Goal: Task Accomplishment & Management: Complete application form

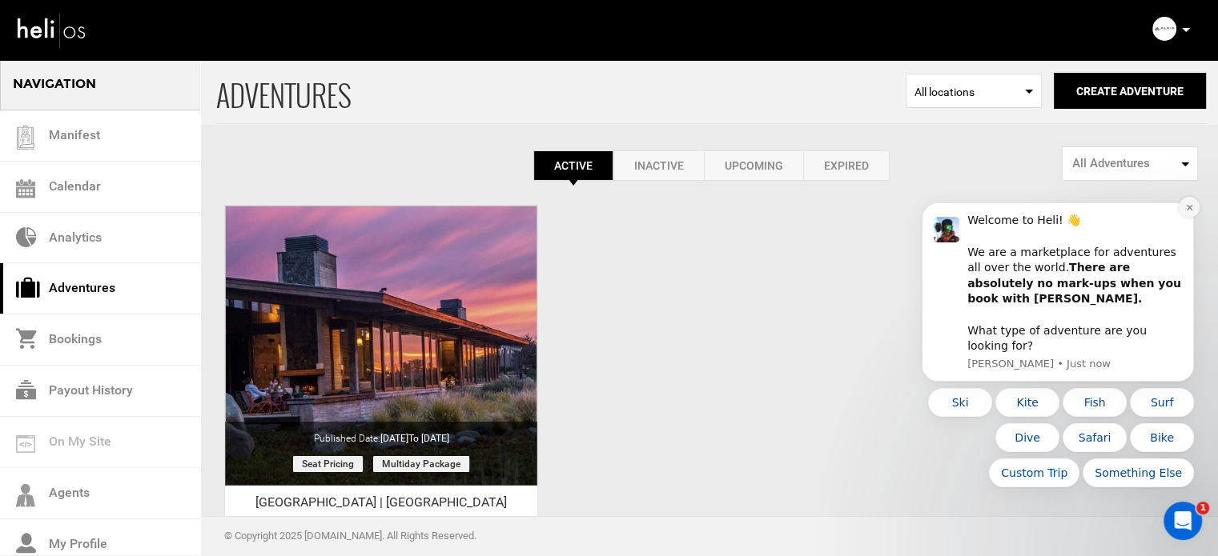
click at [1190, 212] on icon "Dismiss notification" at bounding box center [1189, 207] width 9 height 9
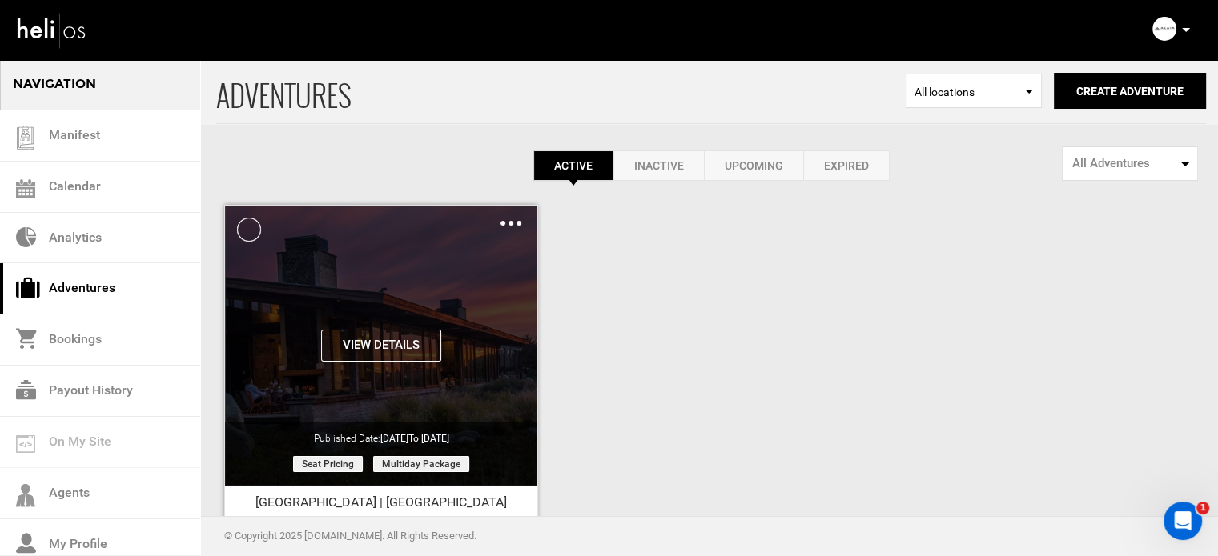
click at [505, 221] on img at bounding box center [510, 223] width 21 height 5
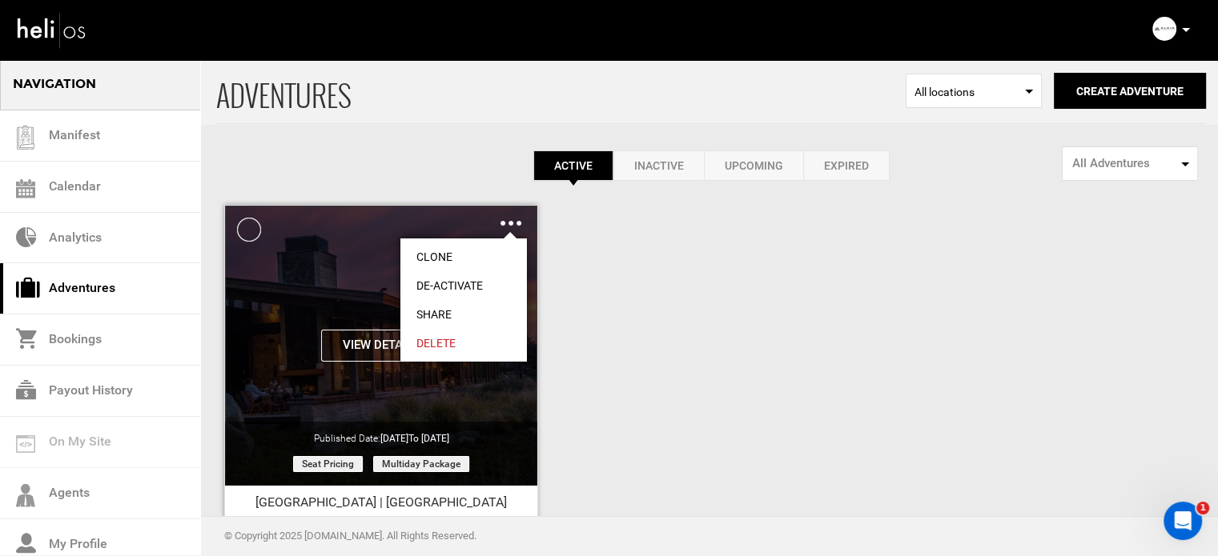
click at [424, 313] on link "Share" at bounding box center [463, 314] width 127 height 29
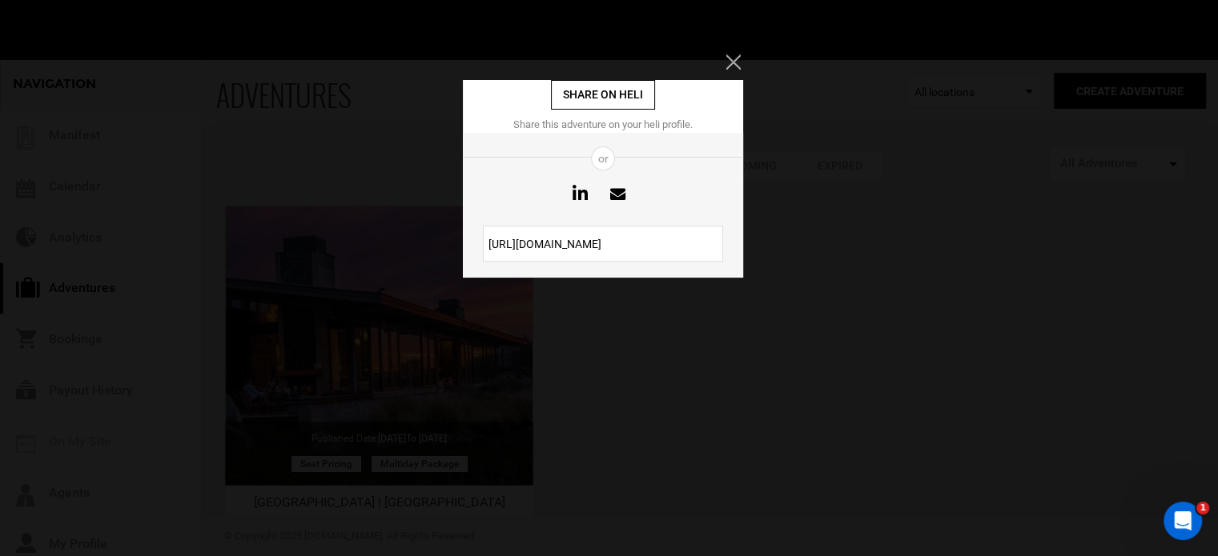
click at [728, 58] on icon "Close" at bounding box center [732, 61] width 14 height 14
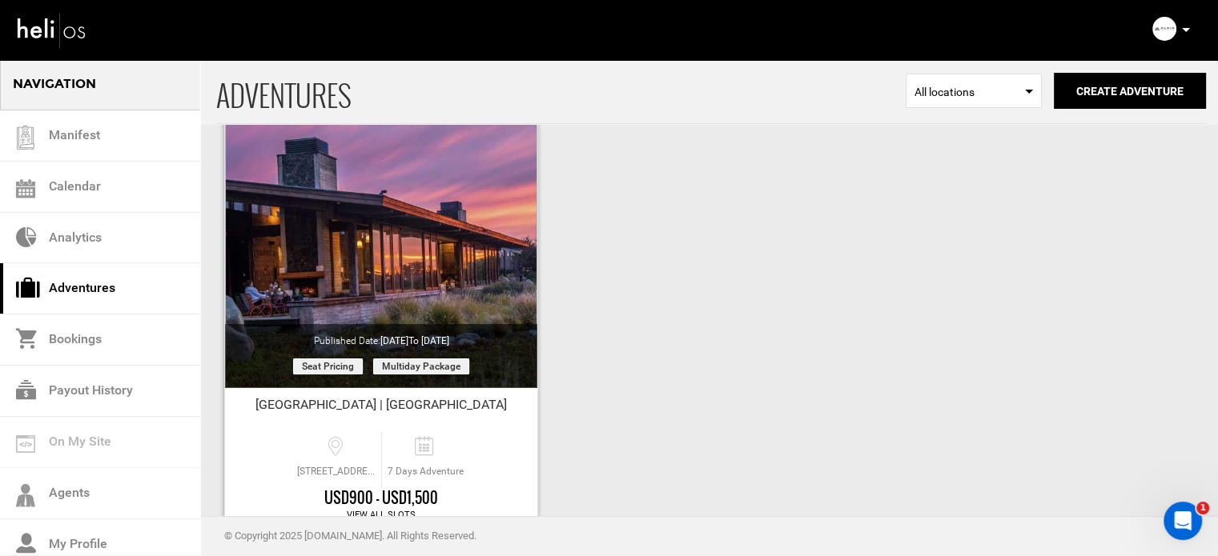
scroll to position [199, 0]
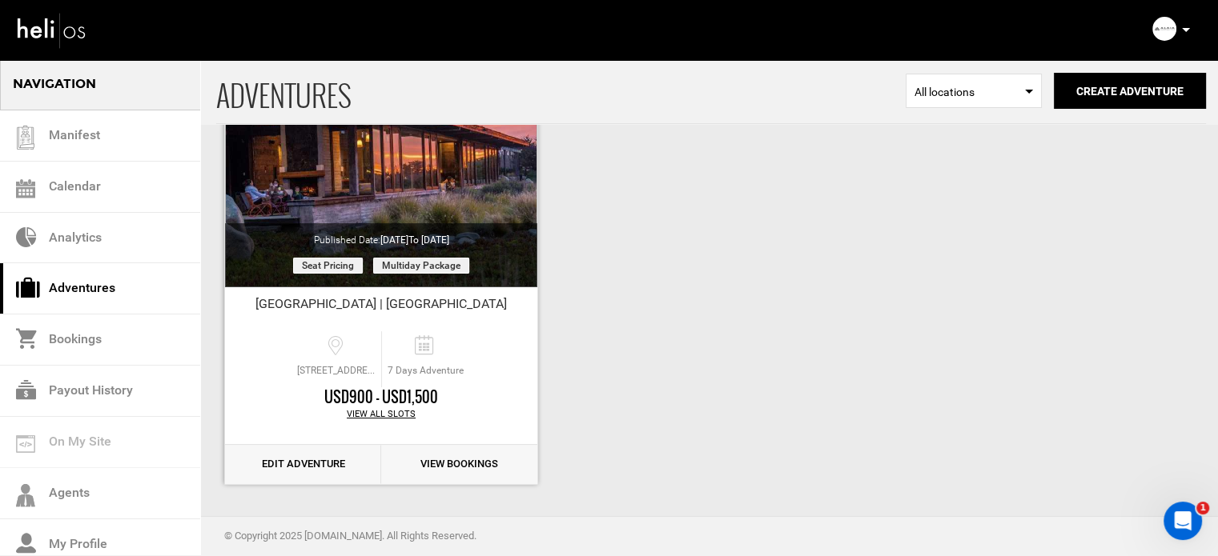
click at [294, 466] on link "Edit Adventure" at bounding box center [303, 464] width 156 height 39
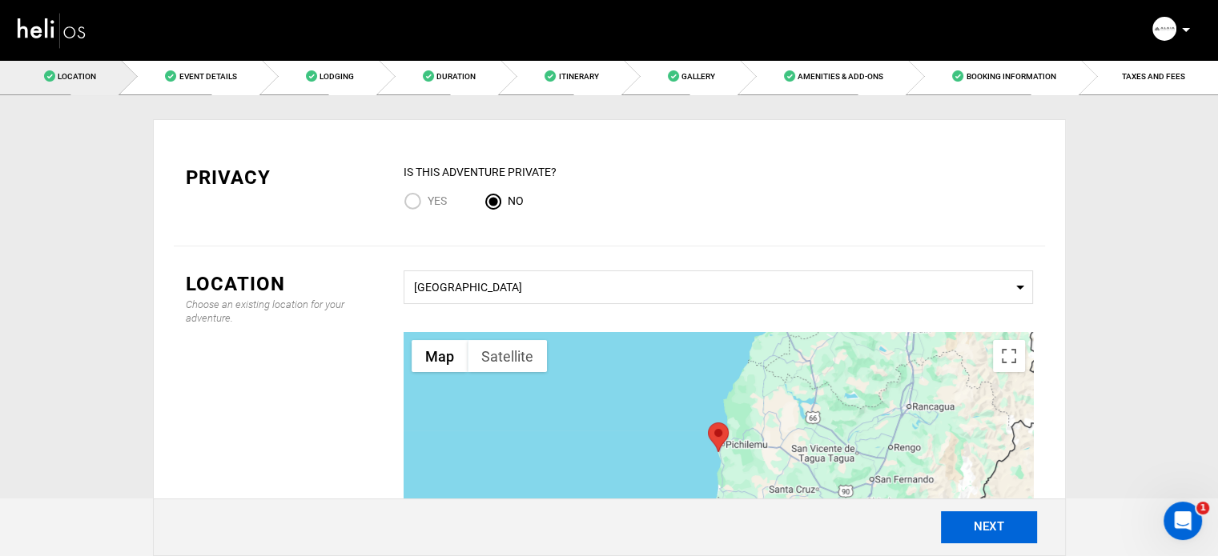
click at [977, 540] on button "NEXT" at bounding box center [989, 528] width 96 height 32
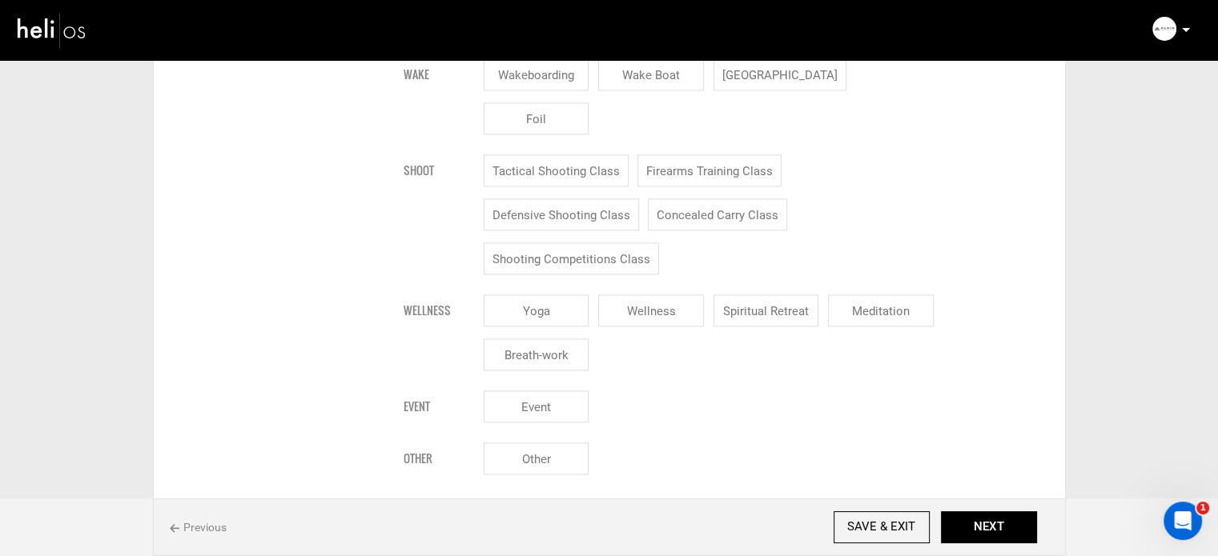
scroll to position [1922, 0]
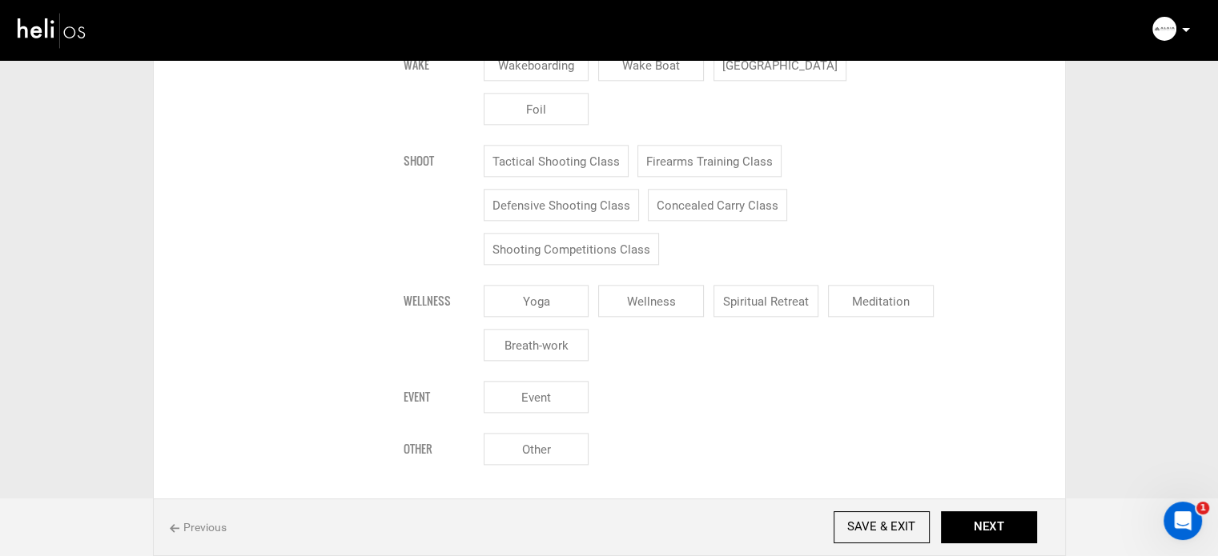
click at [516, 285] on input "Yoga" at bounding box center [537, 301] width 106 height 32
checkbox input "true"
click at [627, 285] on input "Wellness" at bounding box center [651, 301] width 106 height 32
checkbox input "true"
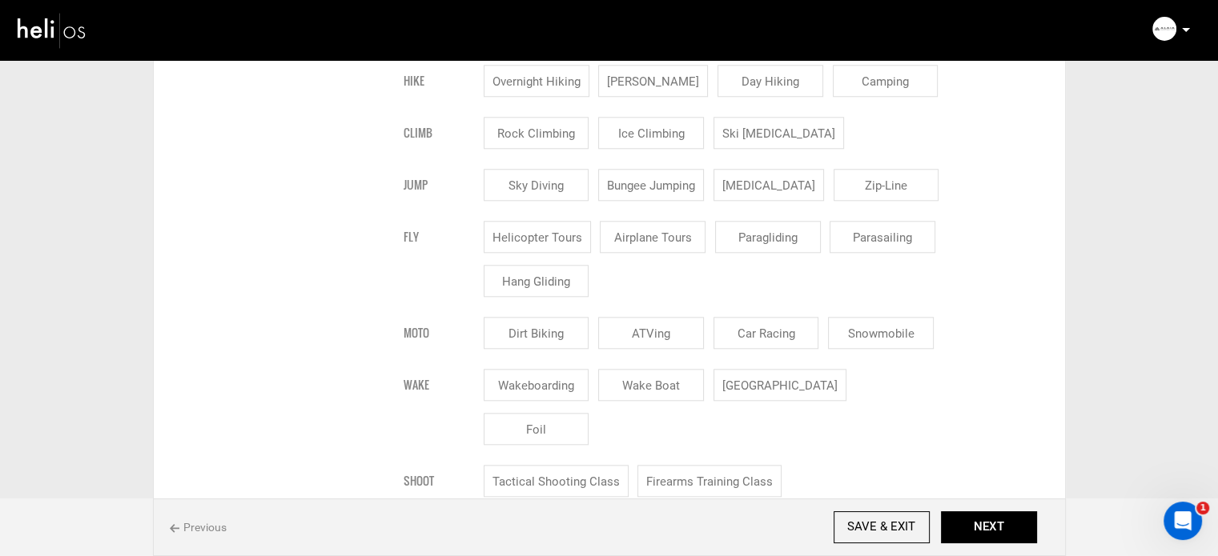
scroll to position [1281, 0]
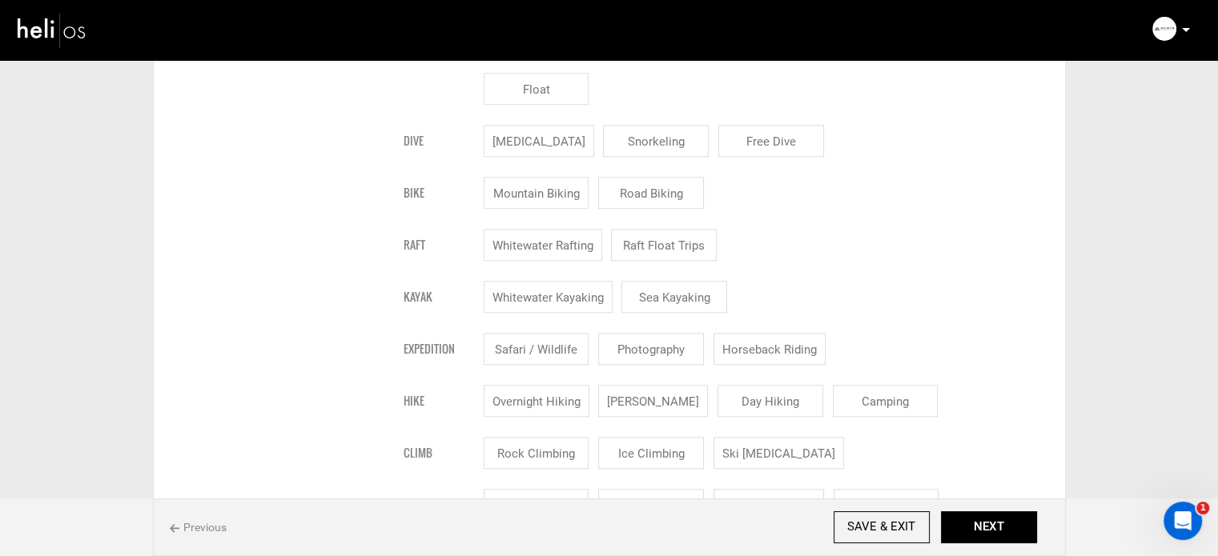
click at [552, 299] on input "Whitewater Kayaking" at bounding box center [548, 297] width 129 height 32
checkbox input "true"
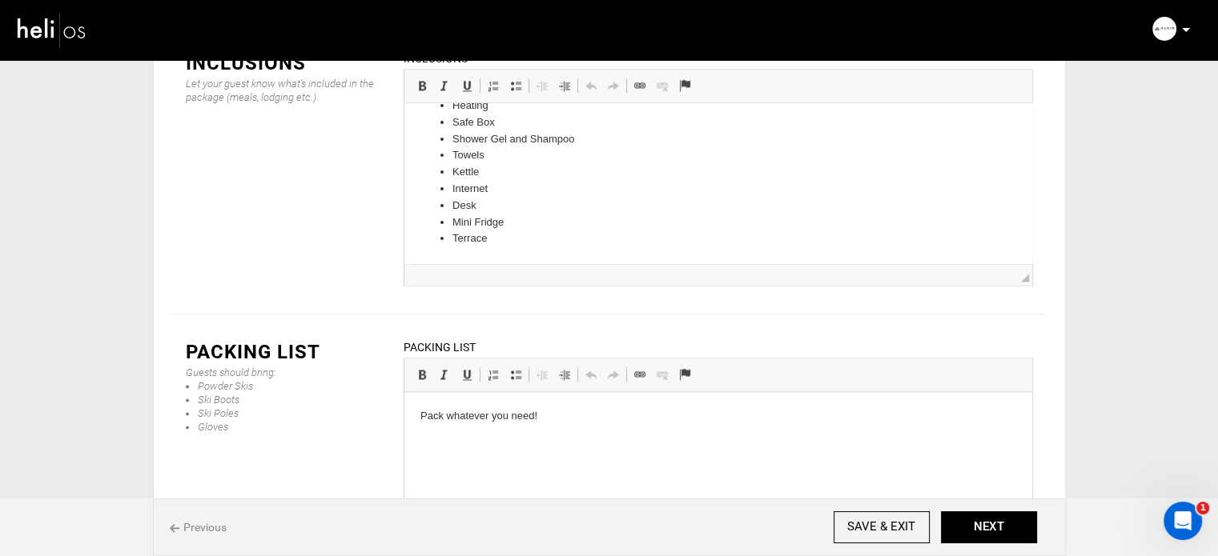
scroll to position [2423, 0]
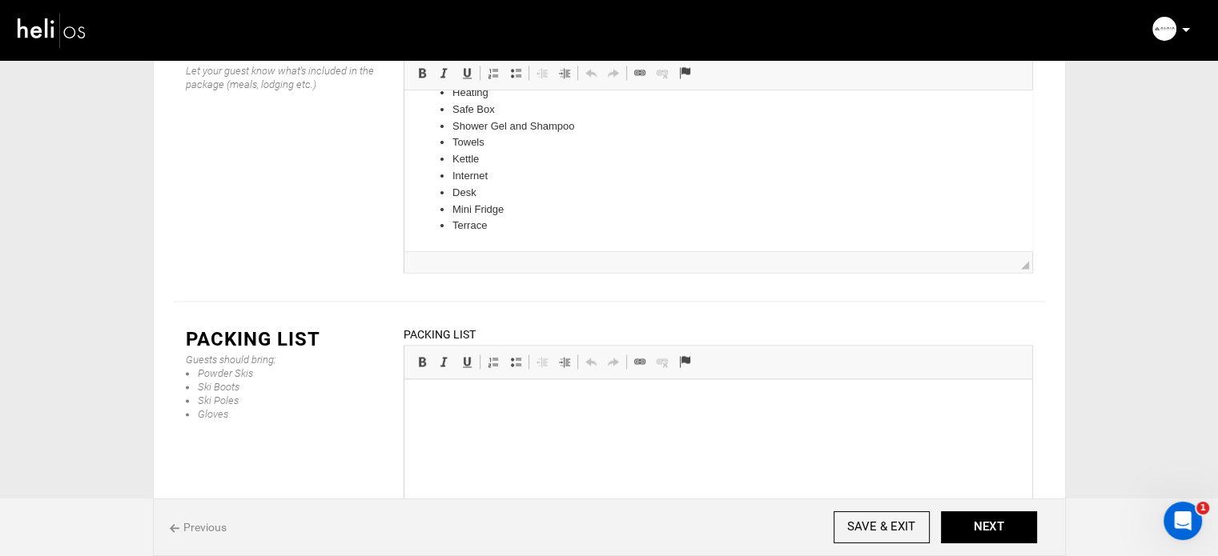
click at [482, 380] on html at bounding box center [718, 380] width 628 height 0
click at [482, 413] on html "Pack whatever you need!" at bounding box center [718, 404] width 628 height 49
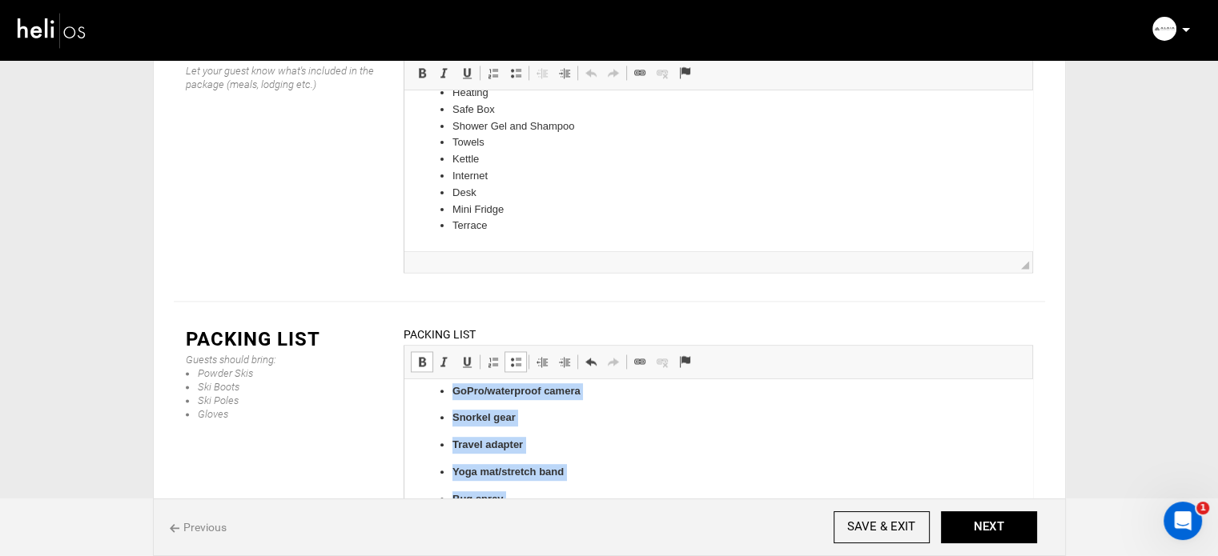
scroll to position [1123, 0]
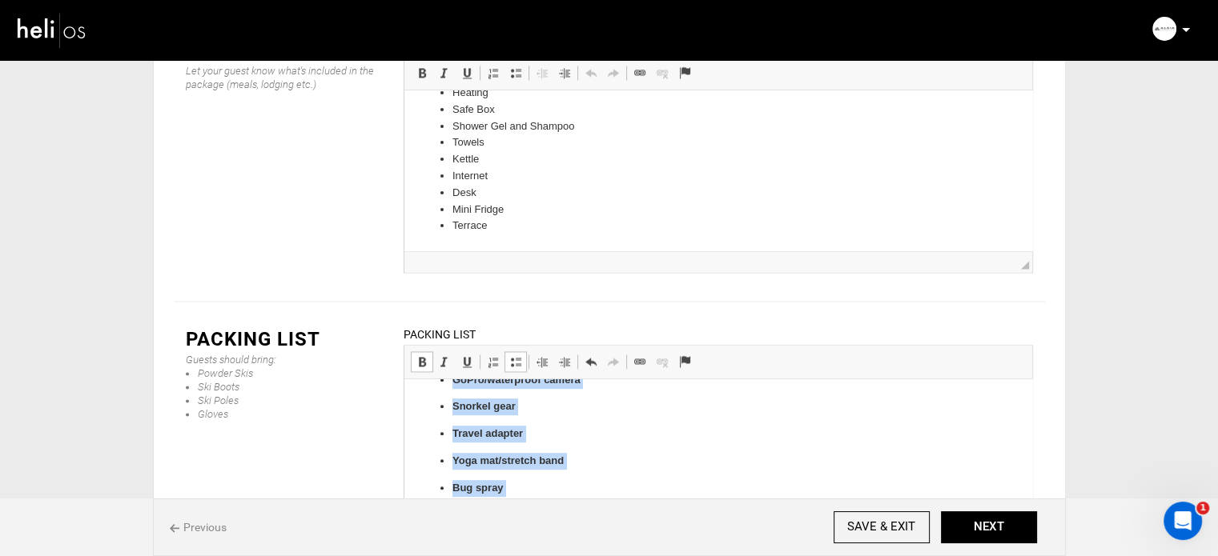
drag, startPoint x: 451, startPoint y: 457, endPoint x: 612, endPoint y: 538, distance: 180.1
click at [421, 356] on span at bounding box center [422, 362] width 13 height 13
click at [516, 356] on span at bounding box center [515, 362] width 13 height 13
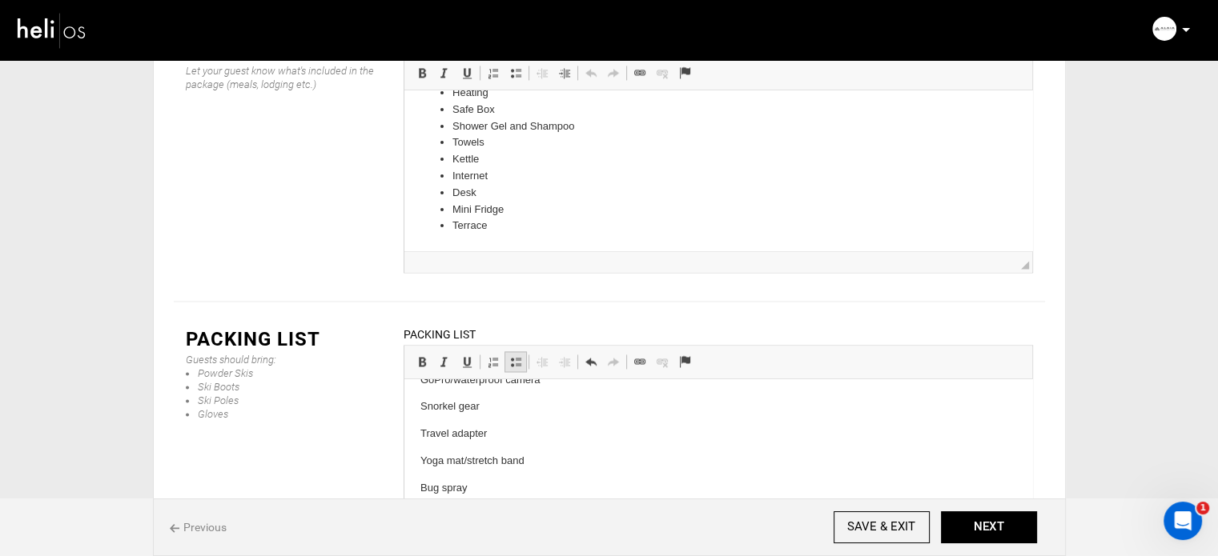
click at [516, 356] on span at bounding box center [515, 362] width 13 height 13
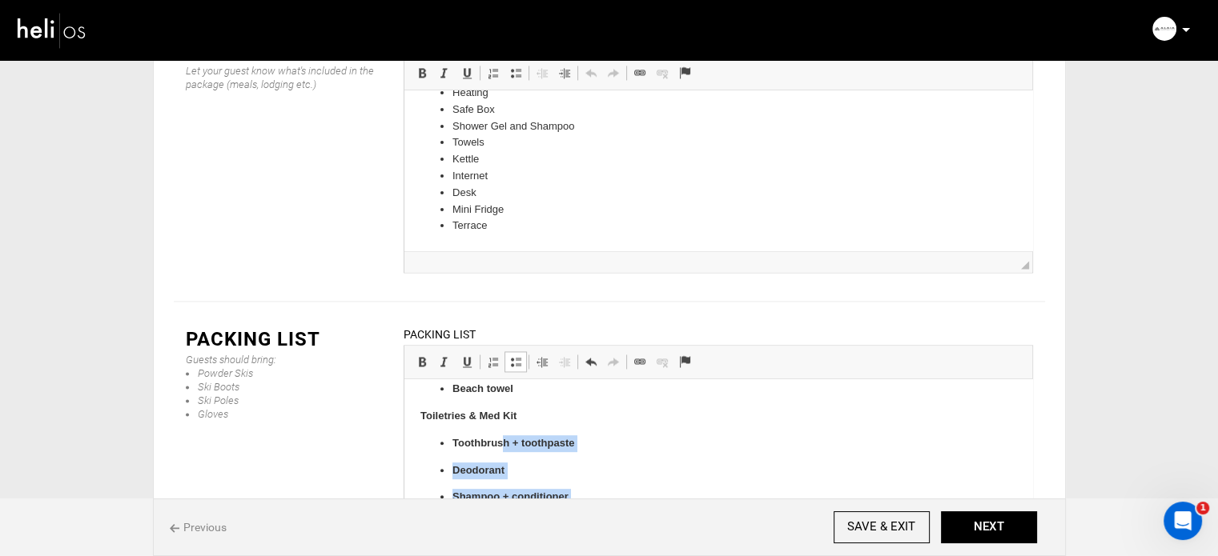
scroll to position [830, 0]
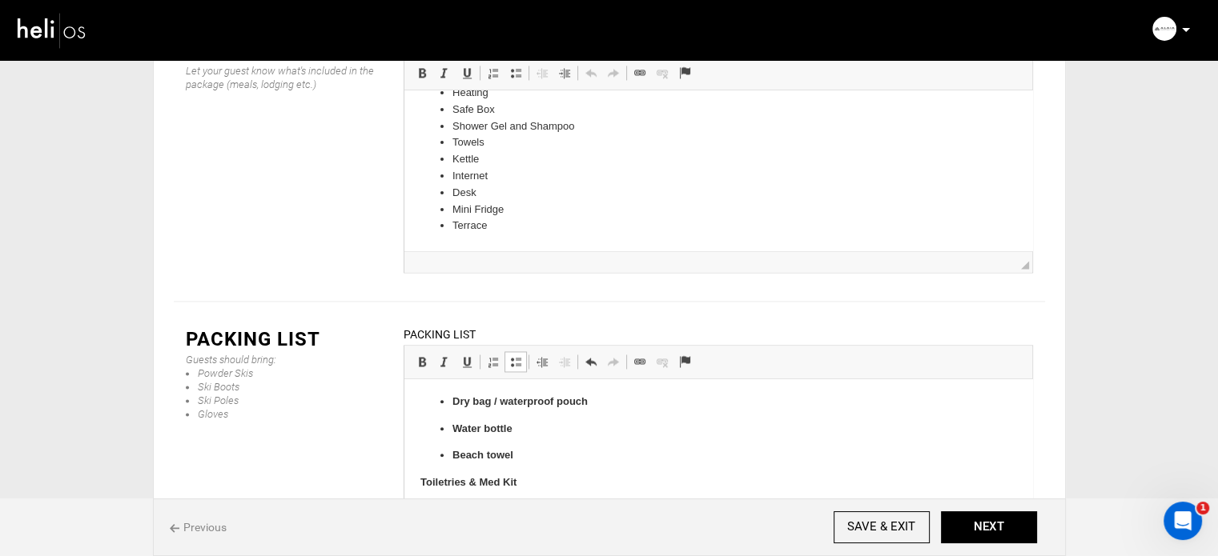
drag, startPoint x: 573, startPoint y: 460, endPoint x: 445, endPoint y: 509, distance: 137.4
click at [445, 509] on ul "Toothbrush + toothpaste Deodorant Shampoo + conditioner Prescription medication…" at bounding box center [718, 564] width 596 height 125
click at [420, 356] on span at bounding box center [422, 362] width 13 height 13
click at [514, 356] on span at bounding box center [515, 362] width 13 height 13
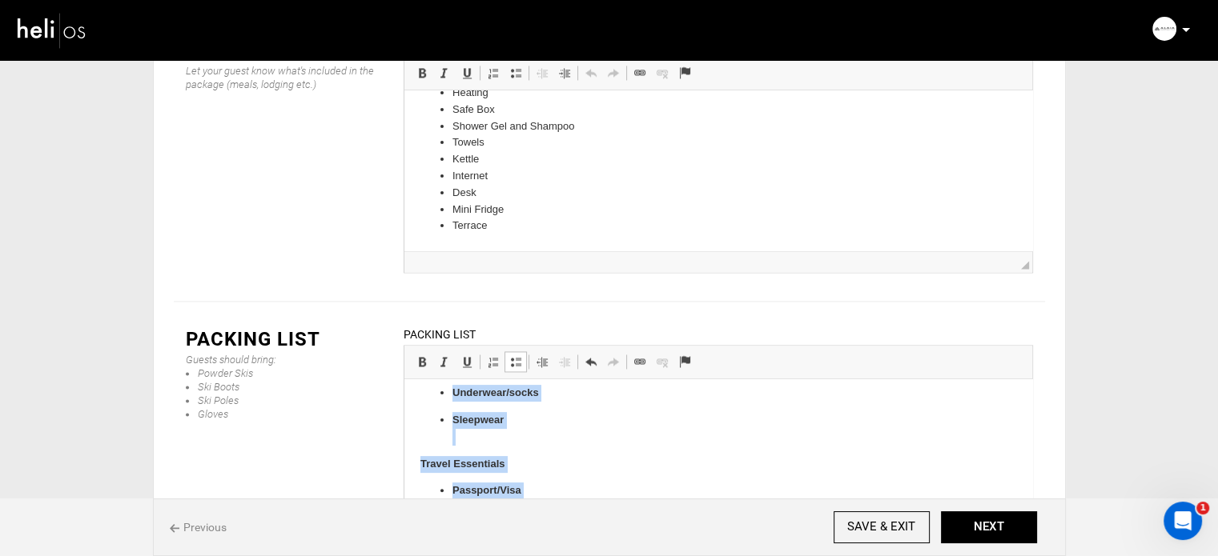
scroll to position [628, 0]
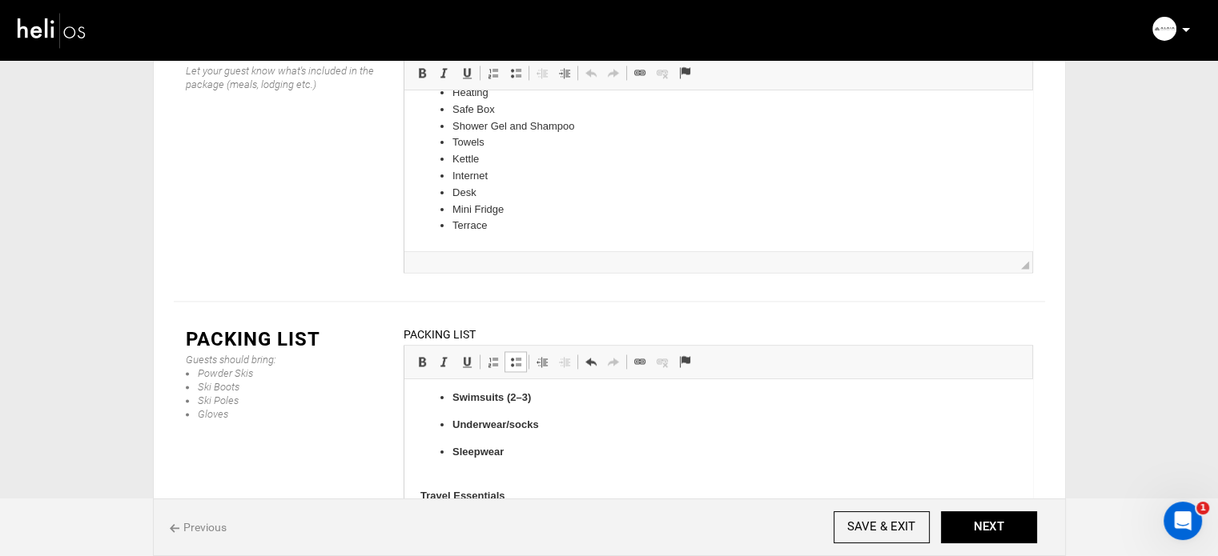
drag, startPoint x: 524, startPoint y: 457, endPoint x: 441, endPoint y: 513, distance: 100.4
click at [441, 513] on body "Recomended Surf Gear Surfboard(s) + board bag Leash(es) + spare Fins + fin key …" at bounding box center [718, 346] width 596 height 1157
click at [413, 352] on link "Bold Keyboard shortcut Ctrl+B" at bounding box center [422, 362] width 22 height 21
click at [522, 352] on link "Insert/Remove Bulleted List" at bounding box center [515, 362] width 22 height 21
click at [520, 356] on span at bounding box center [515, 362] width 13 height 13
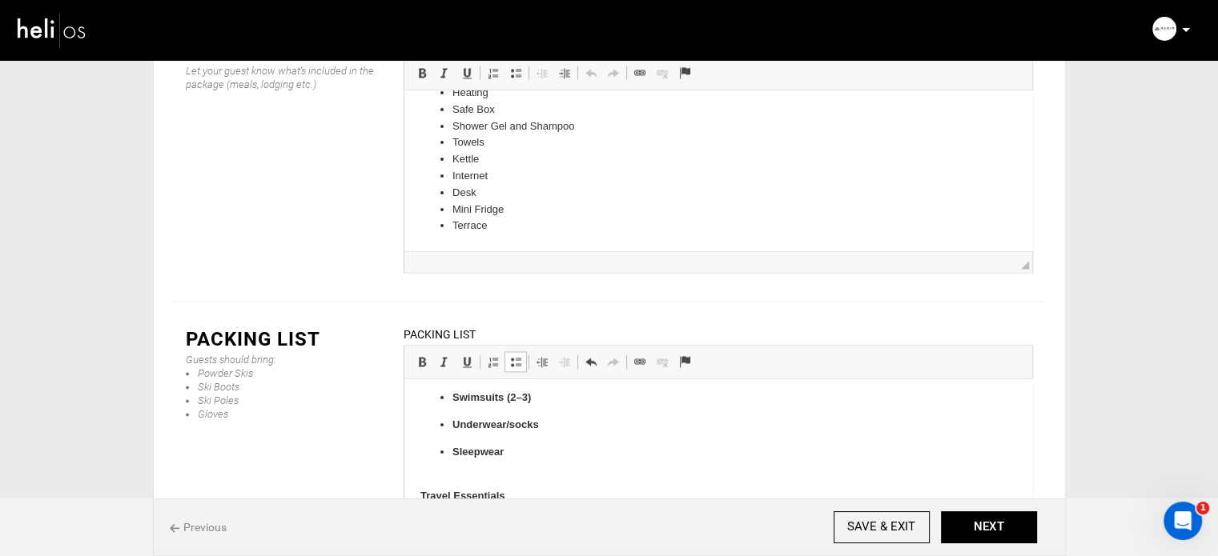
click at [504, 464] on p "Sleepwear" at bounding box center [718, 461] width 532 height 34
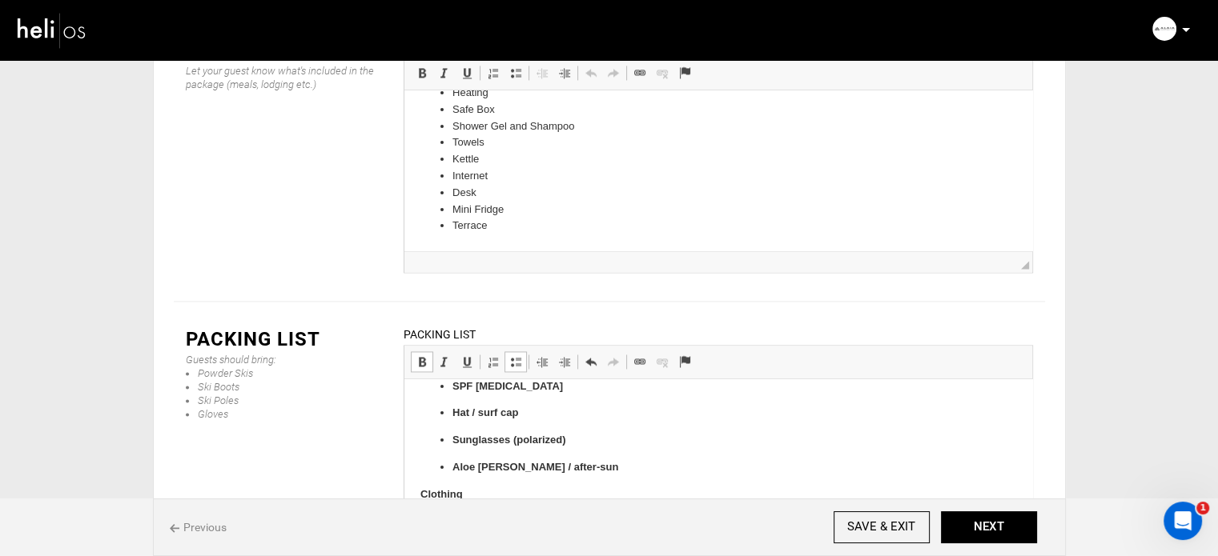
scroll to position [378, 0]
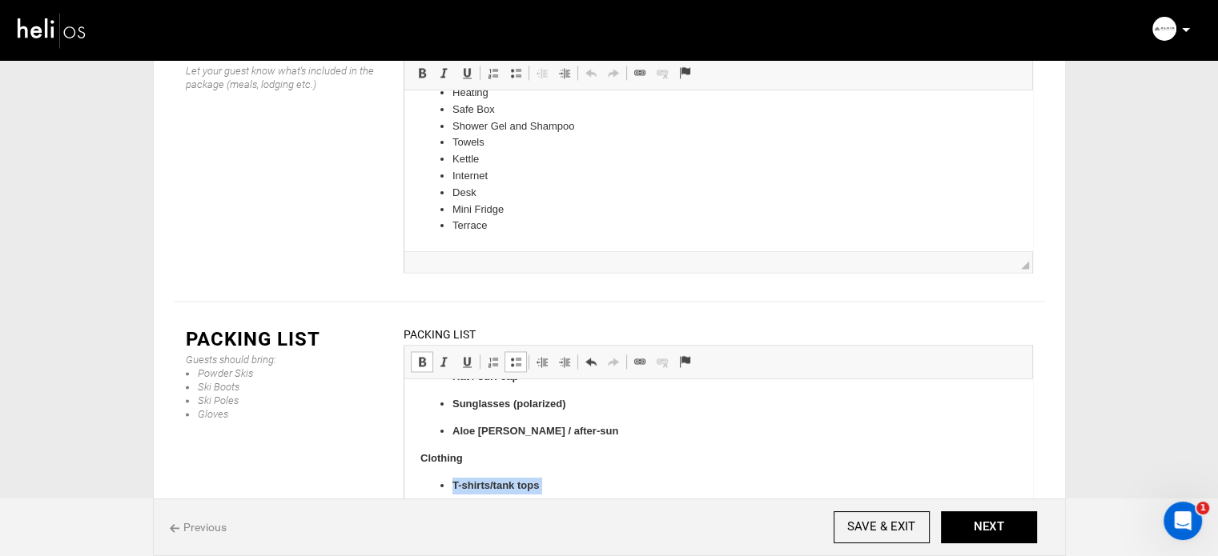
drag, startPoint x: 515, startPoint y: 455, endPoint x: 451, endPoint y: 480, distance: 69.0
click at [422, 356] on span at bounding box center [422, 362] width 13 height 13
click at [512, 352] on link "Insert/Remove Bulleted List" at bounding box center [515, 362] width 22 height 21
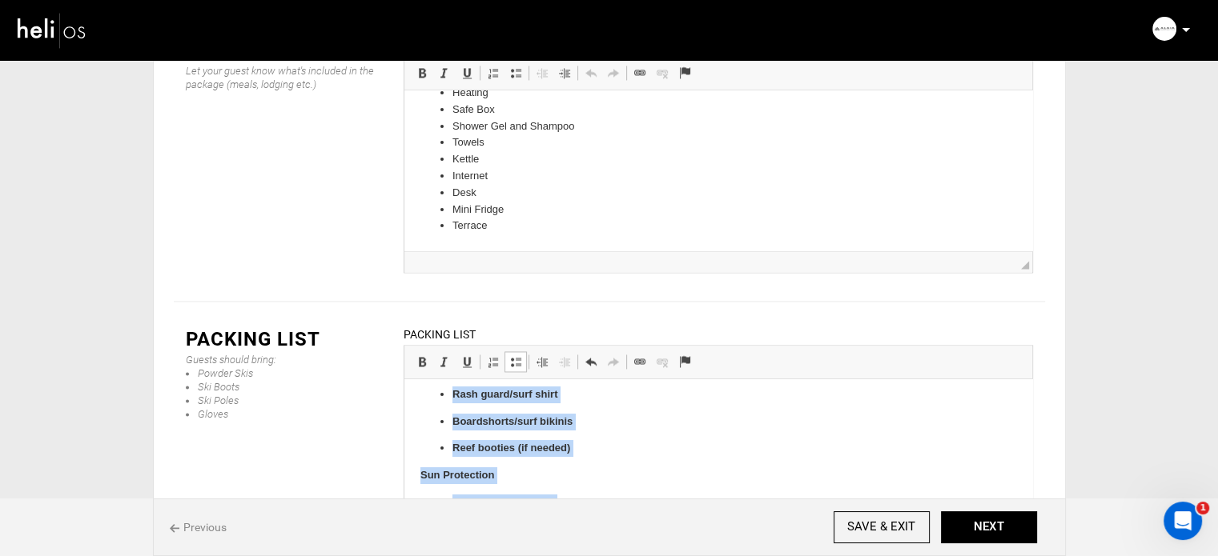
scroll to position [143, 0]
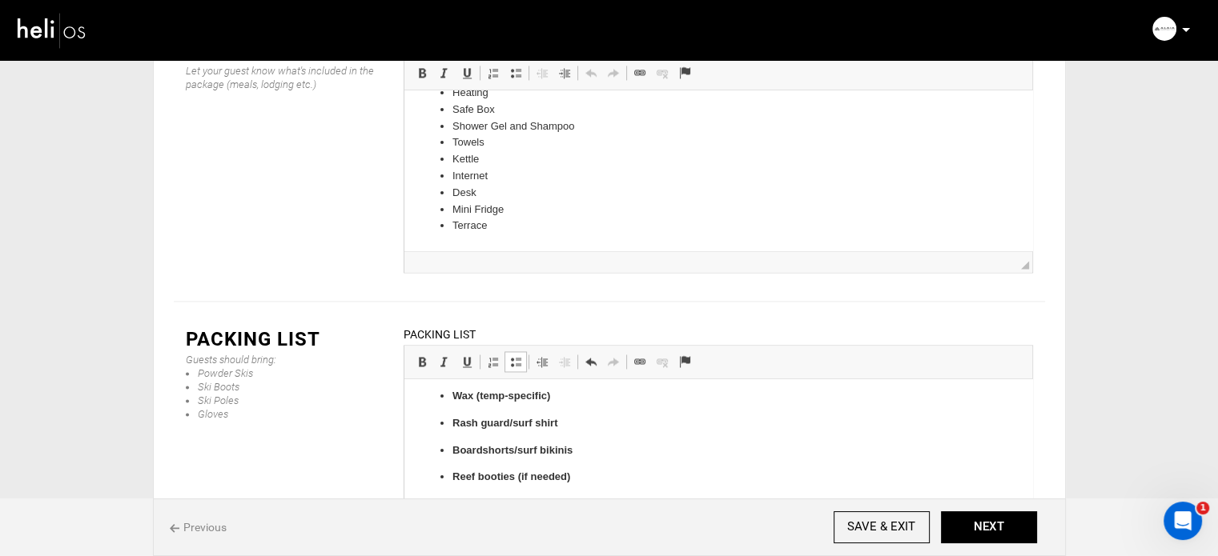
drag, startPoint x: 557, startPoint y: 432, endPoint x: 448, endPoint y: 519, distance: 139.7
click at [429, 352] on link "Bold Keyboard shortcut Ctrl+B" at bounding box center [422, 362] width 22 height 21
click at [509, 356] on span at bounding box center [515, 362] width 13 height 13
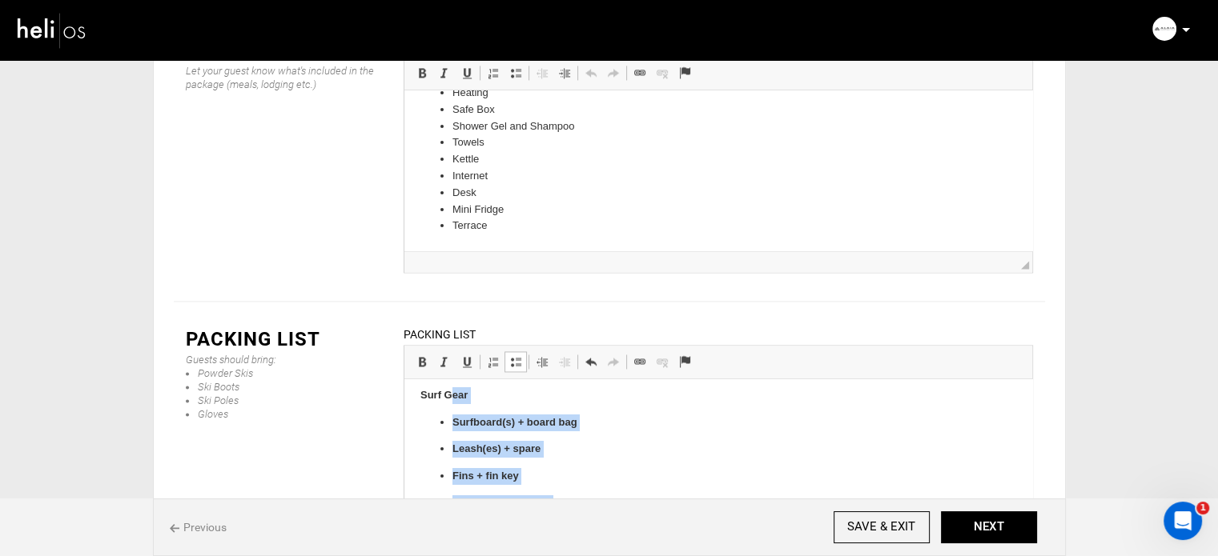
scroll to position [0, 0]
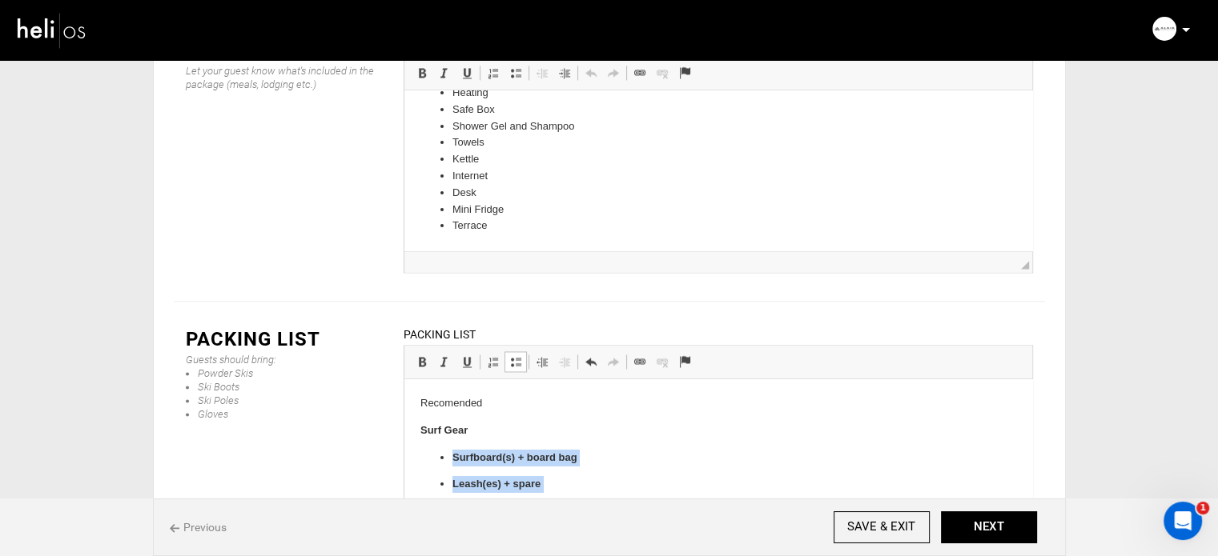
drag, startPoint x: 585, startPoint y: 477, endPoint x: 448, endPoint y: 448, distance: 139.1
click at [416, 351] on span "Basic Styles Bold Keyboard shortcut Ctrl+B Italic Keyboard shortcut Ctrl+I Unde…" at bounding box center [446, 364] width 71 height 26
click at [418, 356] on span at bounding box center [422, 362] width 13 height 13
click at [513, 356] on span at bounding box center [515, 362] width 13 height 13
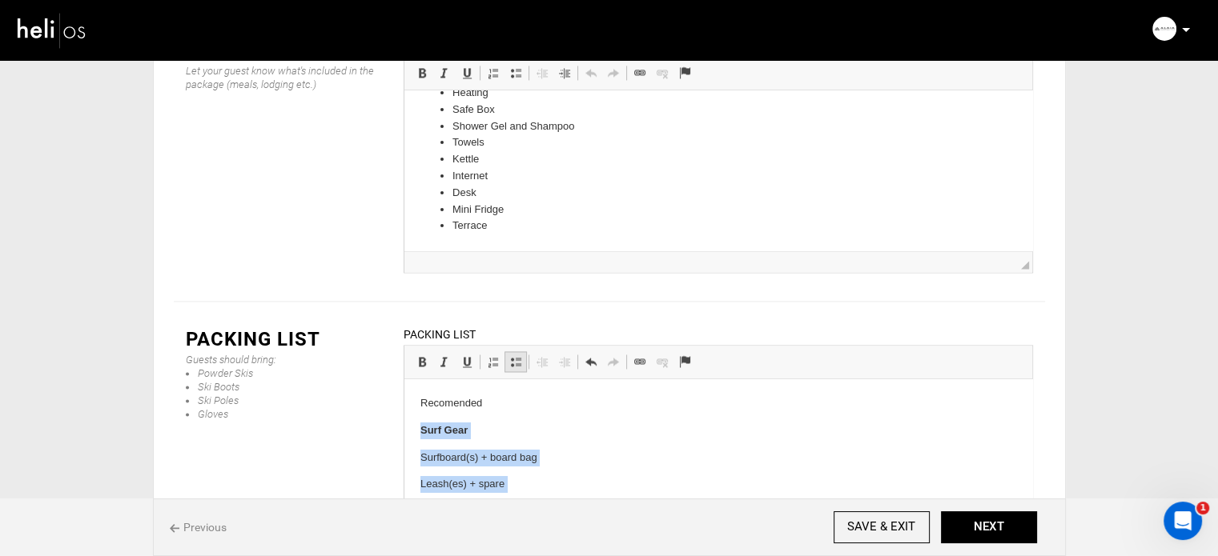
click at [513, 356] on span at bounding box center [515, 362] width 13 height 13
click at [483, 400] on p "Recomended" at bounding box center [718, 404] width 596 height 17
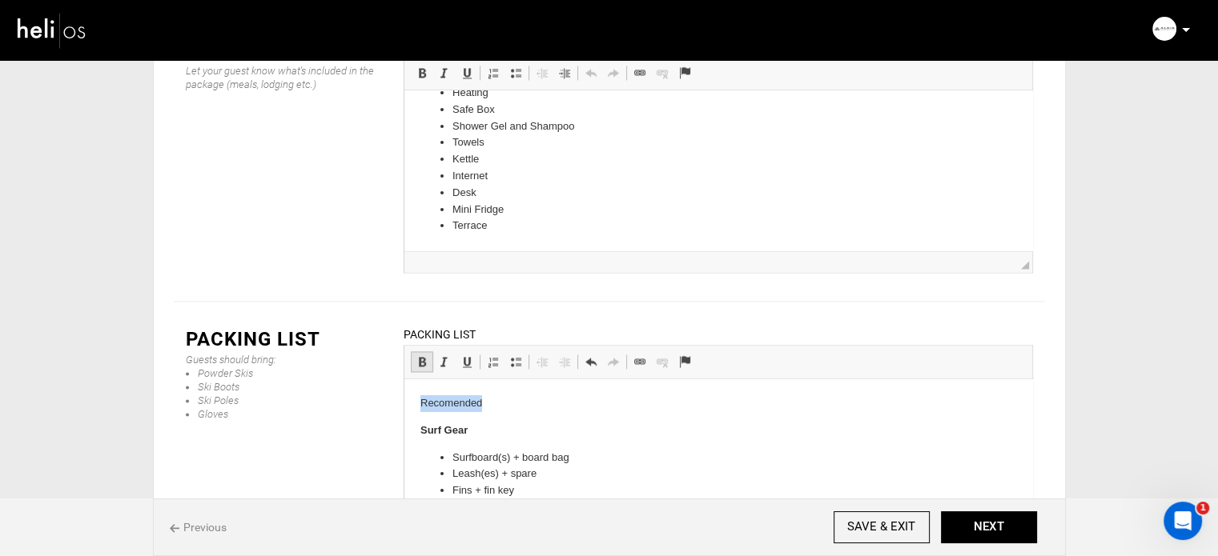
click at [426, 356] on span at bounding box center [422, 362] width 13 height 13
click at [511, 404] on p "Recomended" at bounding box center [718, 404] width 596 height 17
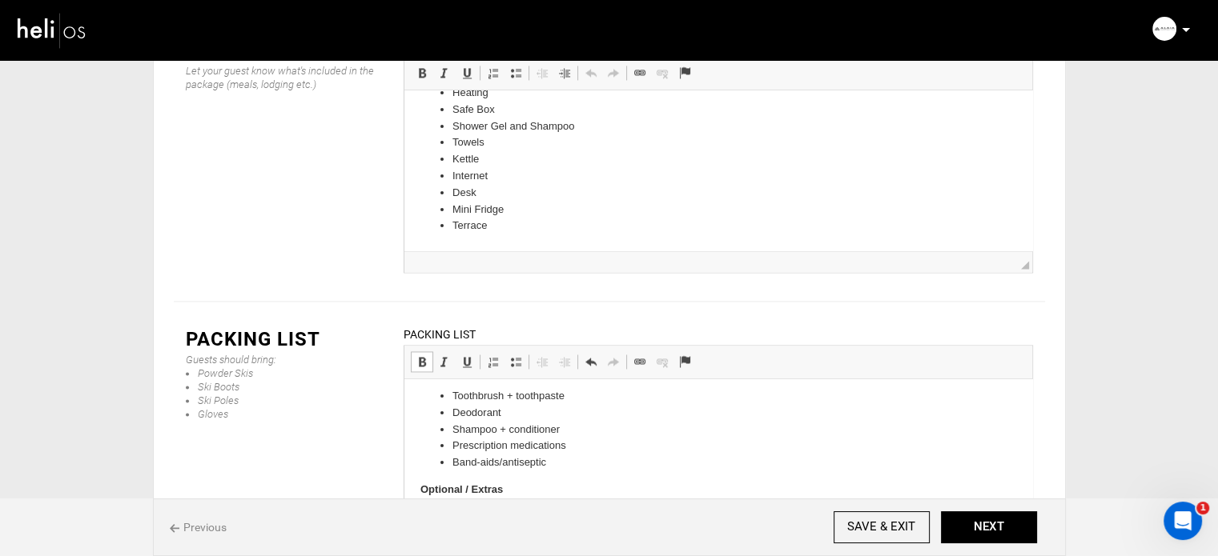
scroll to position [762, 0]
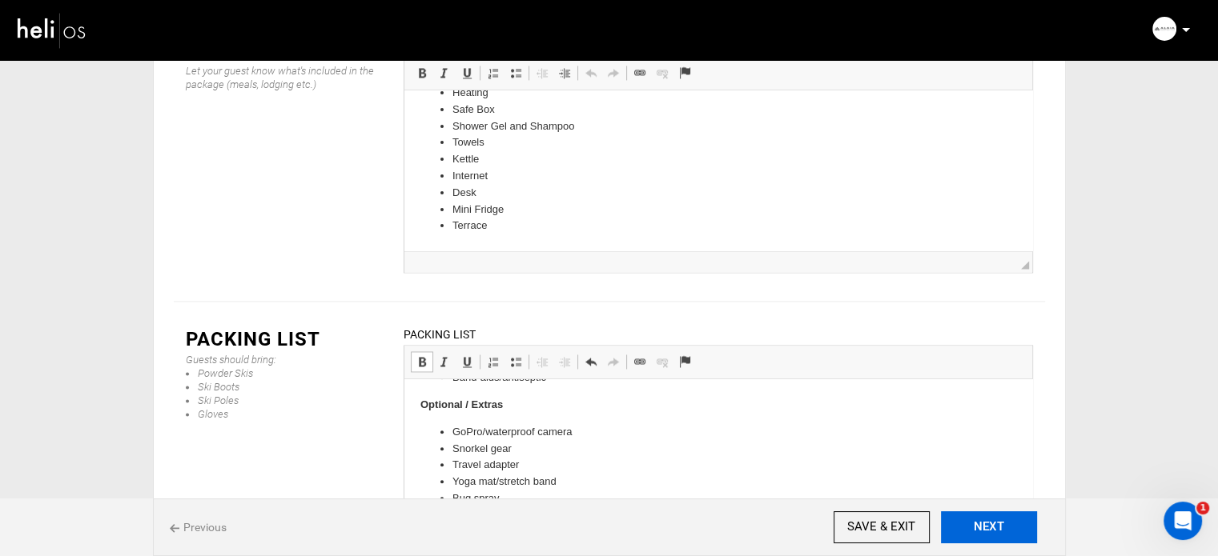
click at [974, 529] on button "NEXT" at bounding box center [989, 528] width 96 height 32
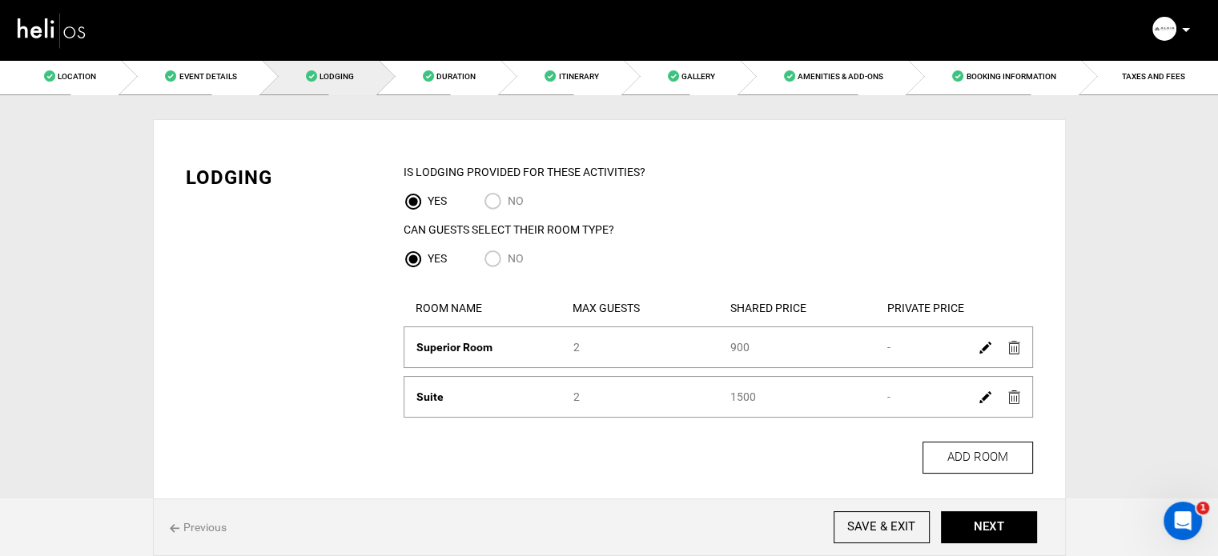
click at [986, 398] on img at bounding box center [985, 398] width 12 height 12
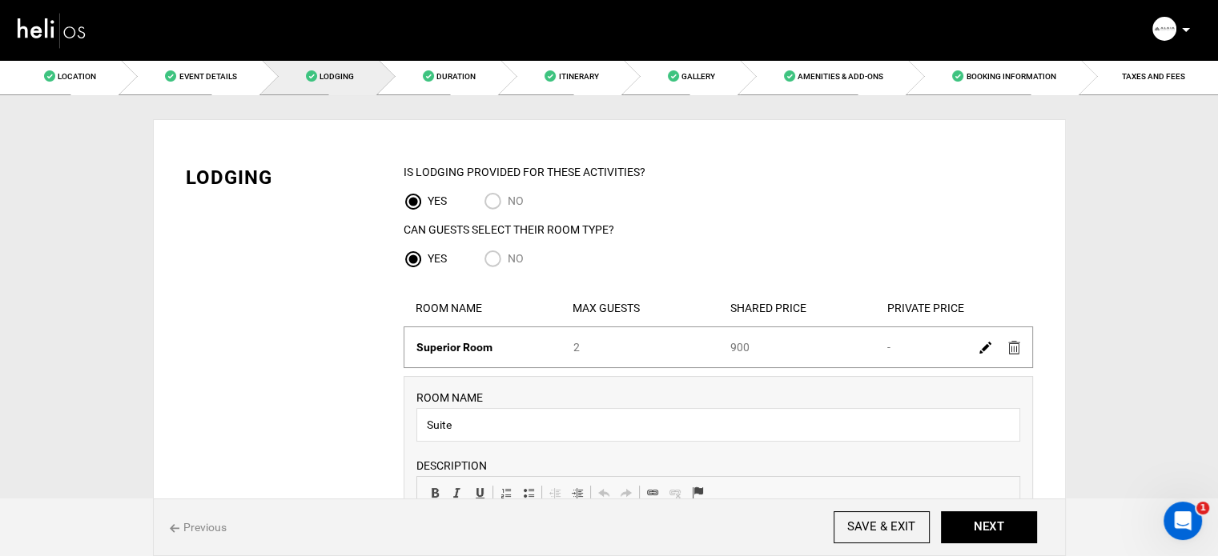
scroll to position [320, 0]
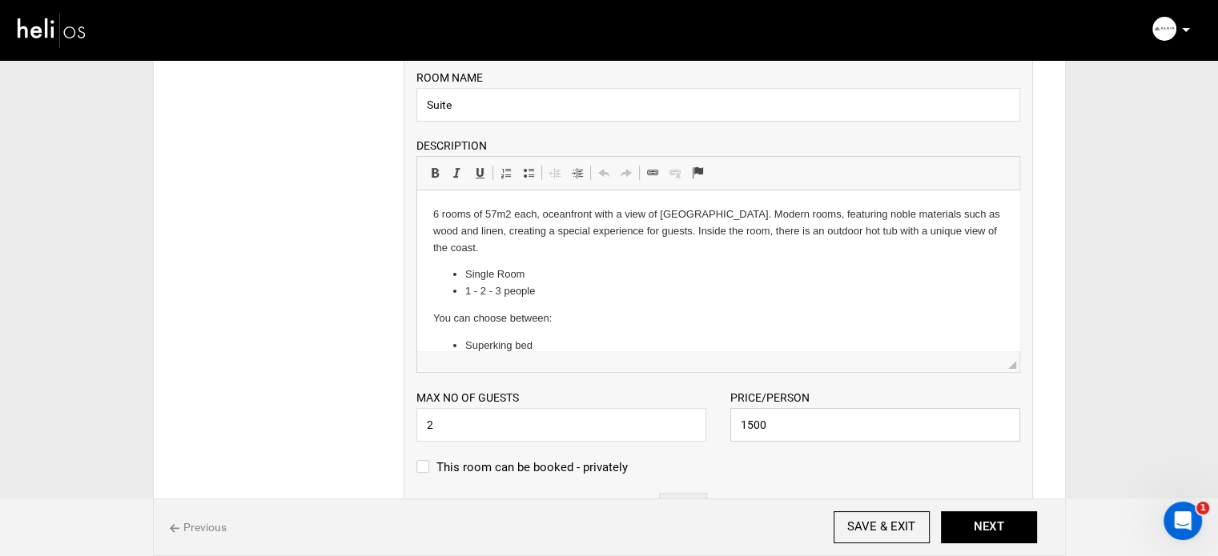
drag, startPoint x: 773, startPoint y: 424, endPoint x: 733, endPoint y: 424, distance: 39.2
click at [733, 424] on input "1500" at bounding box center [875, 425] width 290 height 34
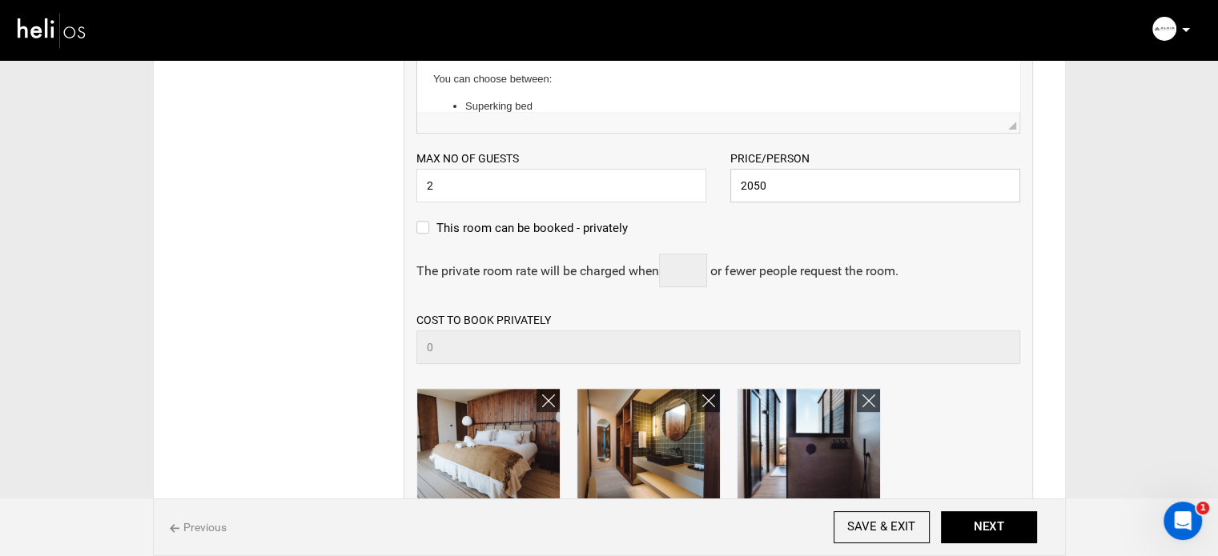
scroll to position [560, 0]
type input "2050"
click at [445, 223] on label "This room can be booked - privately" at bounding box center [521, 227] width 211 height 19
click at [427, 223] on input "This room can be booked - privately" at bounding box center [421, 235] width 10 height 35
checkbox input "true"
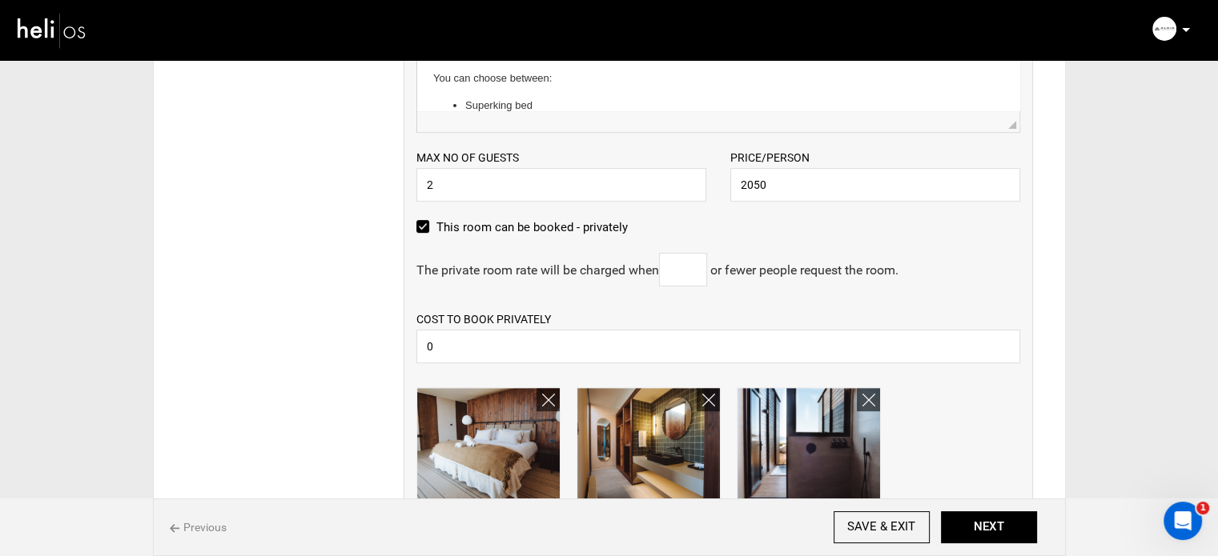
click at [686, 264] on input "text" at bounding box center [683, 270] width 48 height 34
type input "1"
click at [458, 345] on input "0" at bounding box center [718, 347] width 604 height 34
click at [551, 353] on input "0" at bounding box center [718, 347] width 604 height 34
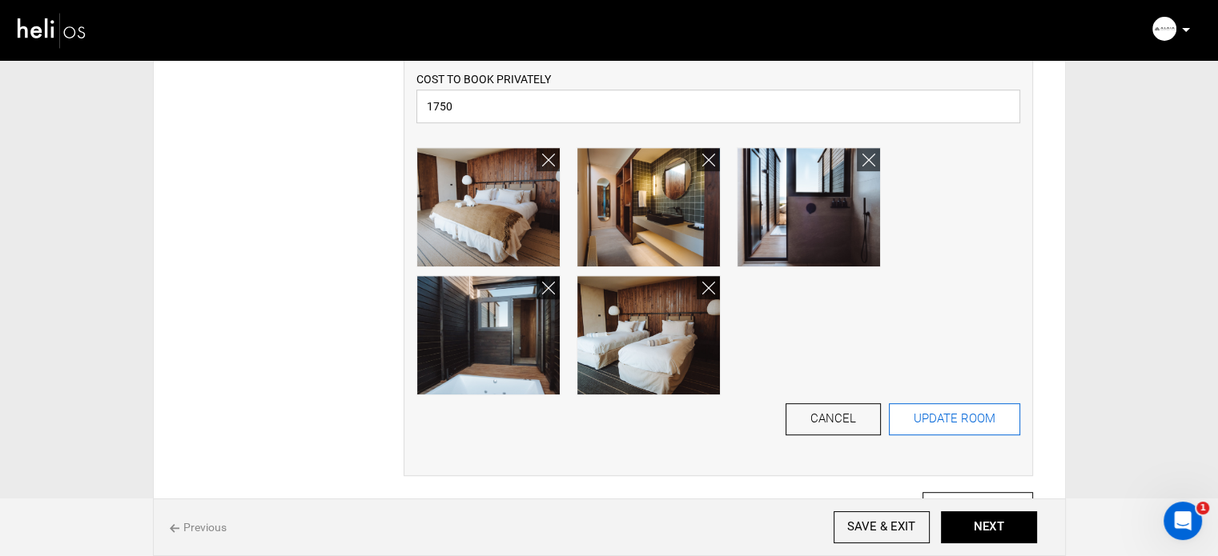
type input "1750"
click at [970, 418] on button "UPDATE ROOM" at bounding box center [954, 420] width 131 height 32
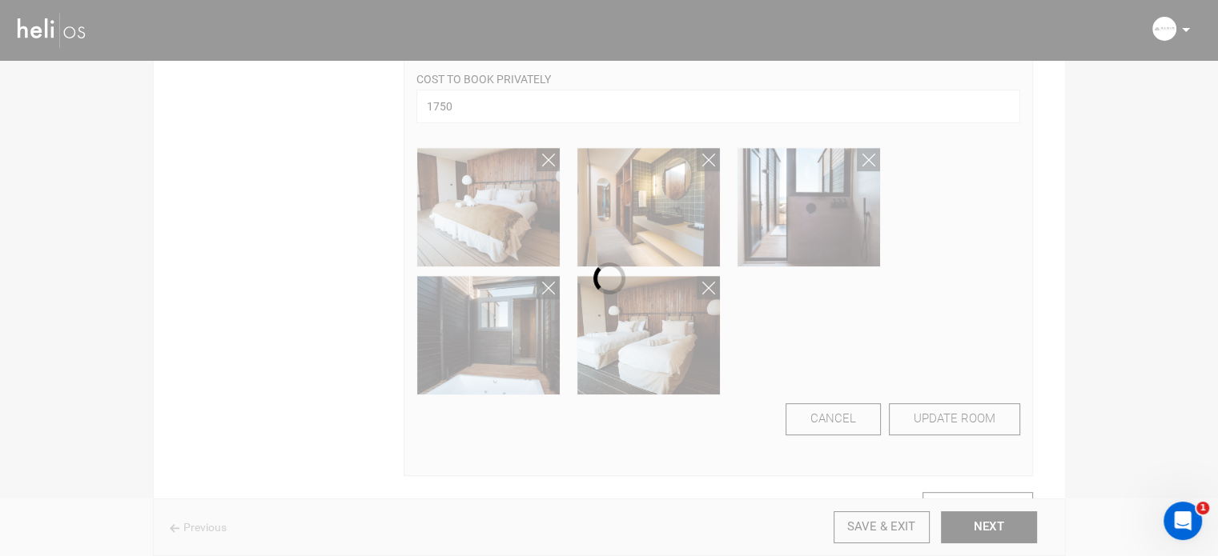
scroll to position [102, 0]
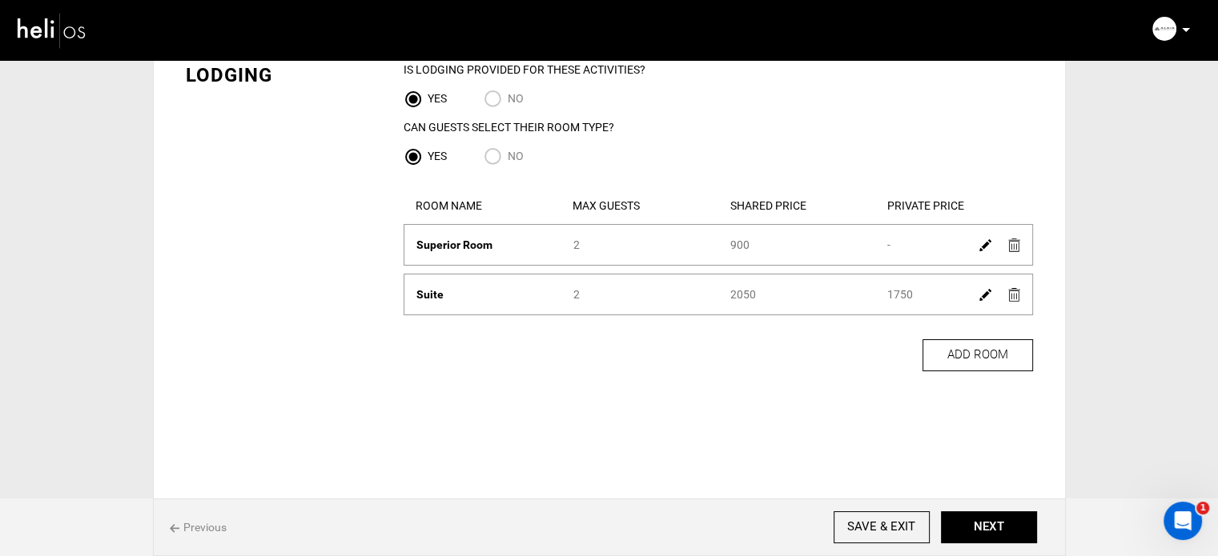
click at [983, 292] on img at bounding box center [985, 295] width 12 height 12
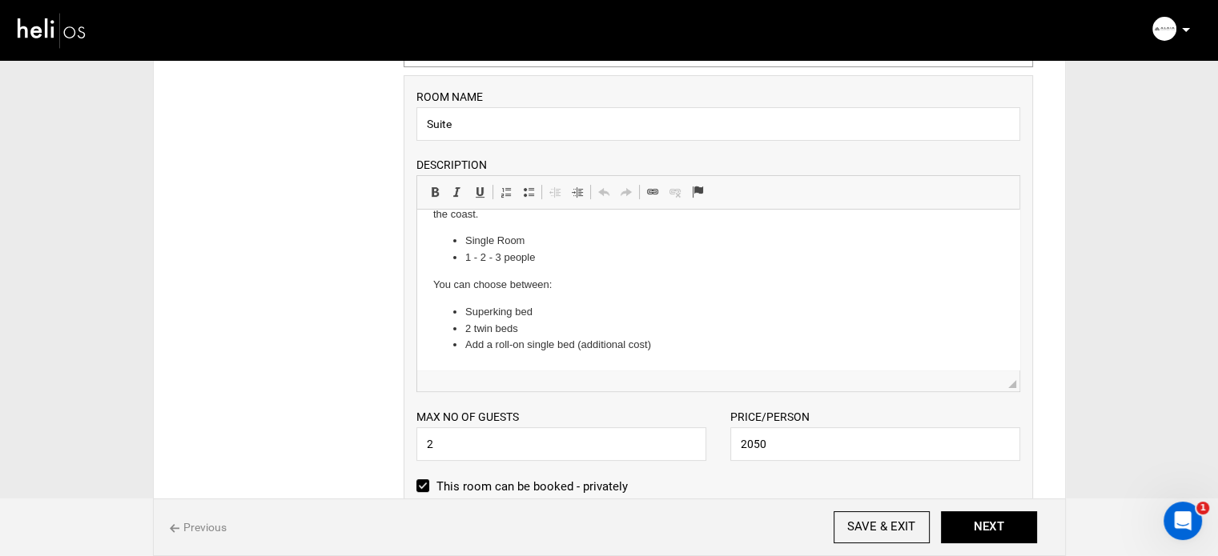
scroll to position [423, 0]
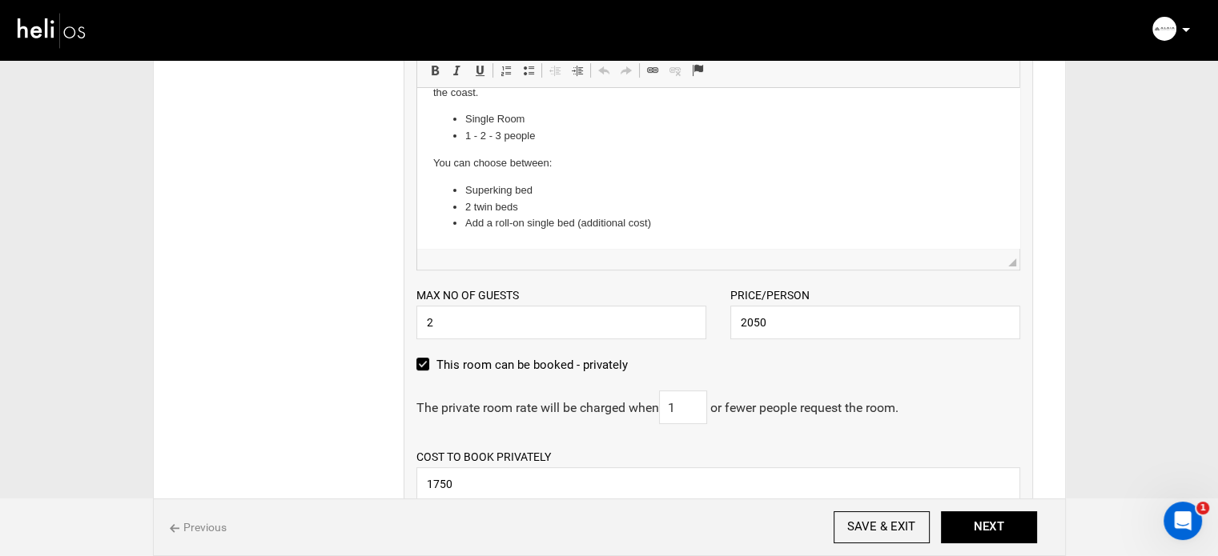
click at [417, 363] on input "This room can be booked - privately" at bounding box center [421, 373] width 10 height 35
checkbox input "false"
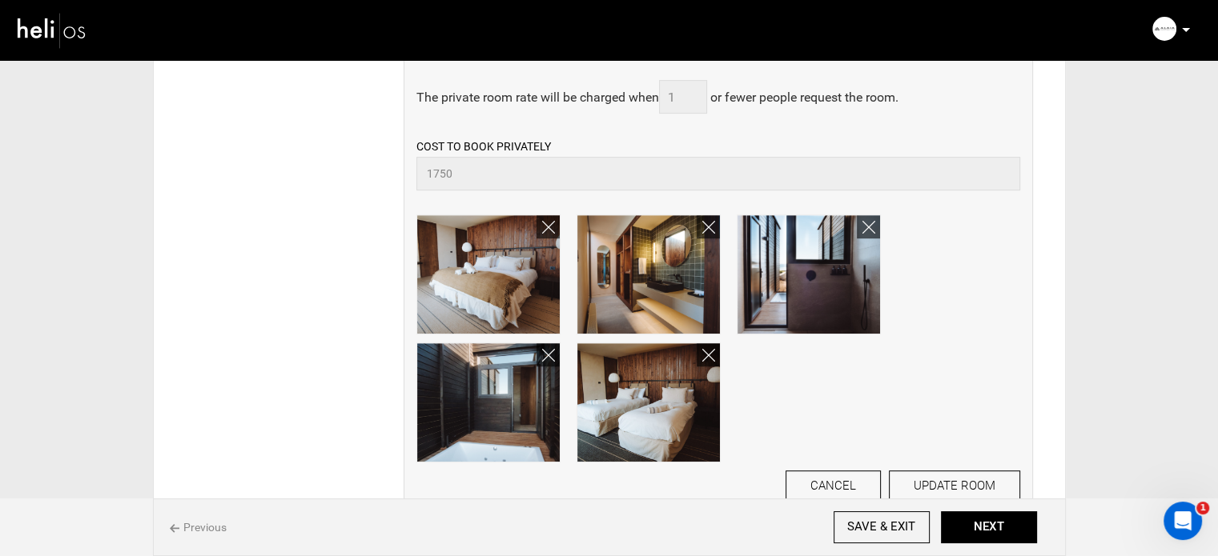
scroll to position [743, 0]
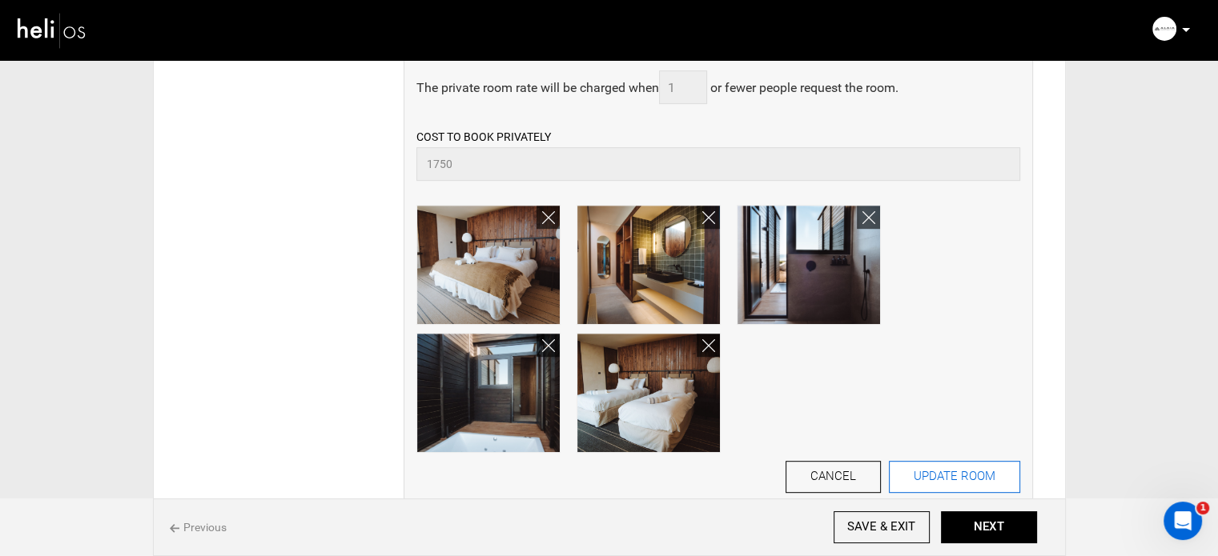
click at [940, 468] on button "UPDATE ROOM" at bounding box center [954, 477] width 131 height 32
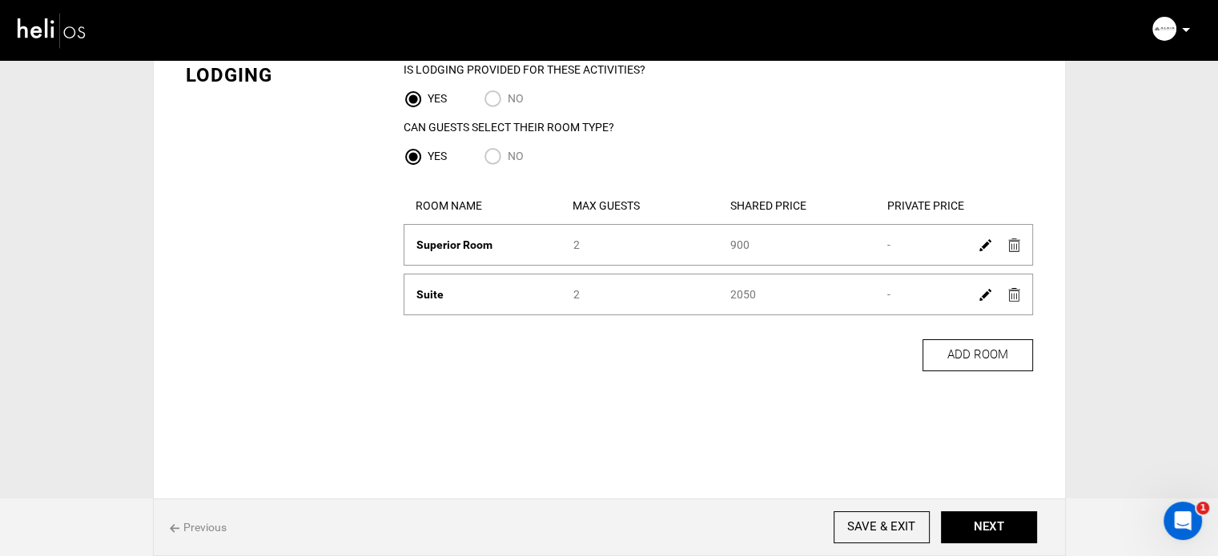
scroll to position [102, 0]
click at [988, 239] on link at bounding box center [985, 244] width 12 height 23
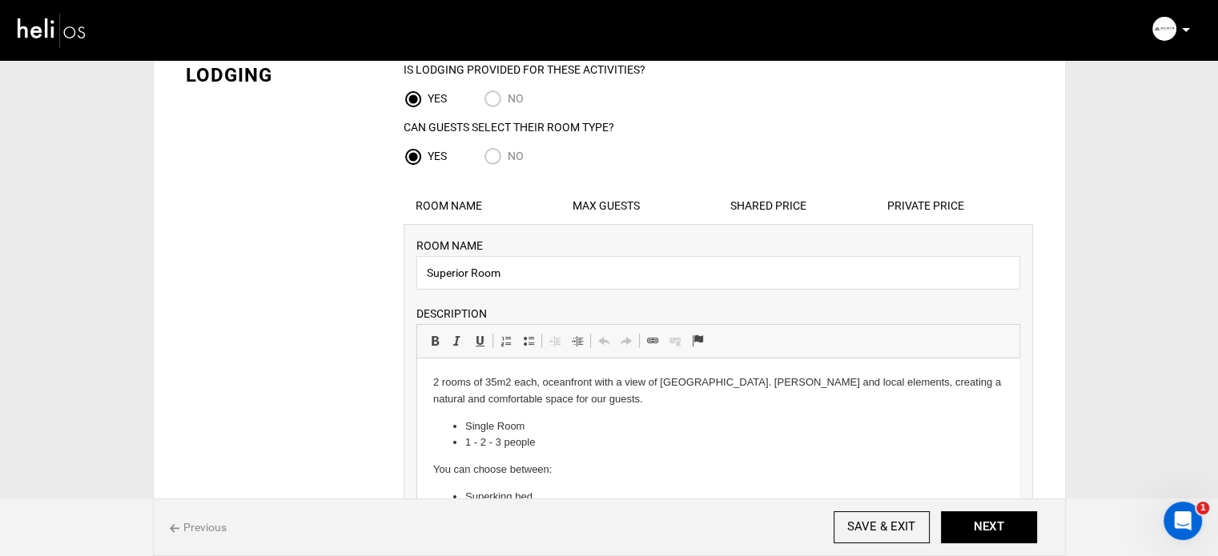
scroll to position [503, 0]
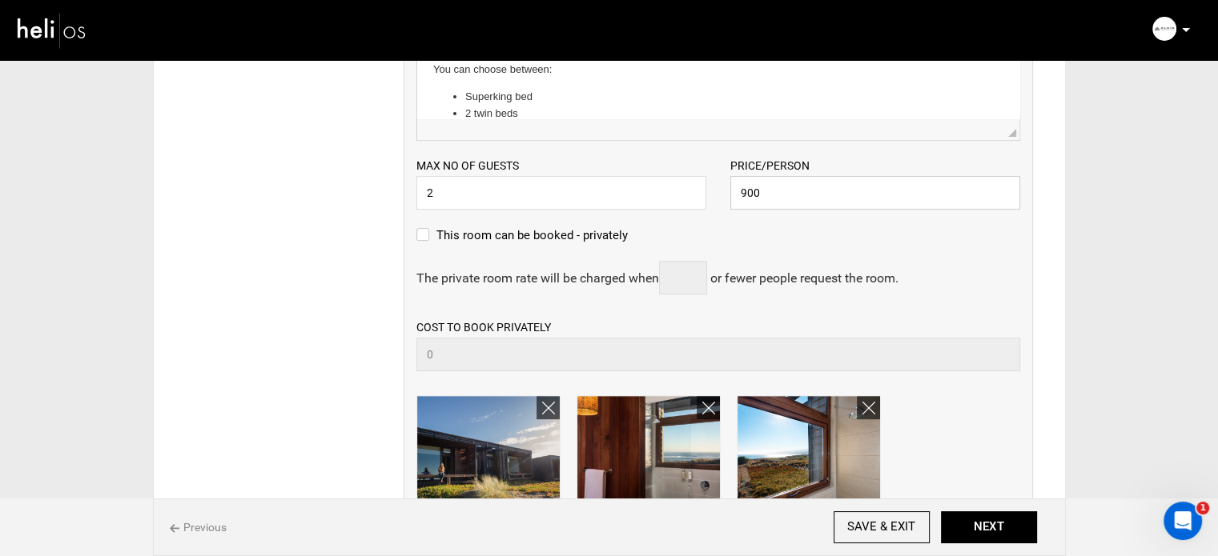
click at [753, 198] on input "900" at bounding box center [875, 193] width 290 height 34
type input "1600"
click at [759, 235] on div "This room can be booked - privately" at bounding box center [718, 243] width 604 height 35
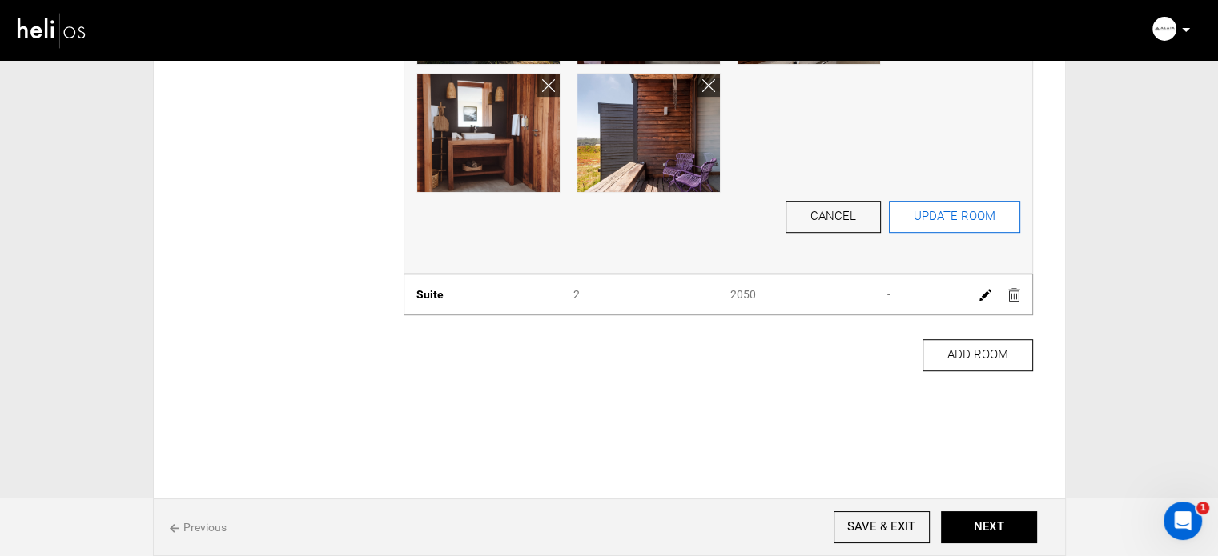
click at [963, 219] on button "UPDATE ROOM" at bounding box center [954, 217] width 131 height 32
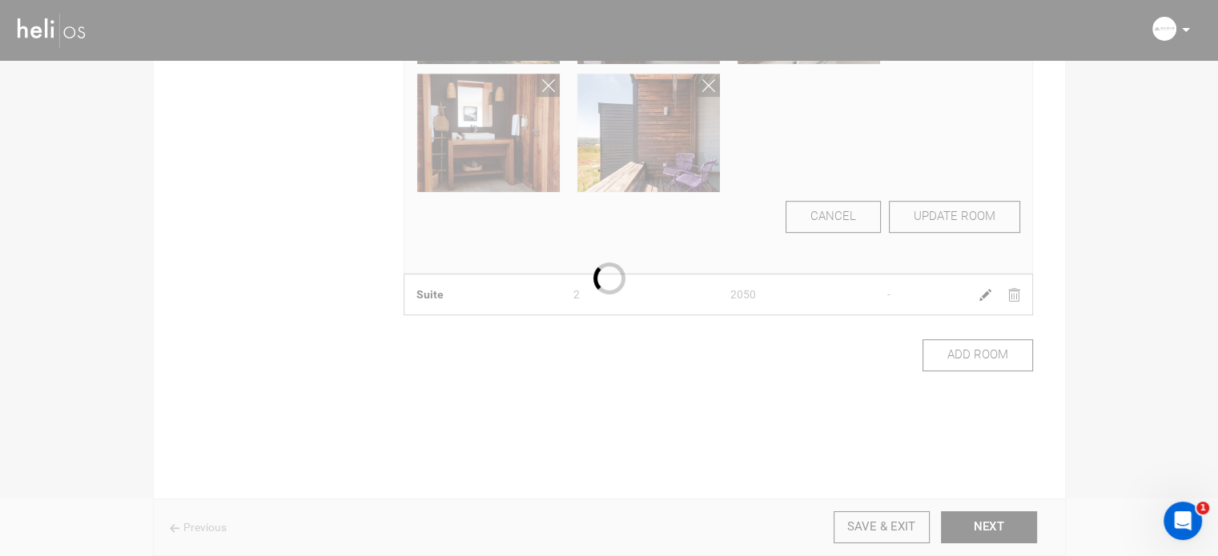
scroll to position [102, 0]
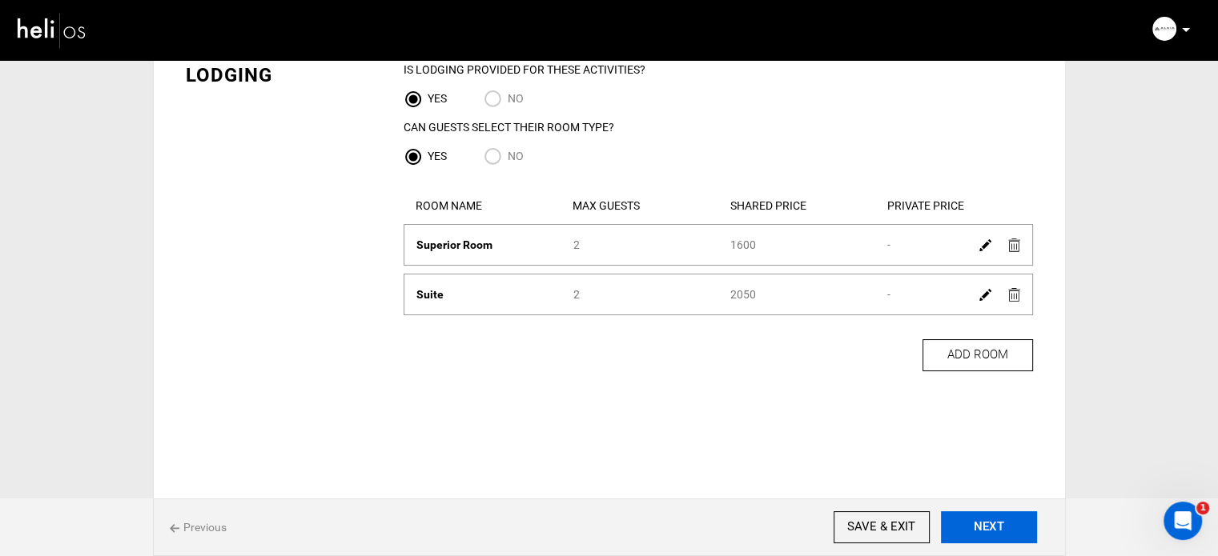
click at [997, 534] on button "NEXT" at bounding box center [989, 528] width 96 height 32
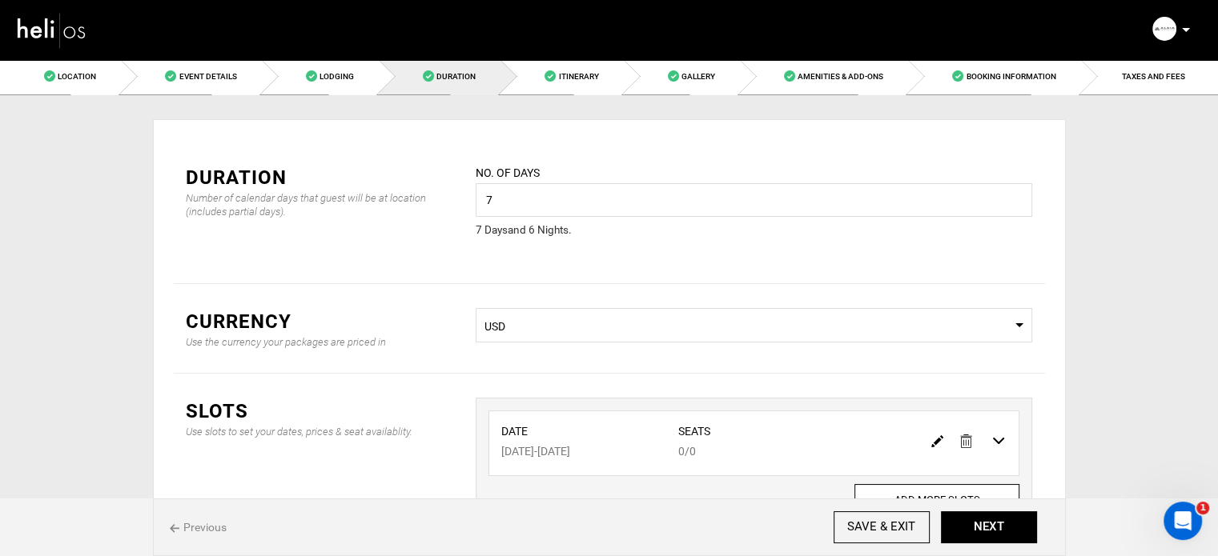
scroll to position [80, 0]
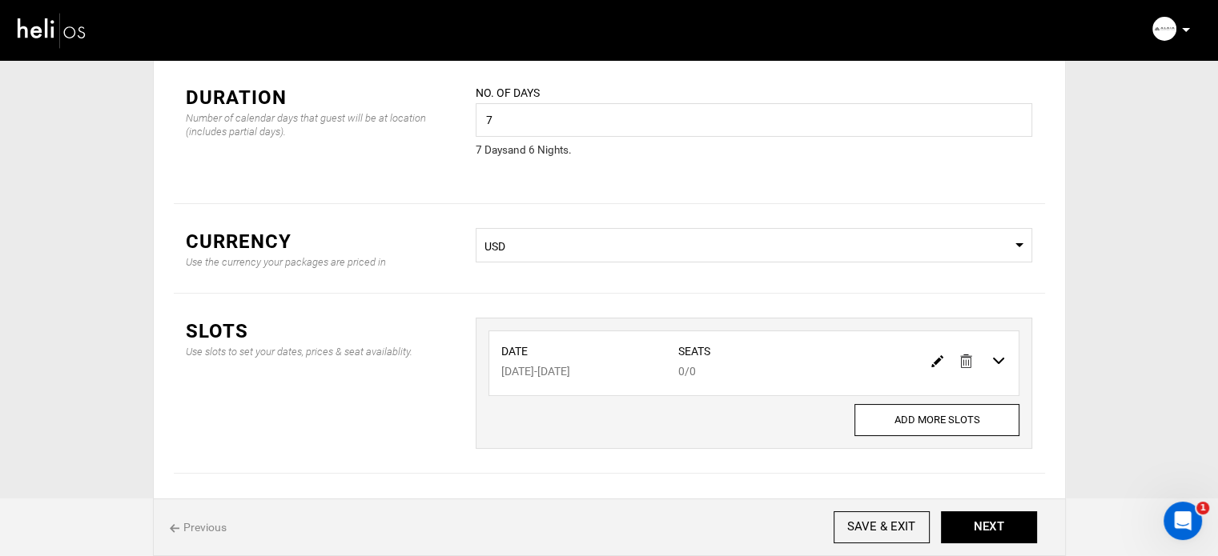
click at [934, 360] on img at bounding box center [937, 362] width 12 height 12
type input "[DATE]"
type input "0"
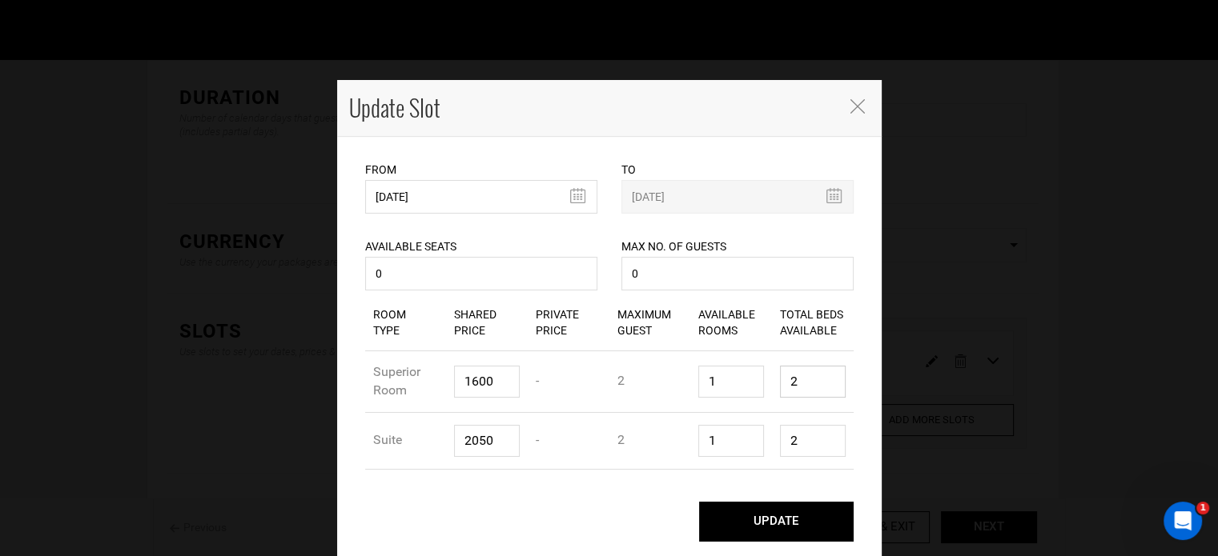
click at [799, 377] on input "2" at bounding box center [813, 382] width 66 height 32
click at [775, 514] on button "UPDATE" at bounding box center [776, 522] width 155 height 40
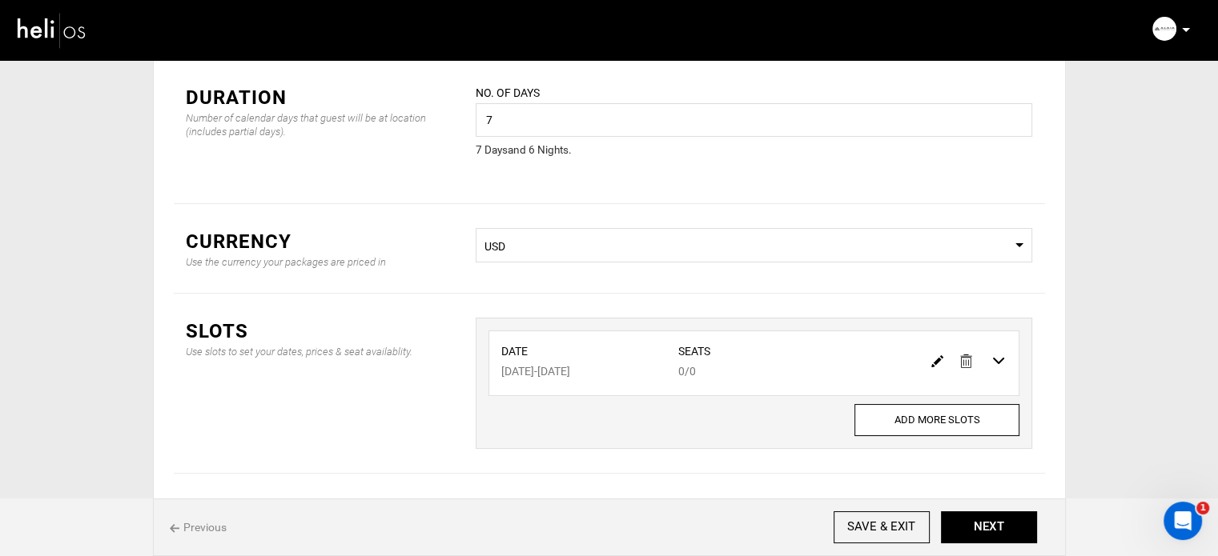
click at [934, 361] on img at bounding box center [937, 362] width 12 height 12
type input "[DATE]"
type input "0"
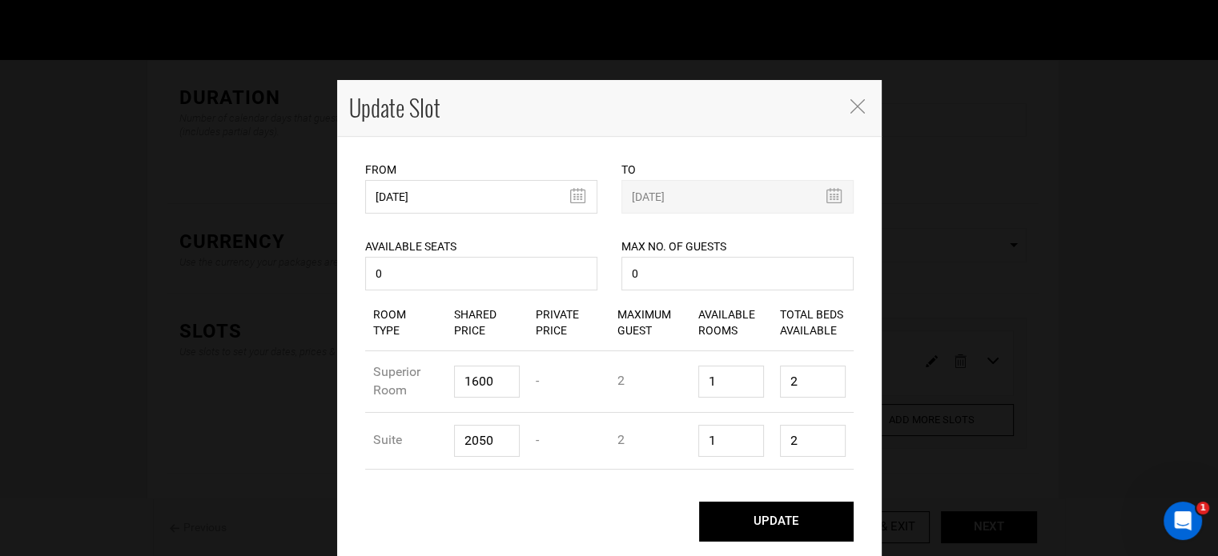
scroll to position [1, 0]
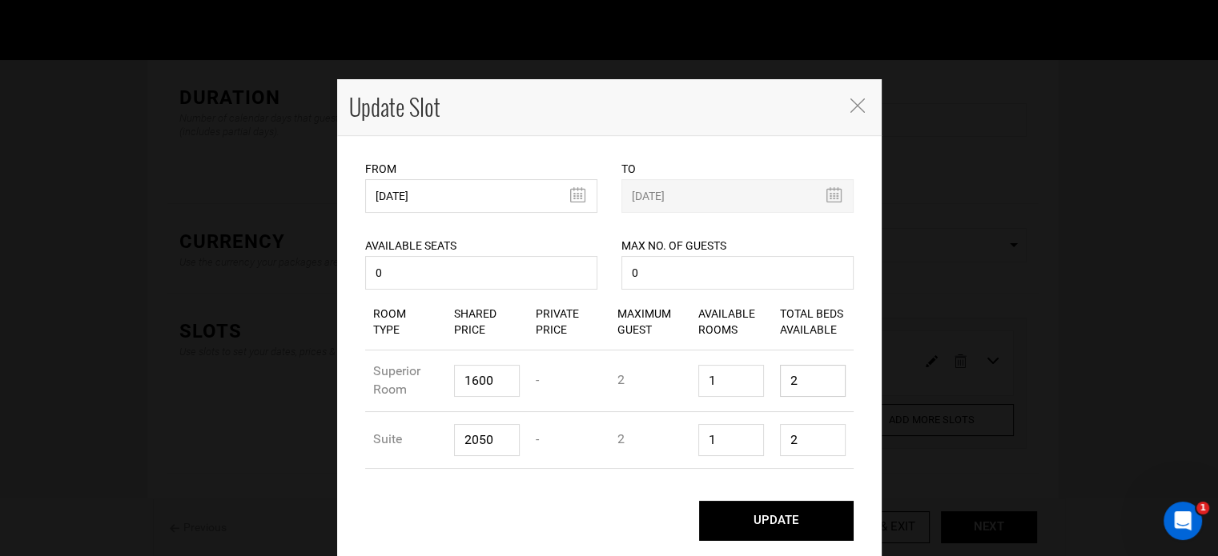
drag, startPoint x: 810, startPoint y: 383, endPoint x: 775, endPoint y: 385, distance: 35.3
click at [780, 383] on input "2" at bounding box center [813, 381] width 66 height 32
type input "1"
drag, startPoint x: 803, startPoint y: 441, endPoint x: 777, endPoint y: 439, distance: 26.5
click at [780, 438] on input "2" at bounding box center [813, 440] width 66 height 32
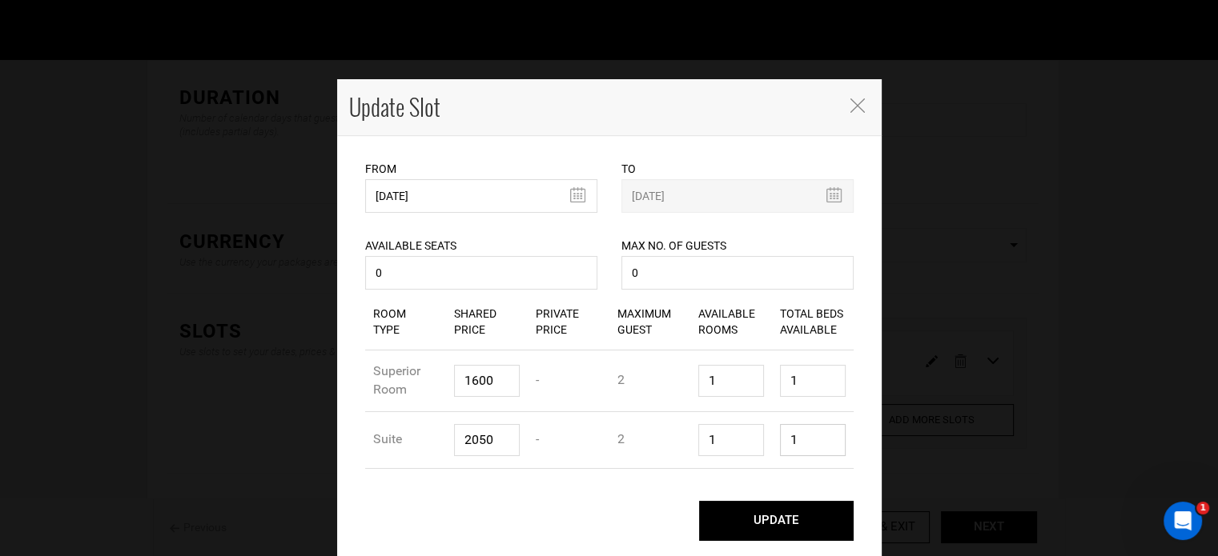
type input "1"
click at [778, 480] on div "From [DATE] Please select start date. Start date already exists, please select …" at bounding box center [609, 346] width 544 height 421
click at [776, 519] on button "UPDATE" at bounding box center [776, 521] width 155 height 40
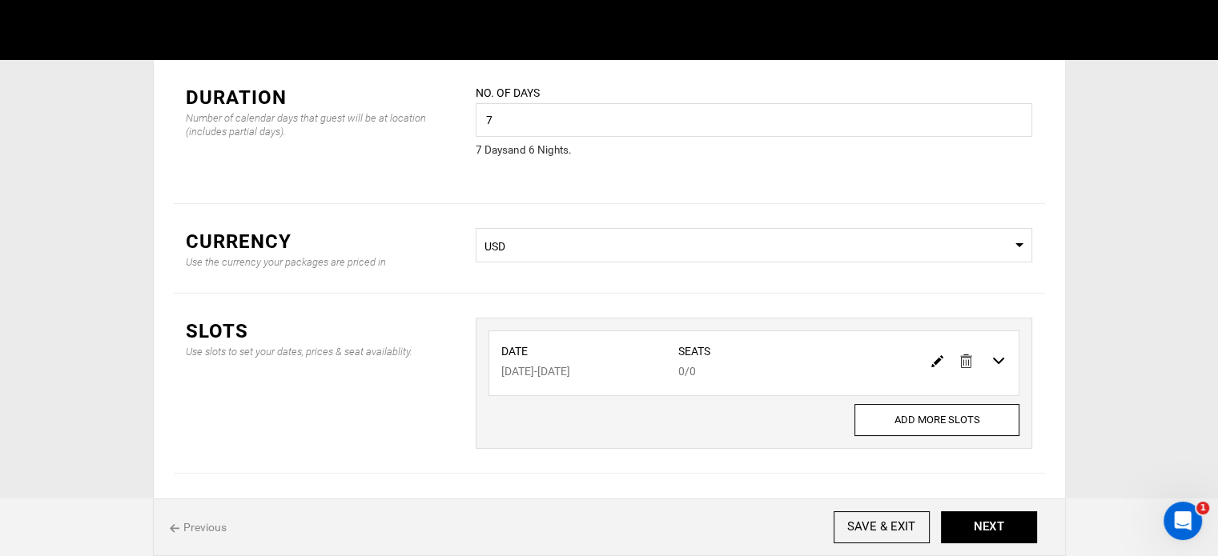
scroll to position [0, 0]
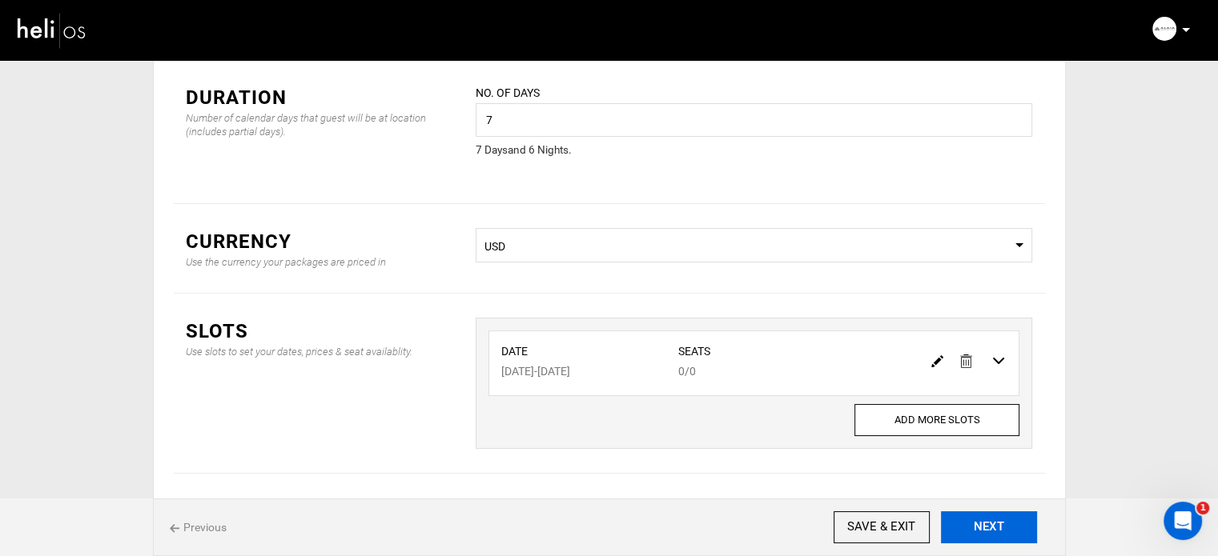
click at [977, 520] on button "NEXT" at bounding box center [989, 528] width 96 height 32
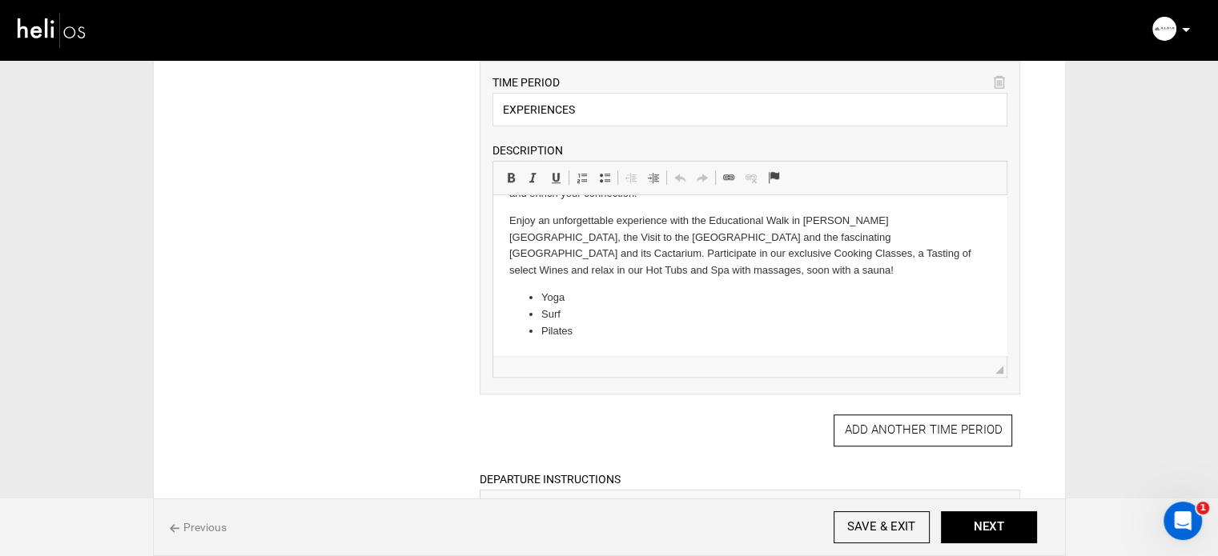
scroll to position [961, 0]
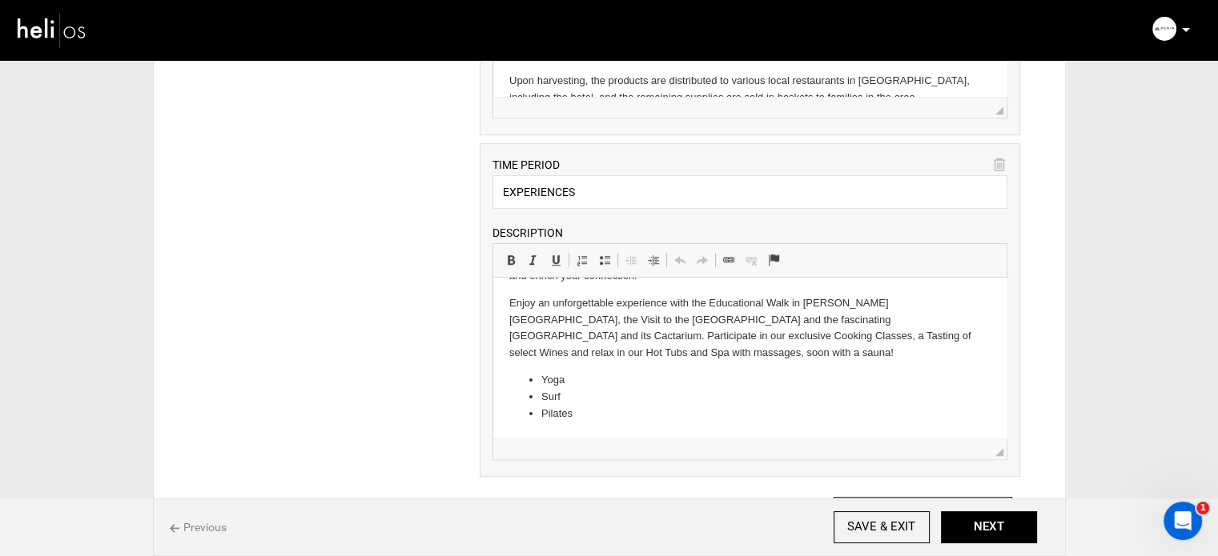
click at [998, 158] on icon at bounding box center [999, 165] width 11 height 18
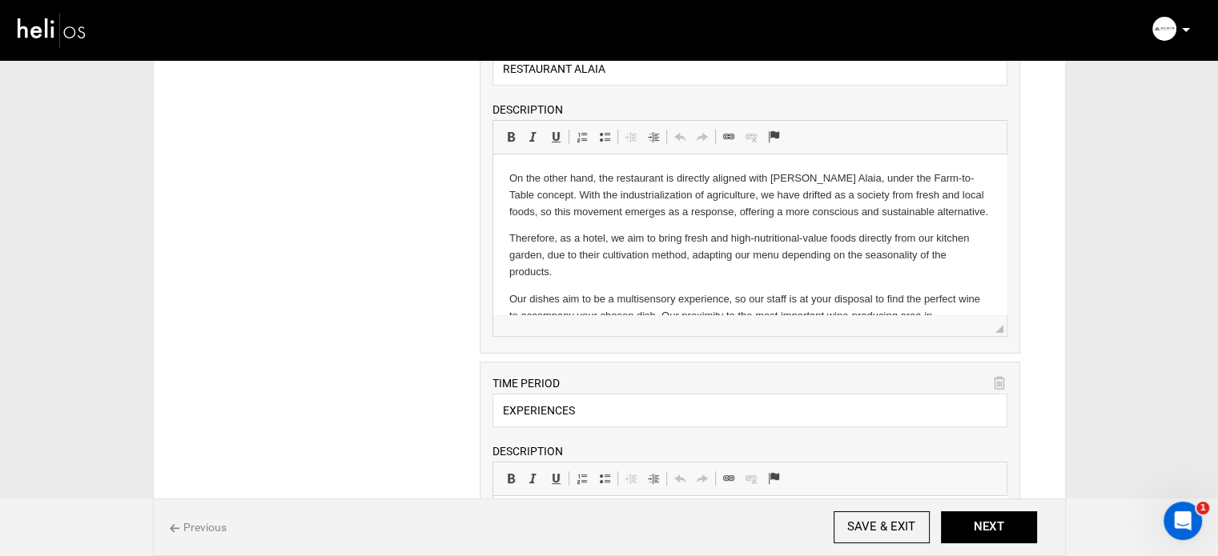
scroll to position [160, 0]
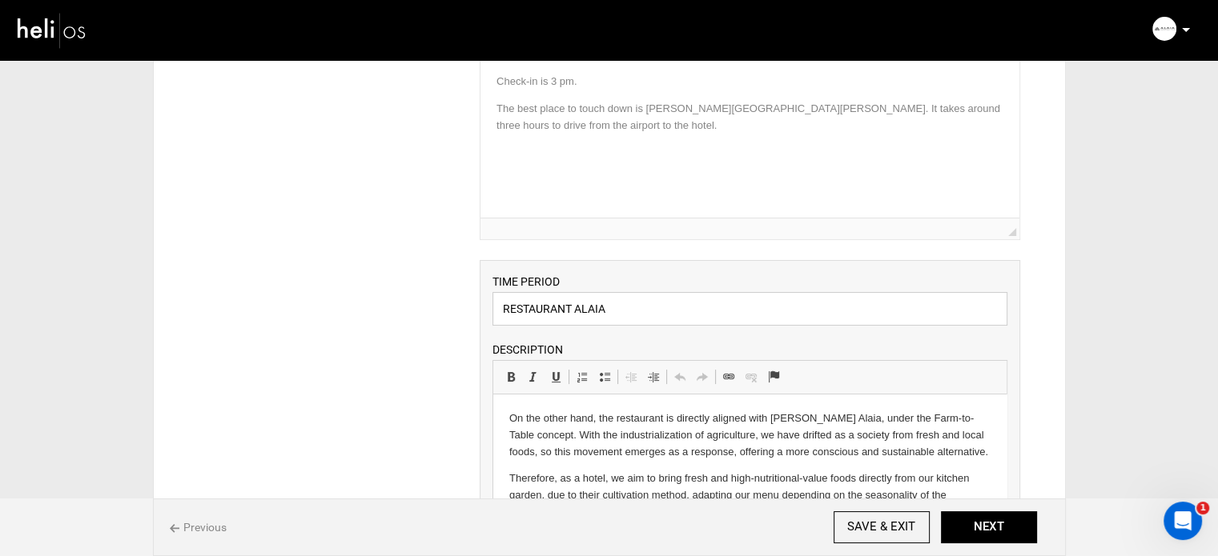
click at [544, 303] on input "RESTAURANT ALAIA" at bounding box center [749, 309] width 515 height 34
type input "Surf"
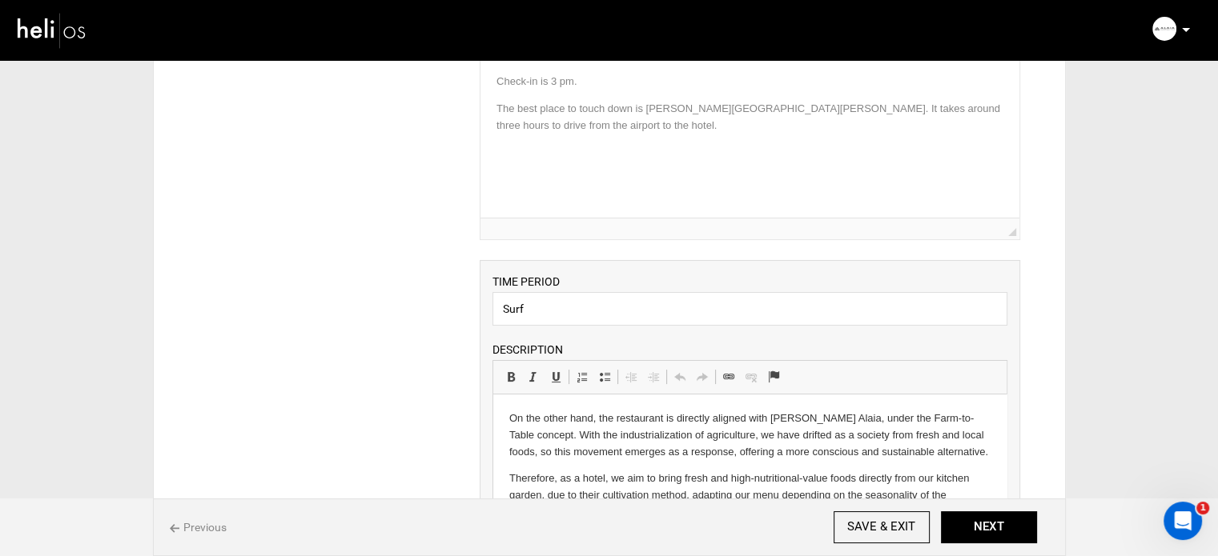
drag, startPoint x: 509, startPoint y: 420, endPoint x: 1142, endPoint y: 771, distance: 723.3
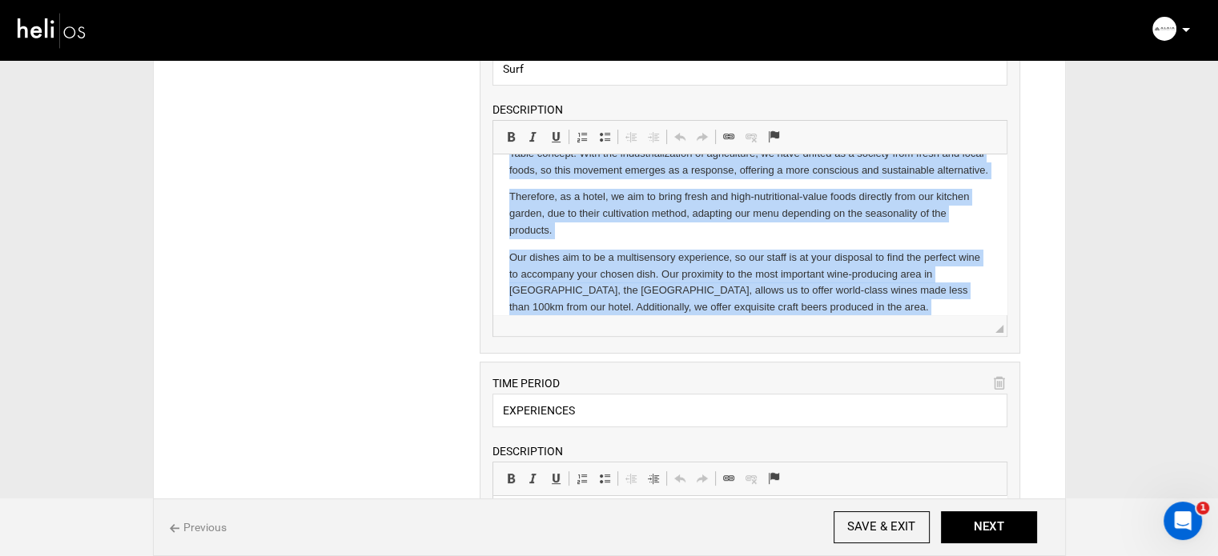
scroll to position [190, 0]
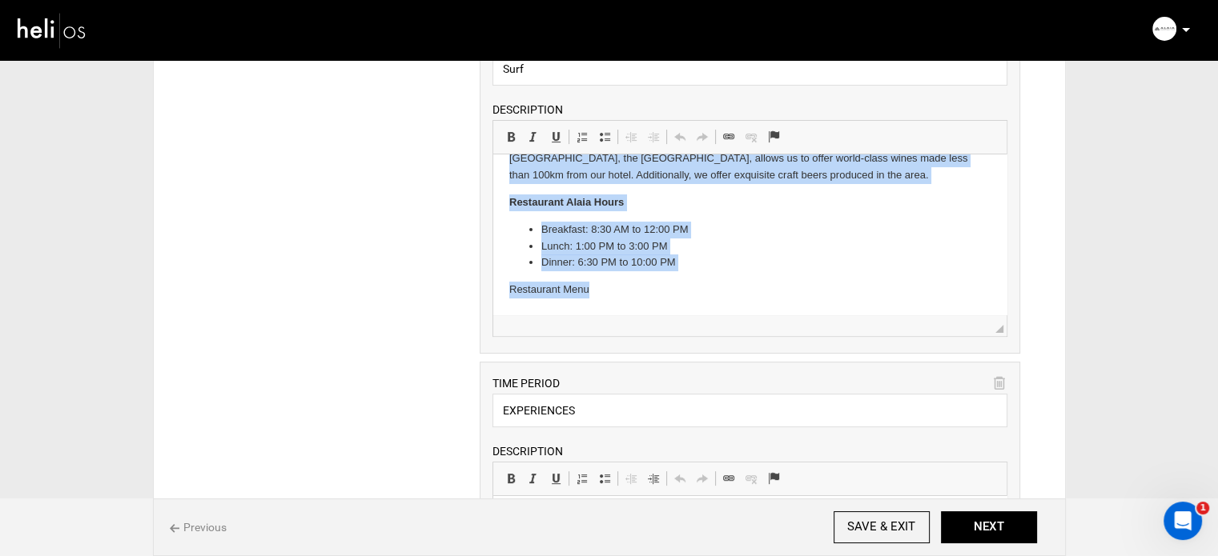
drag, startPoint x: 508, startPoint y: 175, endPoint x: 802, endPoint y: 286, distance: 314.2
click at [809, 291] on body "On the other hand, the restaurant is directly aligned with [PERSON_NAME] Alaia,…" at bounding box center [749, 148] width 481 height 302
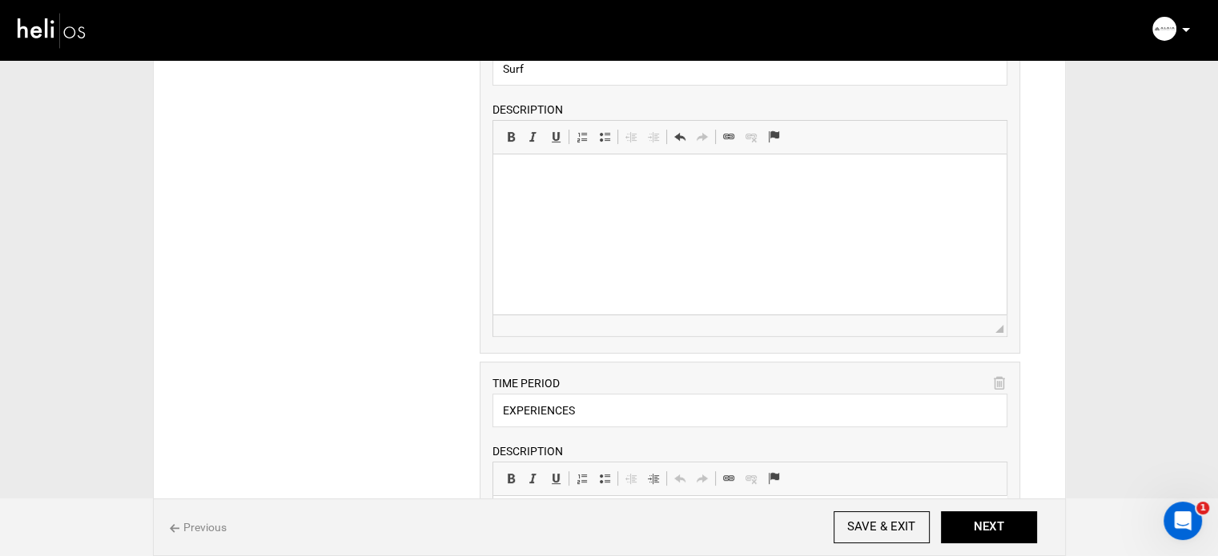
scroll to position [0, 0]
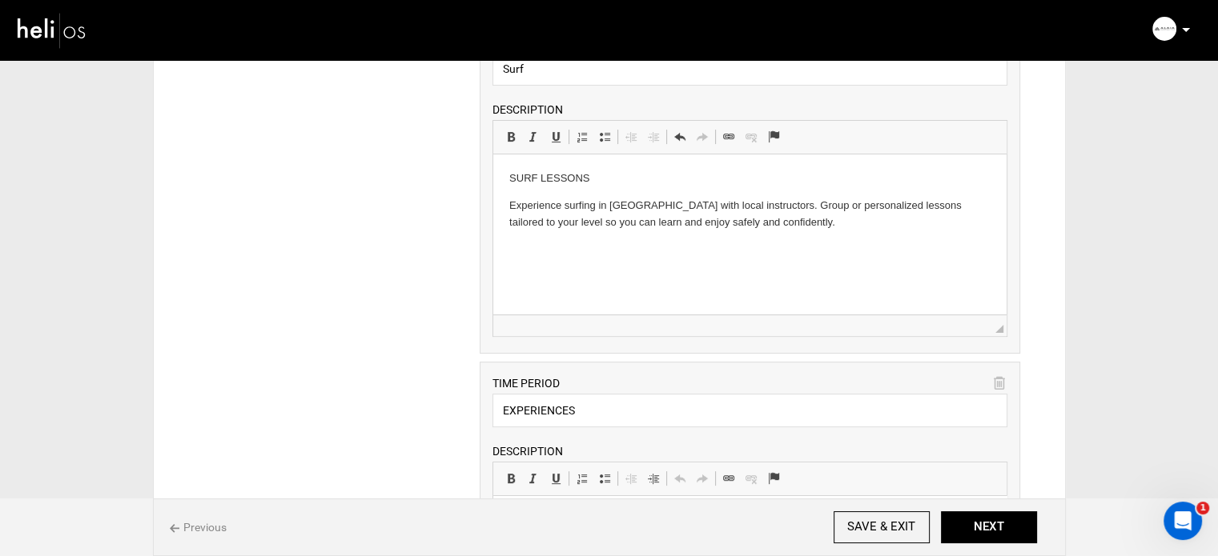
click at [510, 180] on p "SURF LESSONS" at bounding box center [749, 179] width 481 height 17
click at [508, 201] on html "SURF LESSONS Experience surfing in [GEOGRAPHIC_DATA] with local instructors. Gr…" at bounding box center [749, 201] width 513 height 92
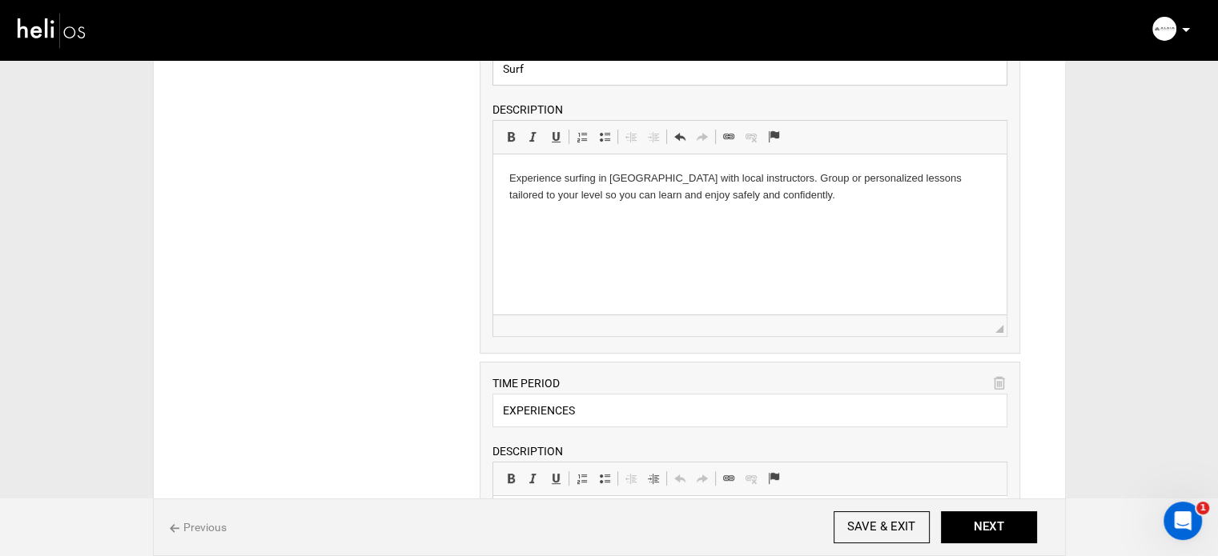
click at [562, 66] on input "Surf" at bounding box center [749, 69] width 515 height 34
type input "Surf Lessons"
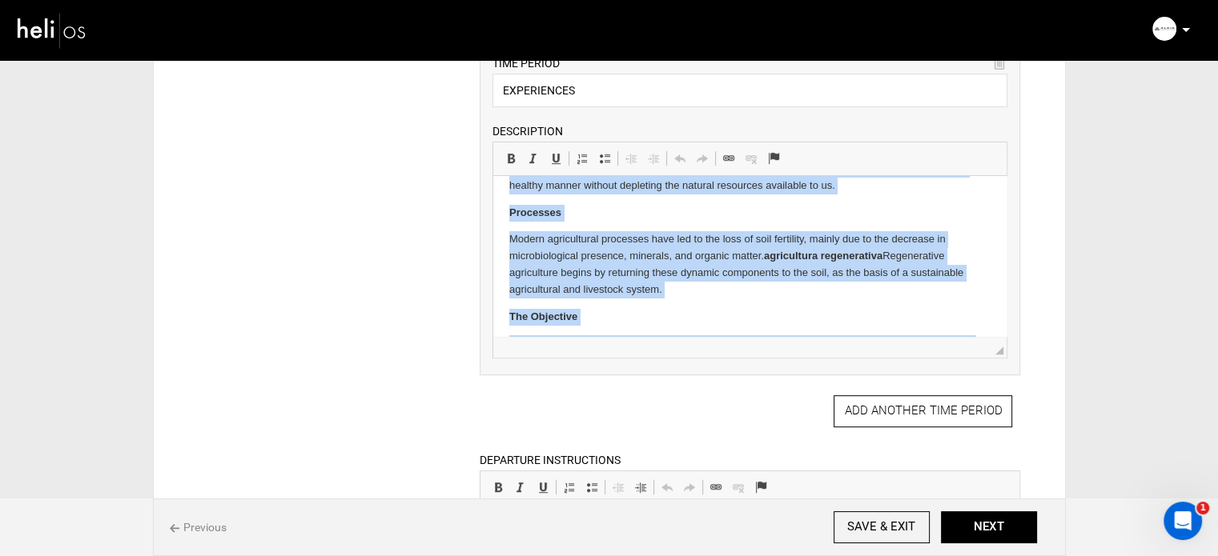
scroll to position [338, 0]
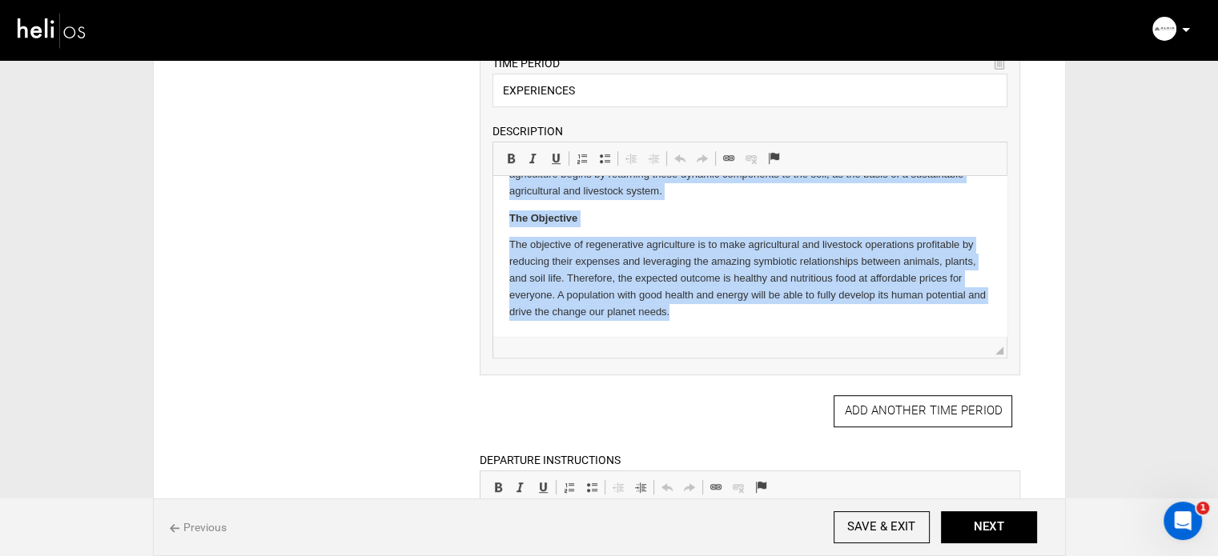
drag, startPoint x: 508, startPoint y: 201, endPoint x: 865, endPoint y: 354, distance: 387.7
click at [865, 336] on html "The hotel features a biointensive kitchen garden developed through regenerative…" at bounding box center [749, 87] width 513 height 498
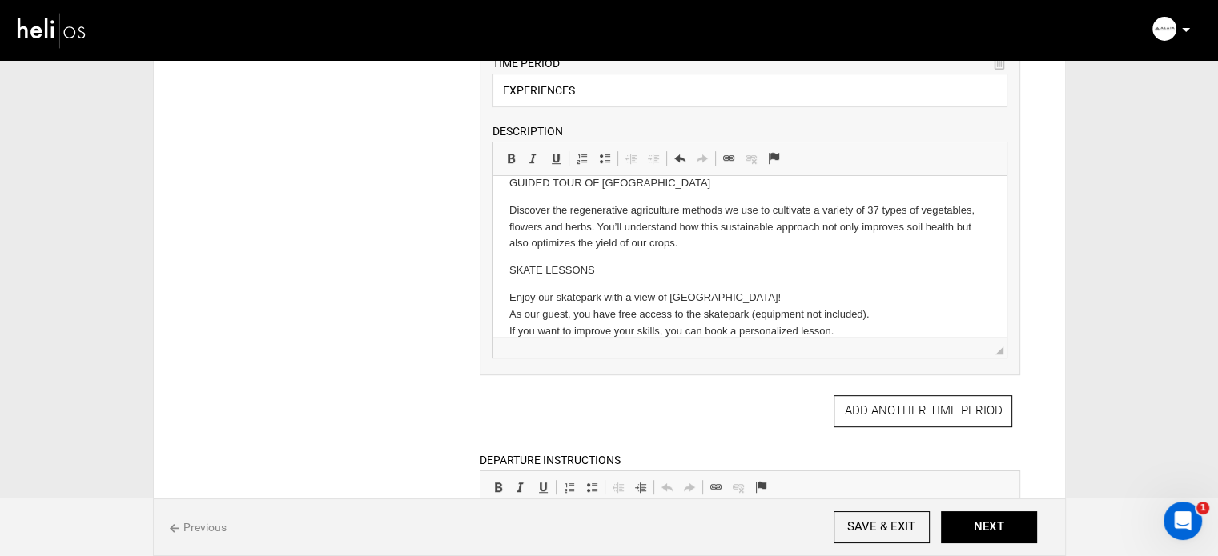
scroll to position [36, 0]
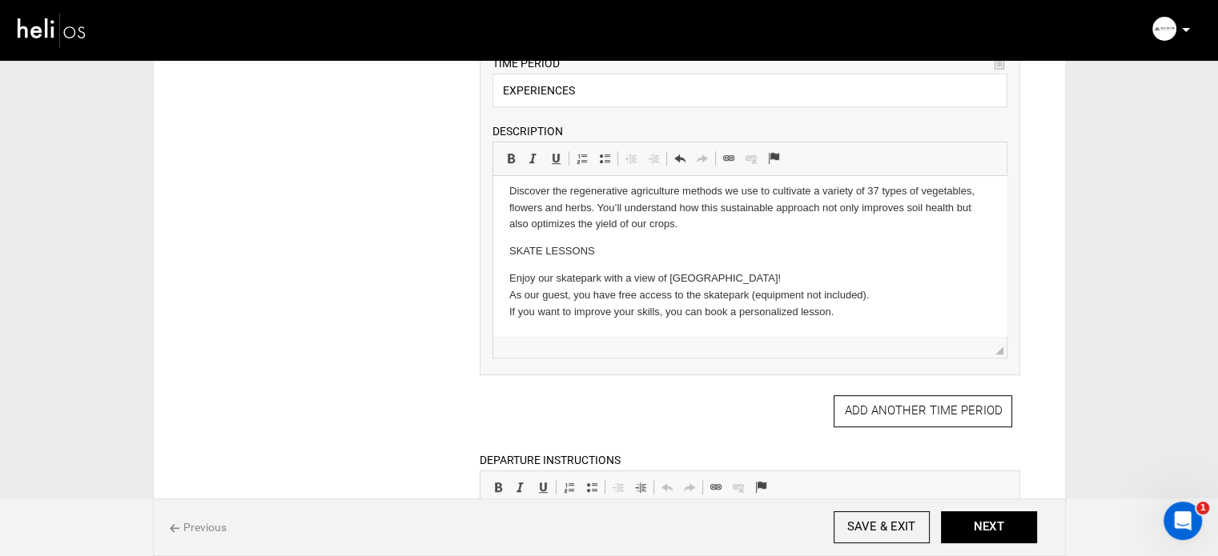
click at [502, 299] on html "GUIDED TOUR OF [GEOGRAPHIC_DATA] Discover the regenerative agriculture methods …" at bounding box center [749, 238] width 513 height 196
click at [508, 312] on html "GUIDED TOUR OF [GEOGRAPHIC_DATA] Discover the regenerative agriculture methods …" at bounding box center [749, 238] width 513 height 196
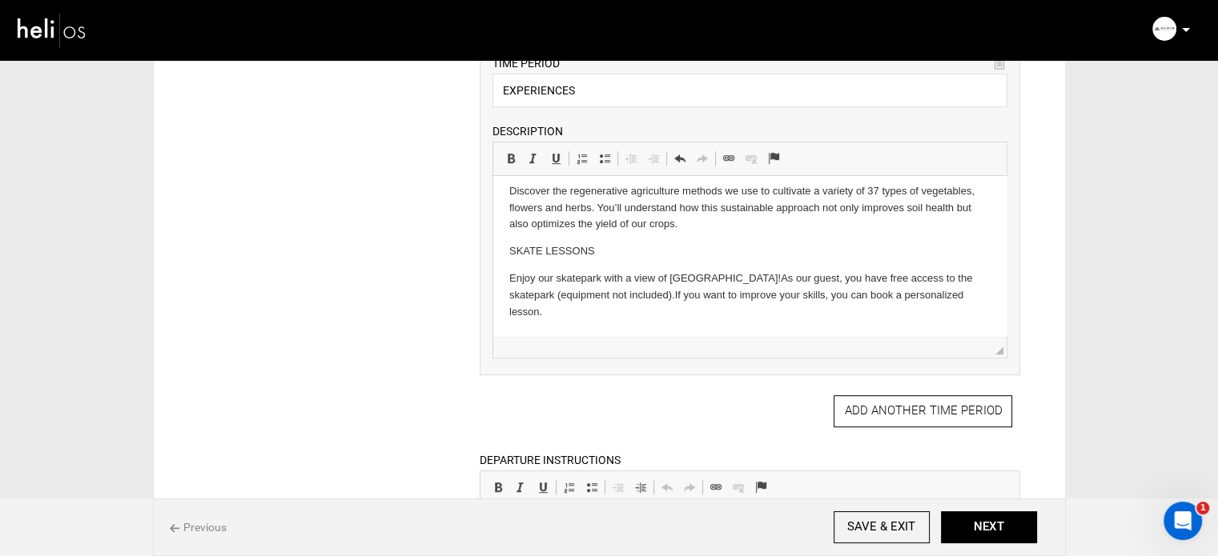
click at [508, 279] on html "GUIDED TOUR OF [GEOGRAPHIC_DATA] Discover the regenerative agriculture methods …" at bounding box center [749, 238] width 513 height 196
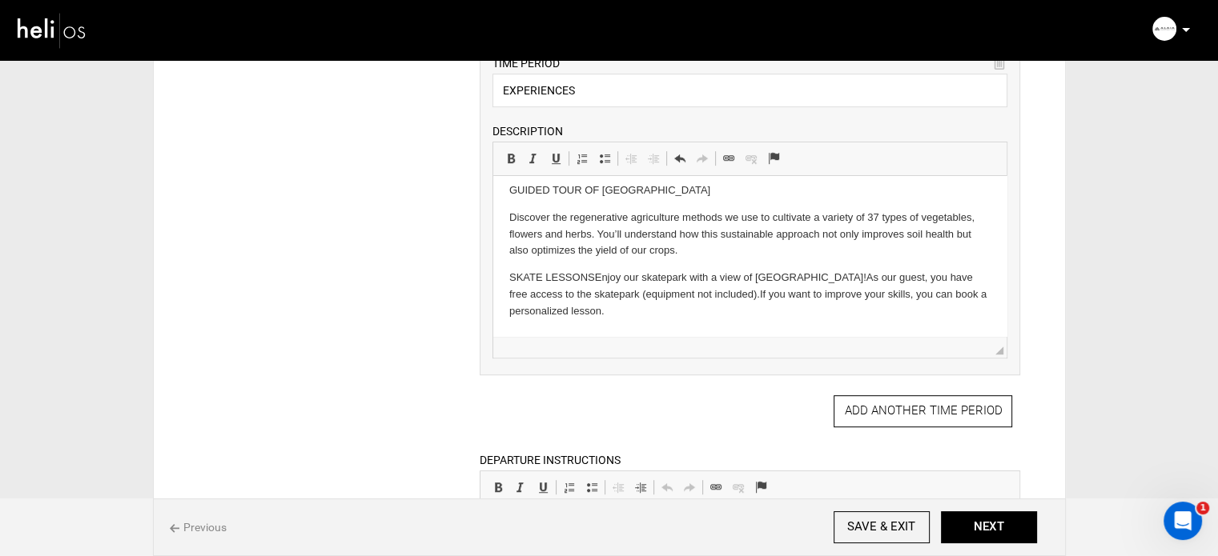
scroll to position [10, 0]
drag, startPoint x: 508, startPoint y: 217, endPoint x: 498, endPoint y: 218, distance: 10.4
click at [498, 218] on html "GUIDED TOUR OF [GEOGRAPHIC_DATA] Discover the regenerative agriculture methods …" at bounding box center [749, 252] width 513 height 170
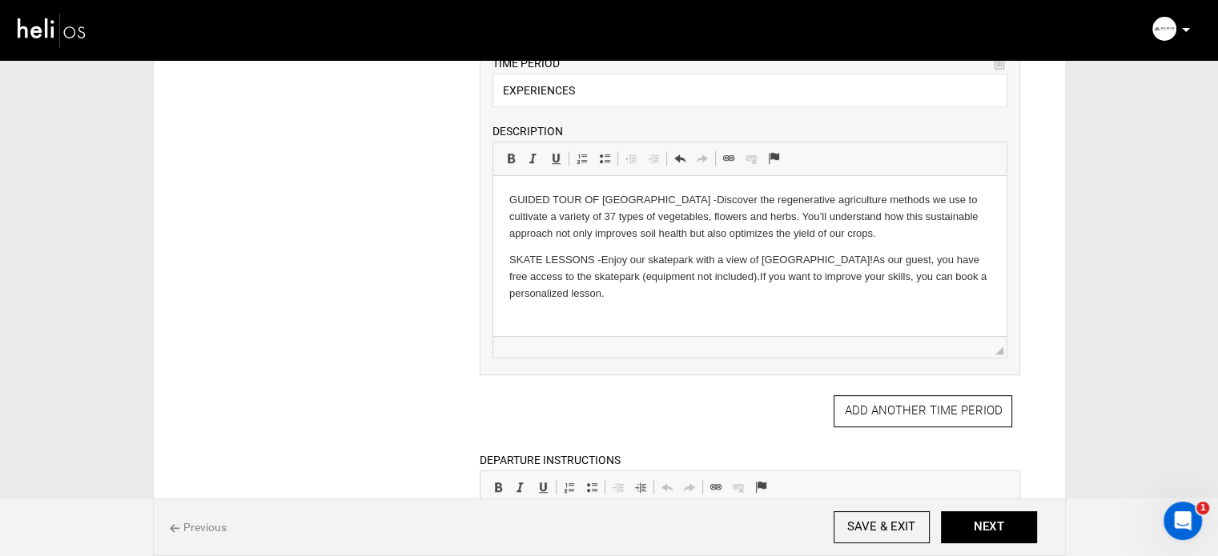
click at [621, 295] on p "SKATE LESSONS - Enjoy our skatepark with a view of [GEOGRAPHIC_DATA]! As our gu…" at bounding box center [749, 277] width 481 height 50
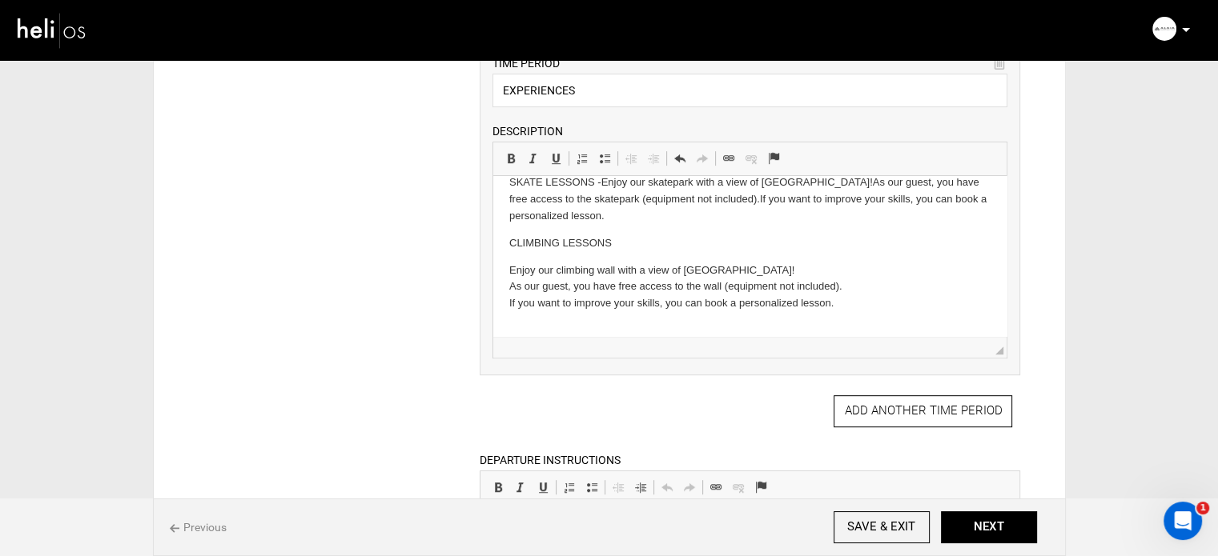
scroll to position [138, 0]
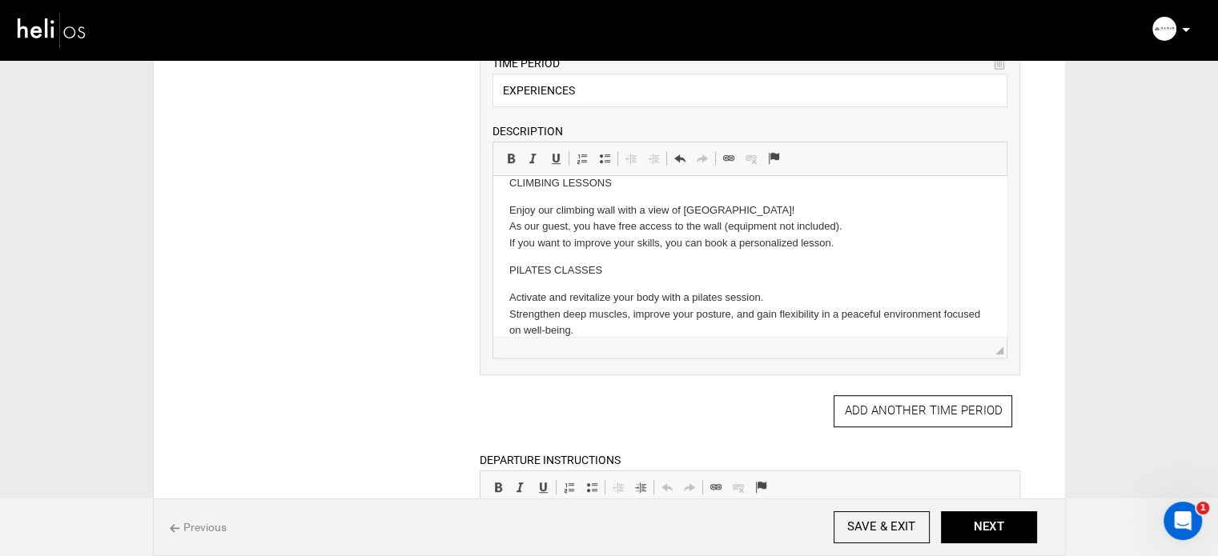
click at [504, 296] on html "GUIDED TOUR OF [GEOGRAPHIC_DATA] - Discover the regenerative agriculture method…" at bounding box center [749, 196] width 513 height 317
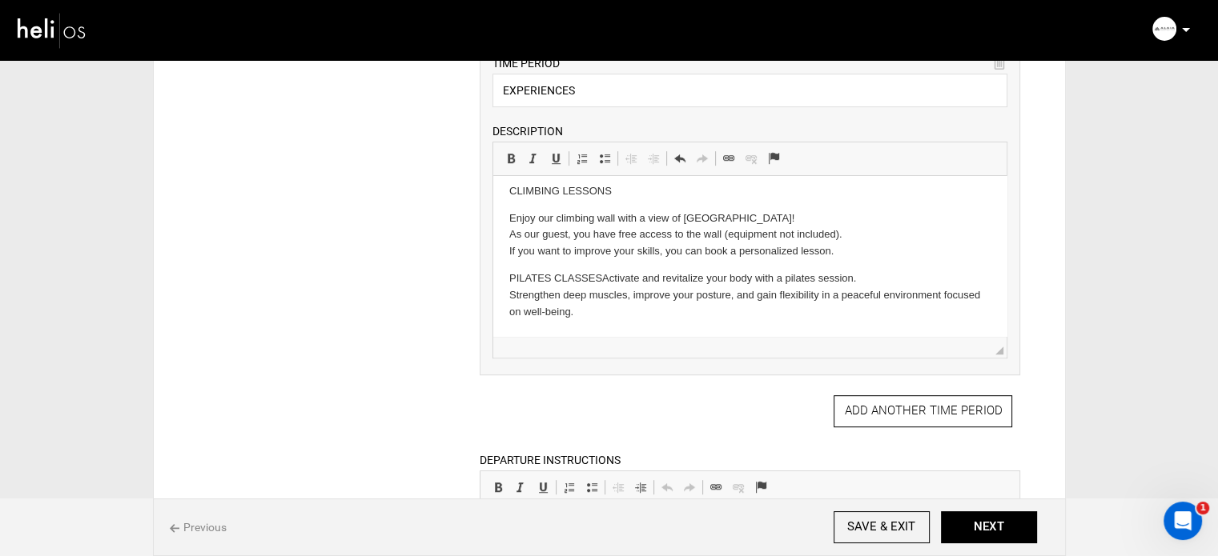
scroll to position [130, 0]
click at [509, 299] on p "PILATES CLASSES - Activate and revitalize your body with a pilates session. Str…" at bounding box center [749, 296] width 481 height 50
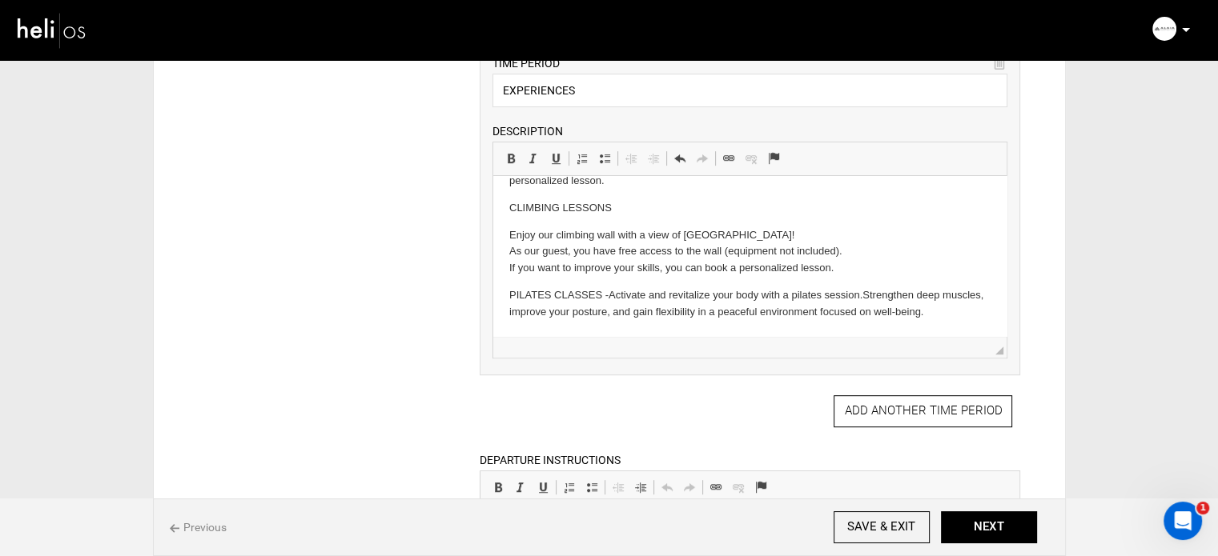
click at [504, 239] on html "GUIDED TOUR OF [GEOGRAPHIC_DATA] - Discover the regenerative agriculture method…" at bounding box center [749, 200] width 513 height 274
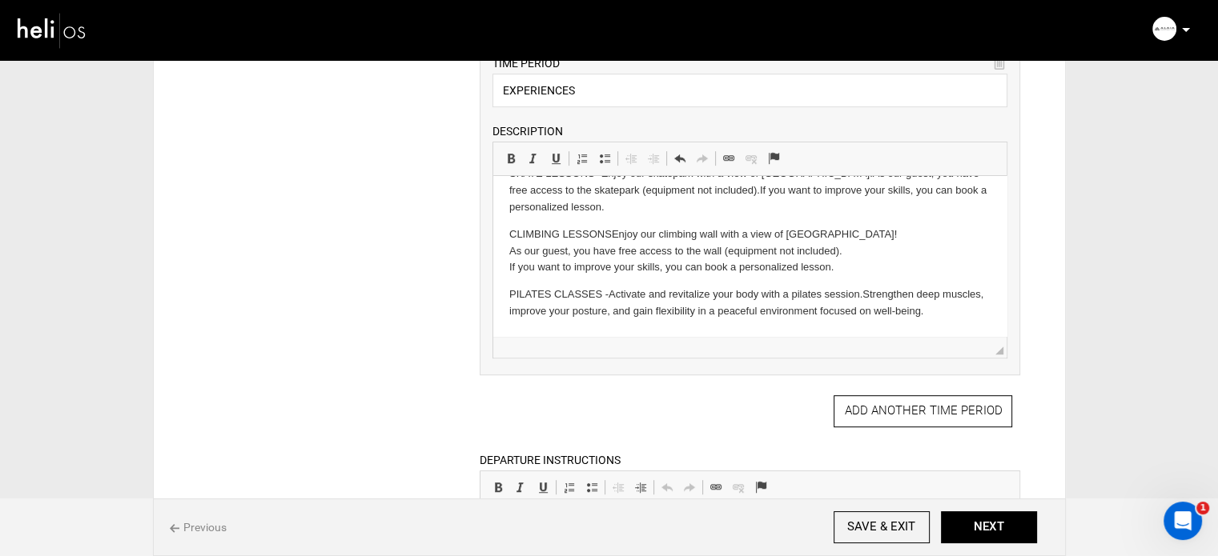
scroll to position [86, 0]
click at [509, 249] on p "CLIMBING LESSONS - Enjoy our climbing wall with a view of [GEOGRAPHIC_DATA]! As…" at bounding box center [749, 252] width 481 height 50
click at [504, 270] on html "GUIDED TOUR OF [GEOGRAPHIC_DATA] - Discover the regenerative agriculture method…" at bounding box center [749, 213] width 513 height 247
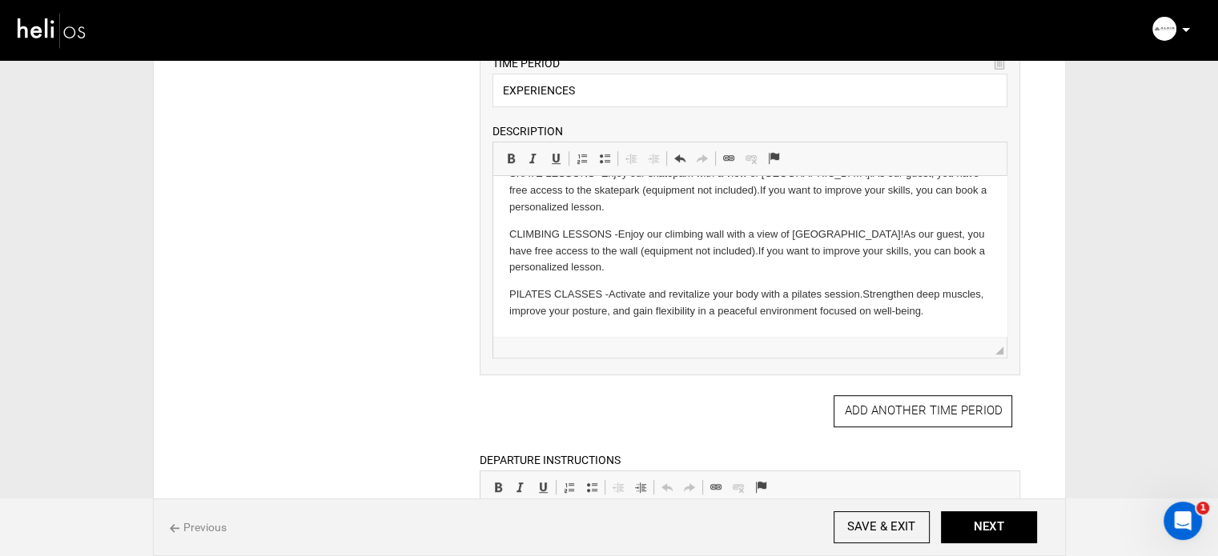
click at [970, 312] on p "PILATES CLASSES - Activate and revitalize your body with a pilates session. Str…" at bounding box center [749, 304] width 481 height 34
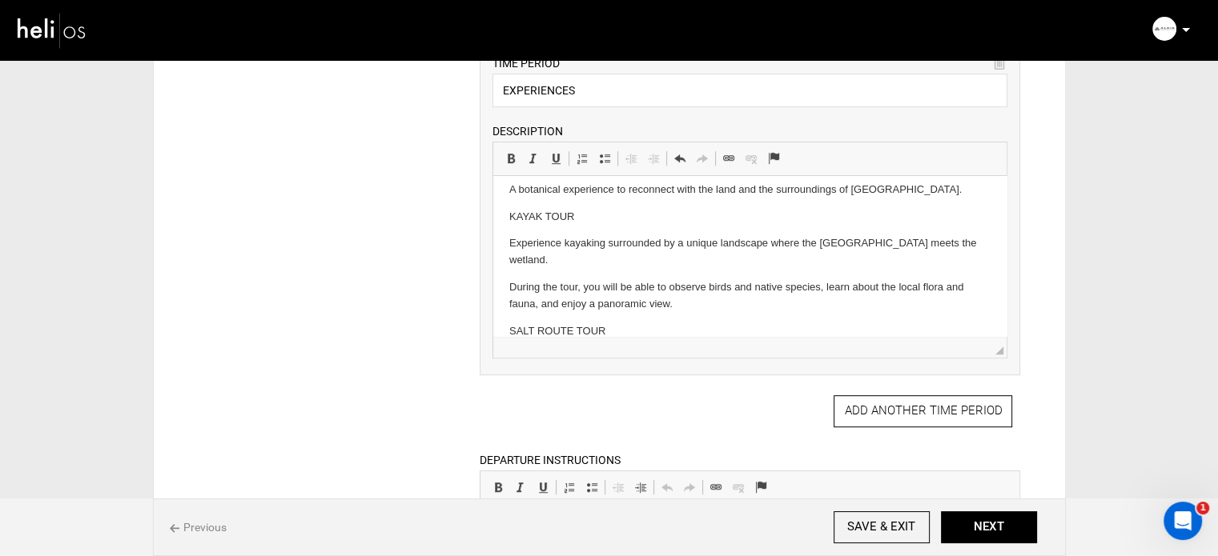
scroll to position [1146, 0]
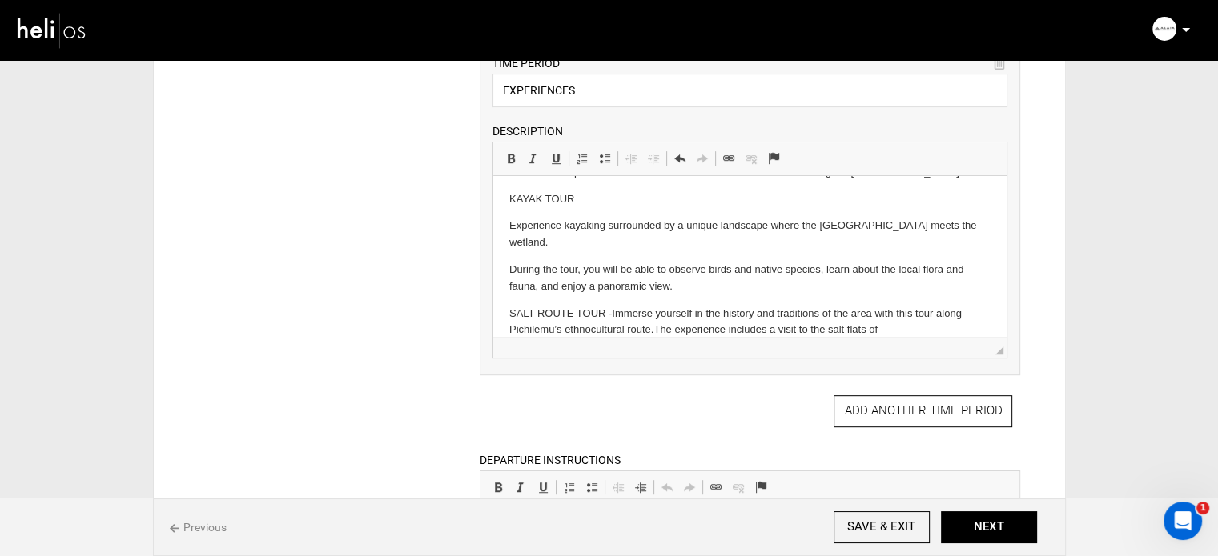
scroll to position [1030, 0]
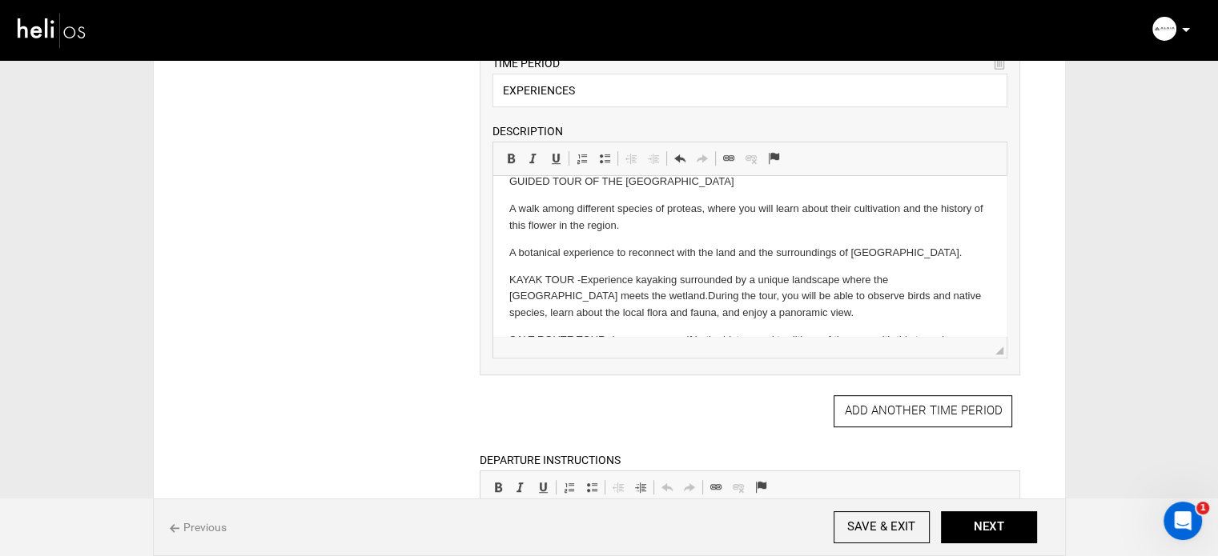
scroll to position [950, 0]
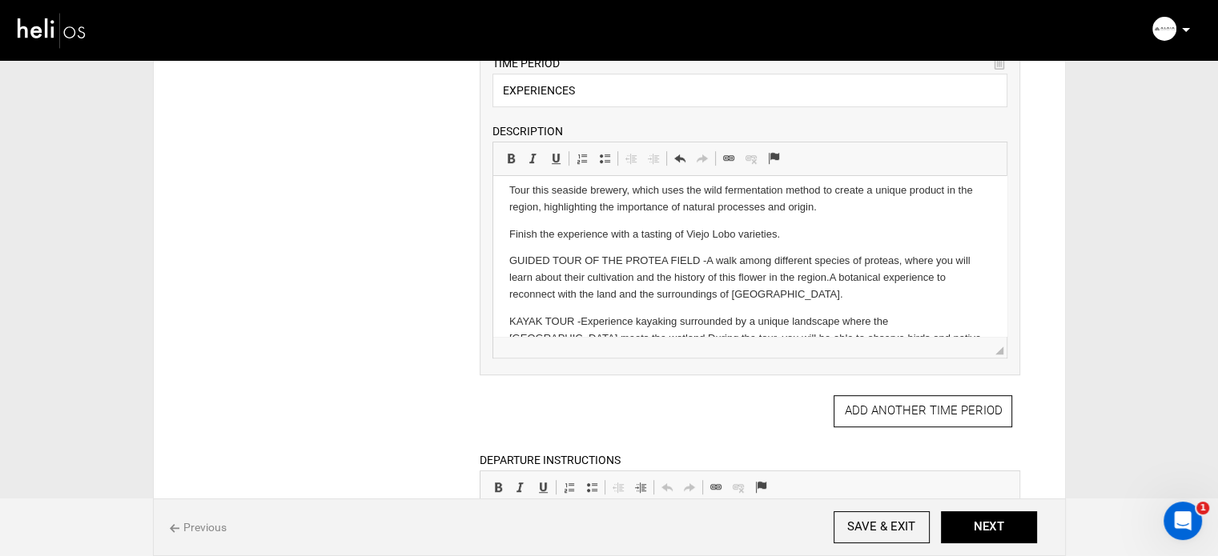
scroll to position [870, 0]
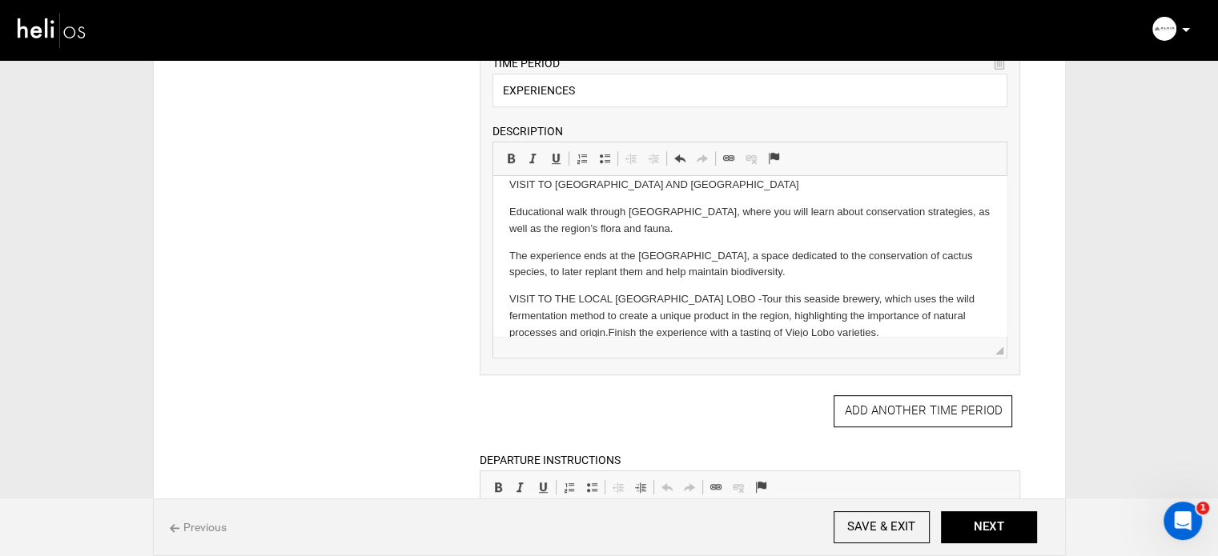
scroll to position [790, 0]
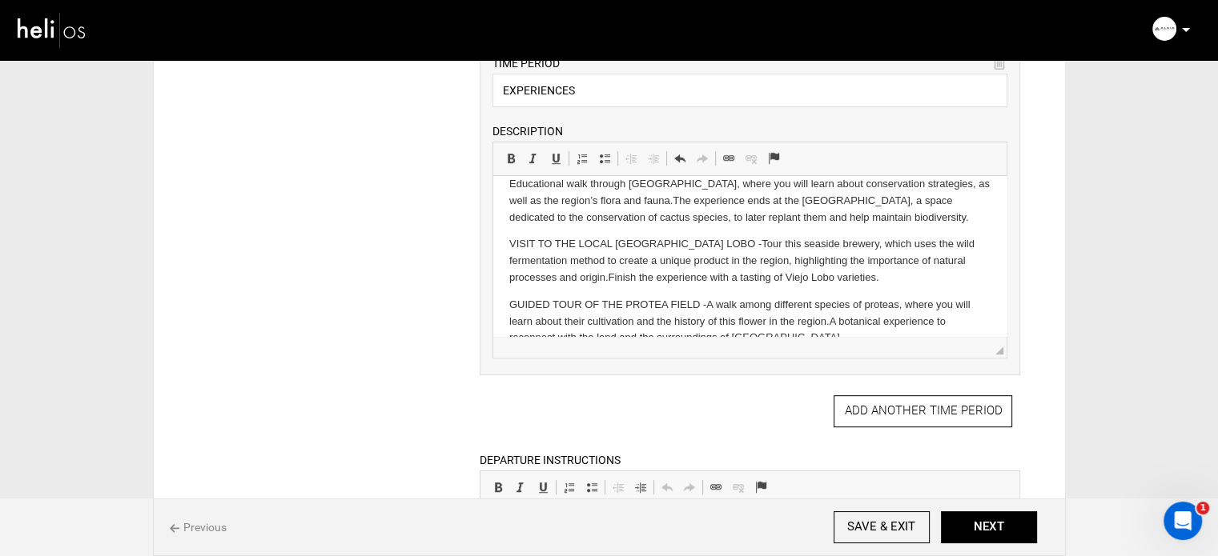
scroll to position [710, 0]
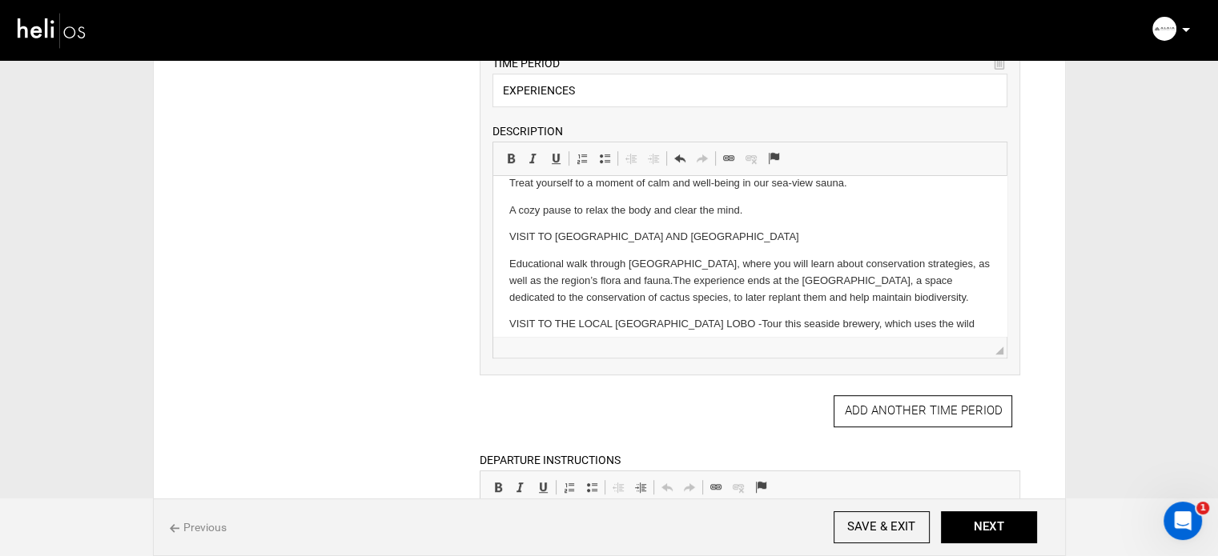
click at [503, 280] on html "GUIDED TOUR OF [GEOGRAPHIC_DATA] - Discover the regenerative agriculture method…" at bounding box center [749, 23] width 513 height 1115
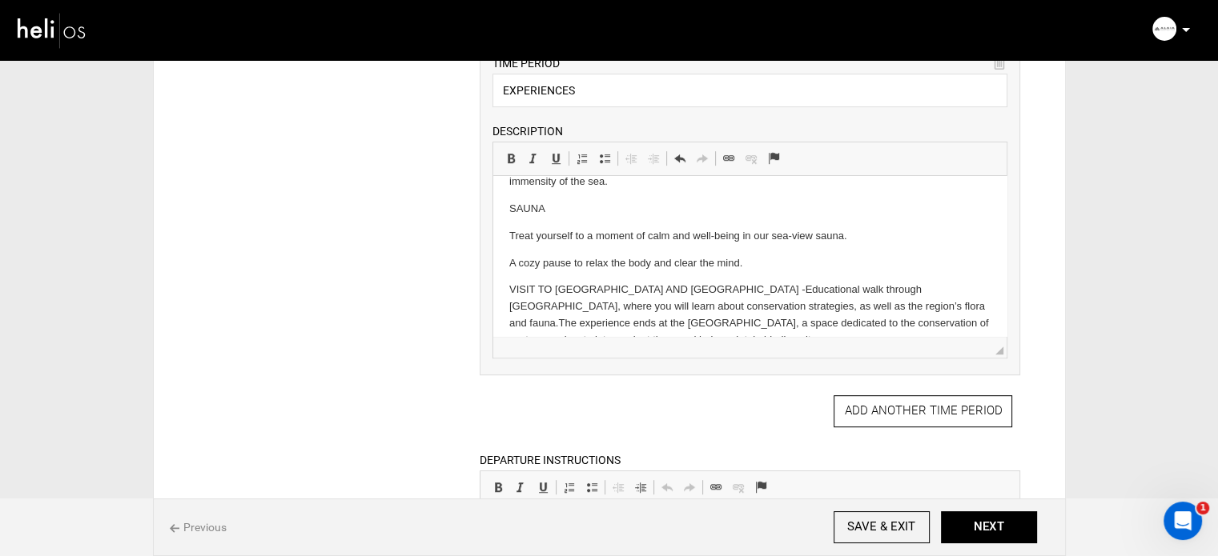
scroll to position [630, 0]
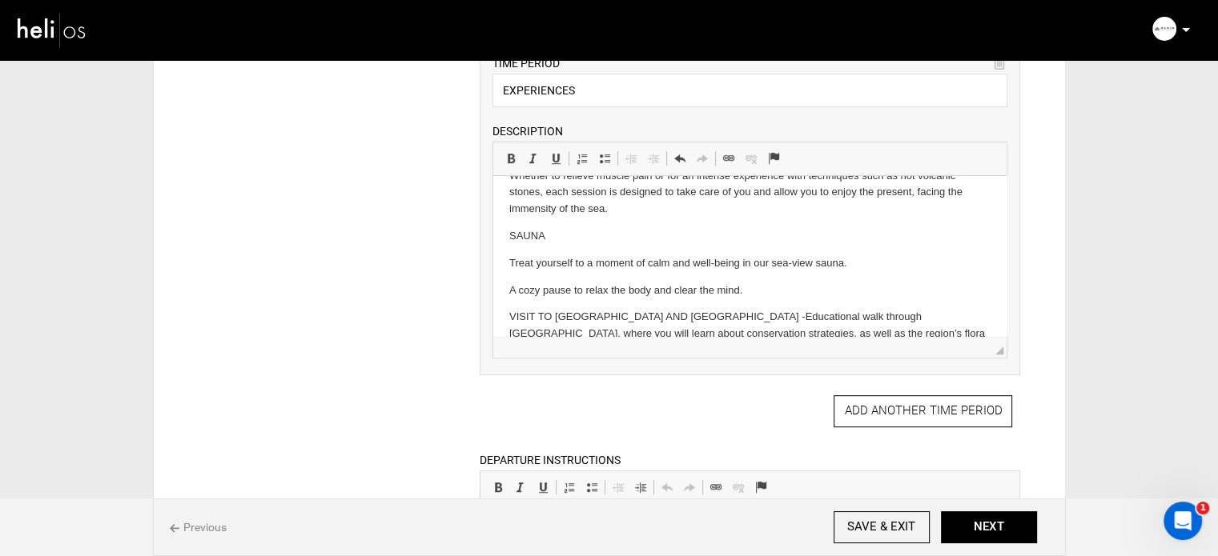
click at [499, 304] on html "GUIDED TOUR OF [GEOGRAPHIC_DATA] - Discover the regenerative agriculture method…" at bounding box center [749, 98] width 513 height 1104
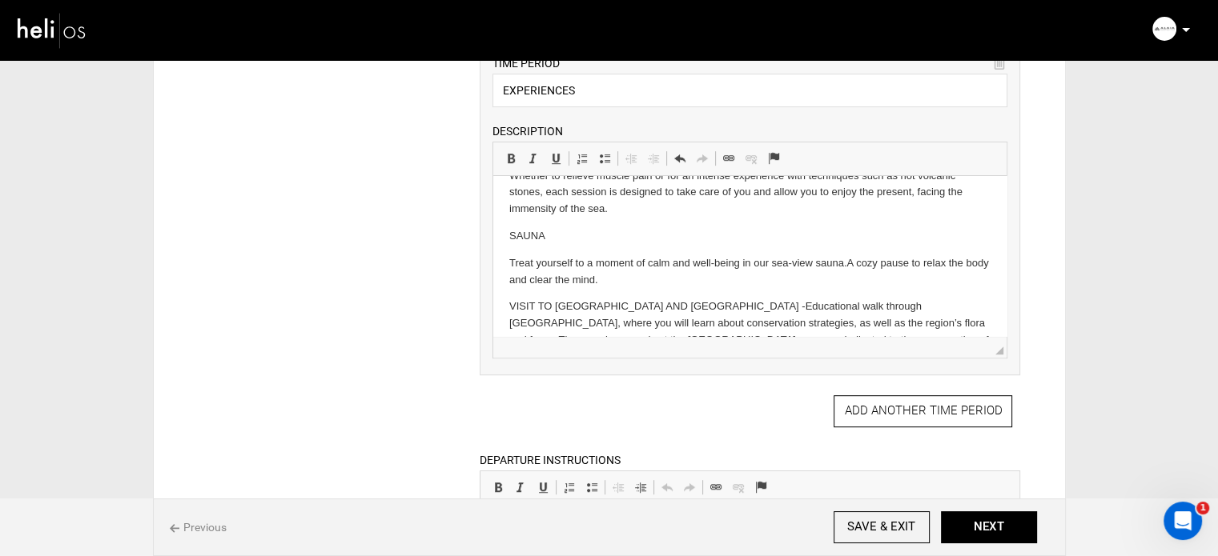
click at [498, 280] on html "GUIDED TOUR OF [GEOGRAPHIC_DATA] - Discover the regenerative agriculture method…" at bounding box center [749, 93] width 513 height 1094
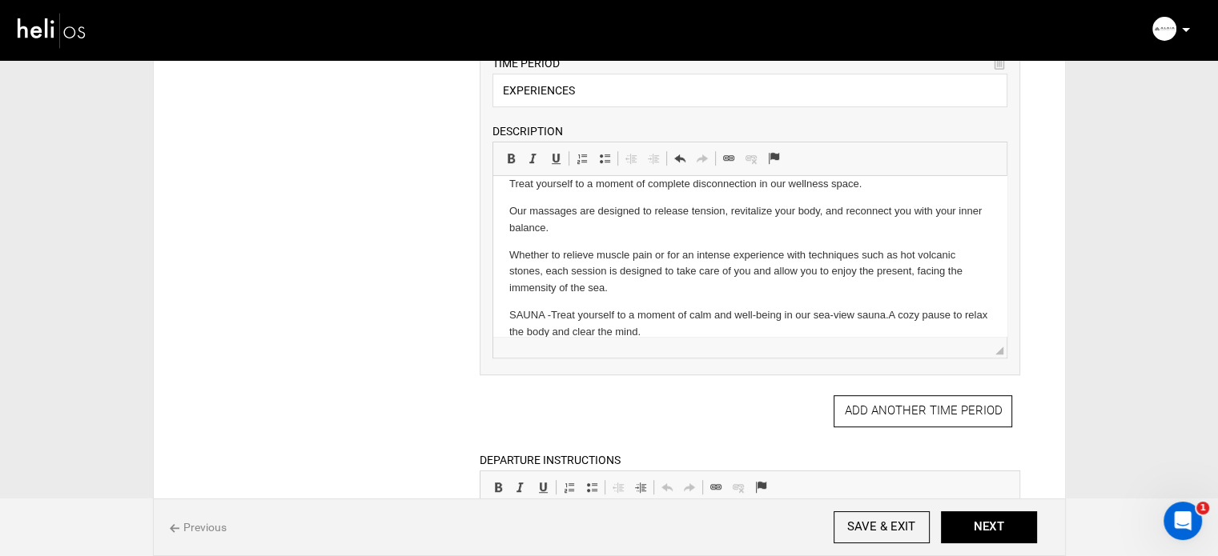
scroll to position [550, 0]
click at [504, 267] on html "GUIDED TOUR OF [GEOGRAPHIC_DATA] - Discover the regenerative agriculture method…" at bounding box center [749, 159] width 513 height 1067
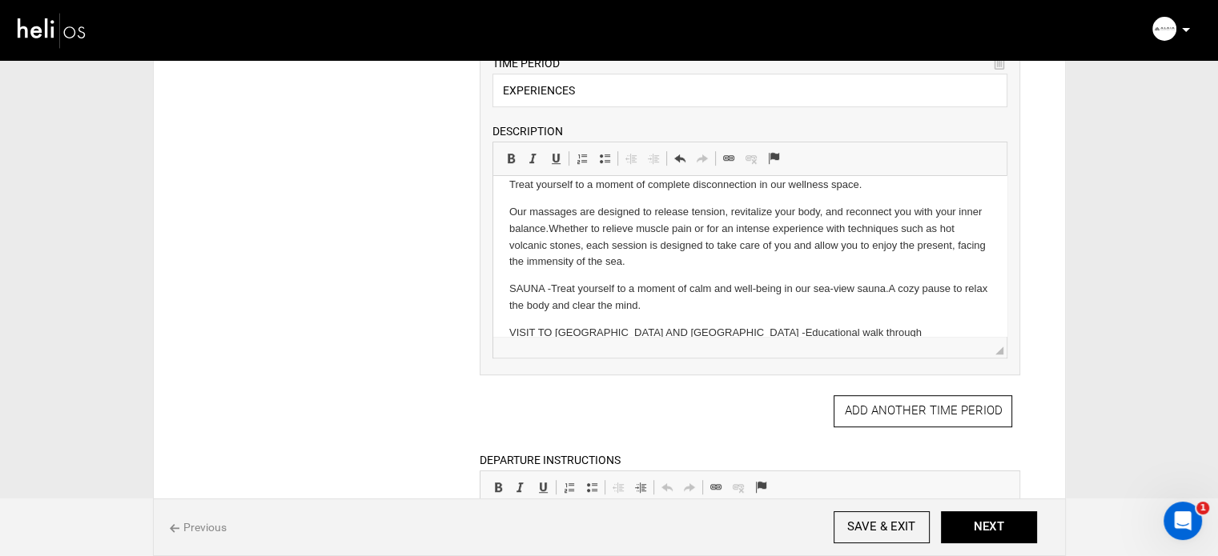
click at [509, 228] on p "Our massages are designed to release tension, revitalize your body, and reconne…" at bounding box center [749, 237] width 481 height 66
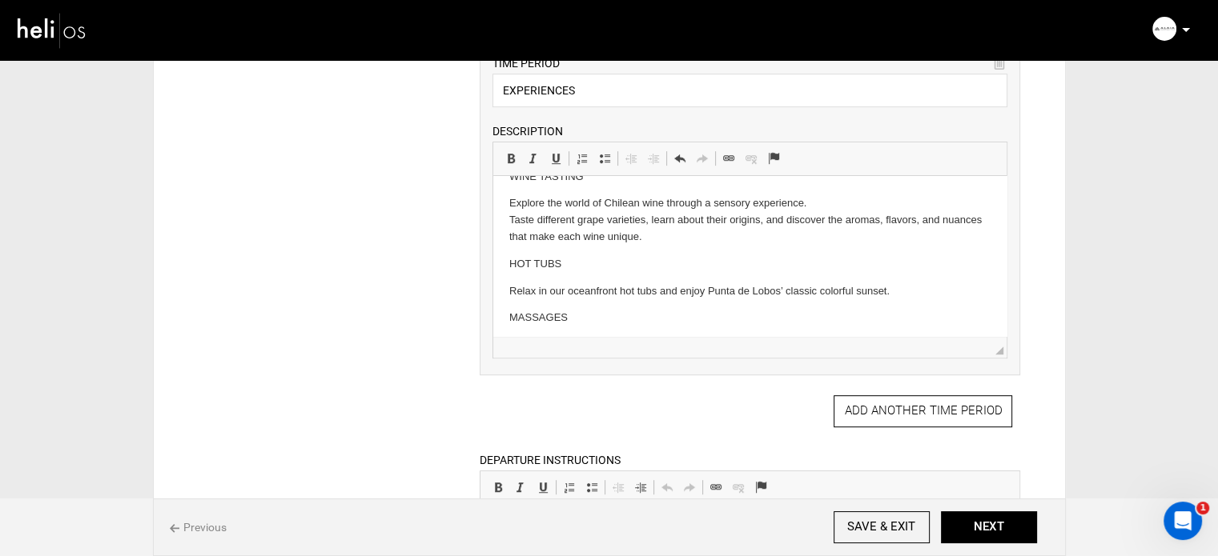
scroll to position [470, 0]
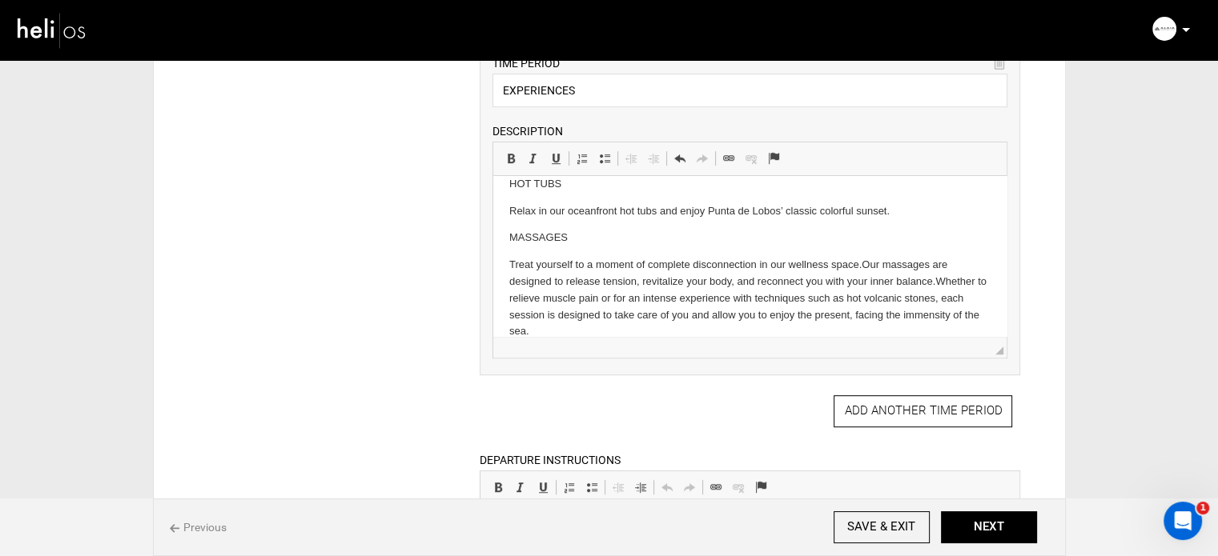
click at [501, 279] on html "GUIDED TOUR OF [GEOGRAPHIC_DATA] - Discover the regenerative agriculture method…" at bounding box center [749, 220] width 513 height 1029
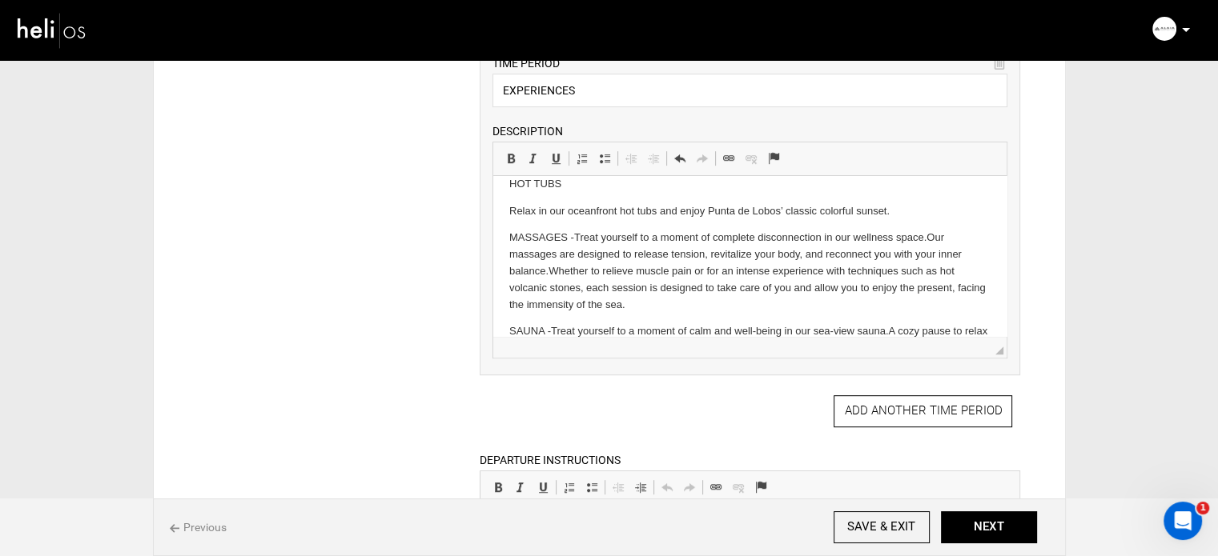
click at [510, 220] on p "Relax in our oceanfront hot tubs and enjoy Punta de Lobos’ classic colorful sun…" at bounding box center [749, 211] width 481 height 17
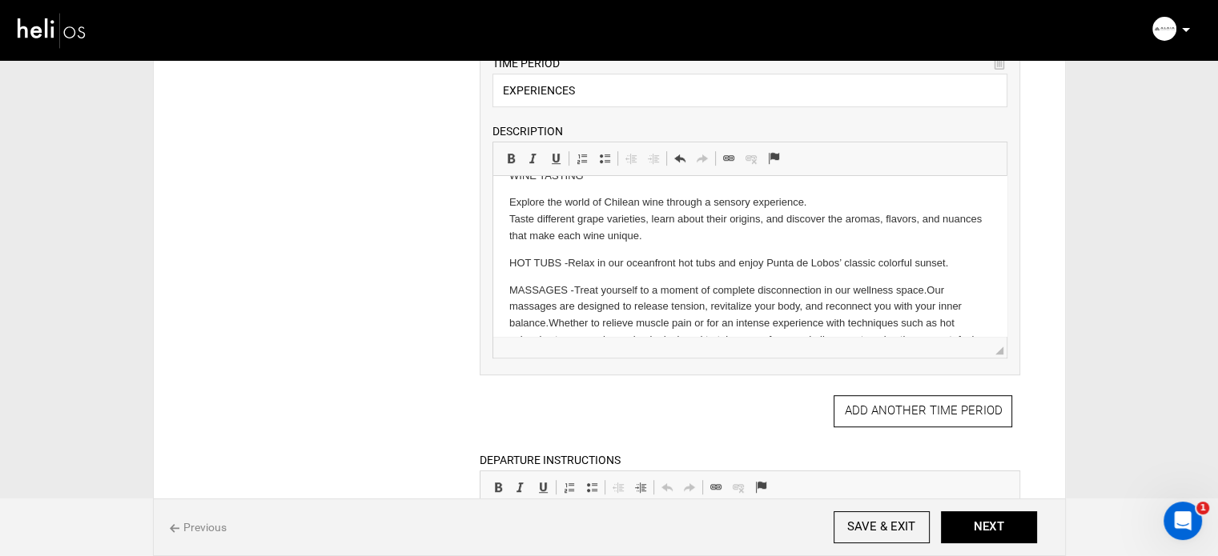
scroll to position [390, 0]
click at [501, 219] on html "GUIDED TOUR OF [GEOGRAPHIC_DATA] - Discover the regenerative agriculture method…" at bounding box center [749, 273] width 513 height 975
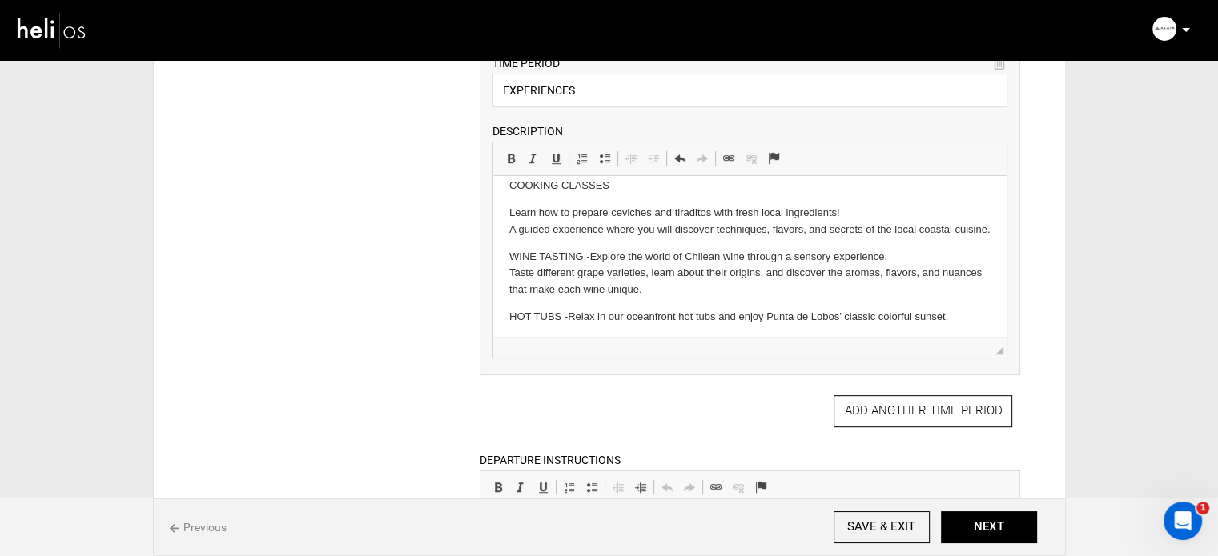
scroll to position [230, 0]
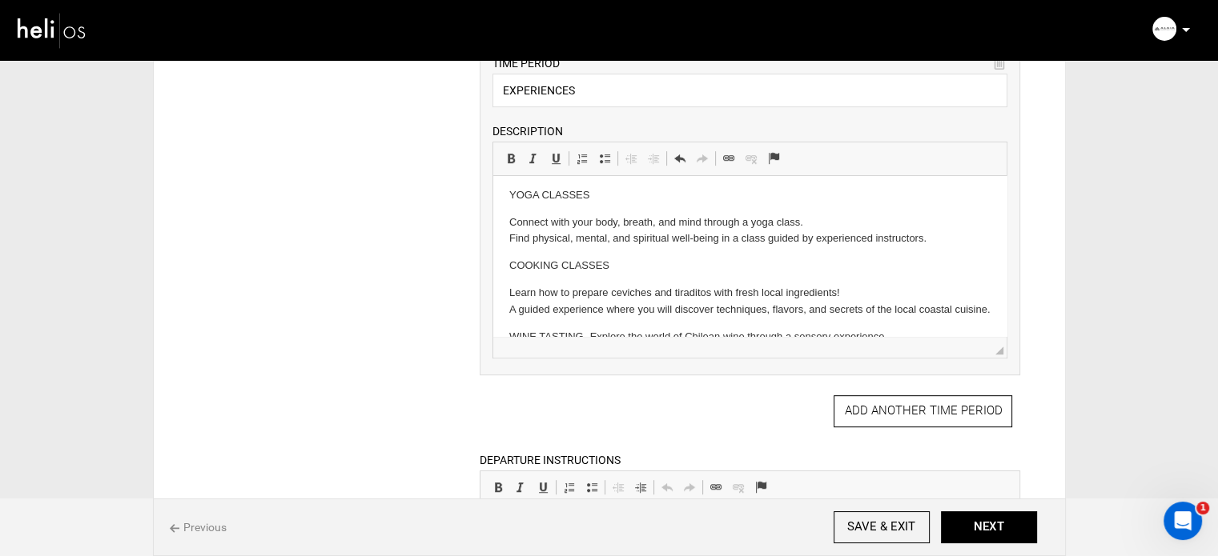
click at [509, 292] on p "Learn how to prepare ceviches and tiraditos with fresh local ingredients! A gui…" at bounding box center [749, 302] width 481 height 34
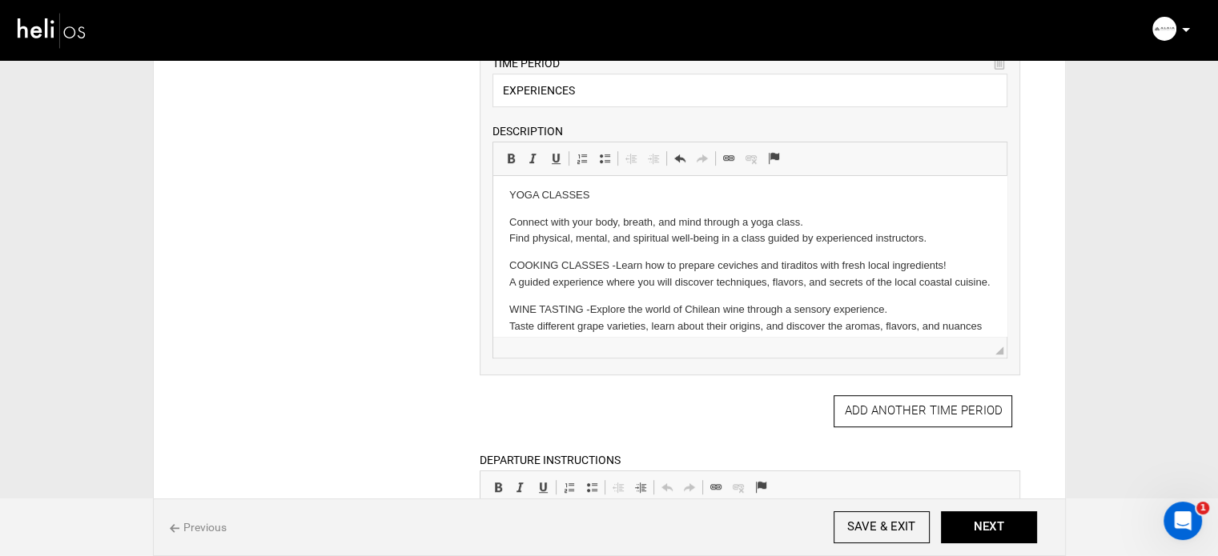
click at [504, 227] on html "GUIDED TOUR OF [GEOGRAPHIC_DATA] - Discover the regenerative agriculture method…" at bounding box center [749, 406] width 513 height 921
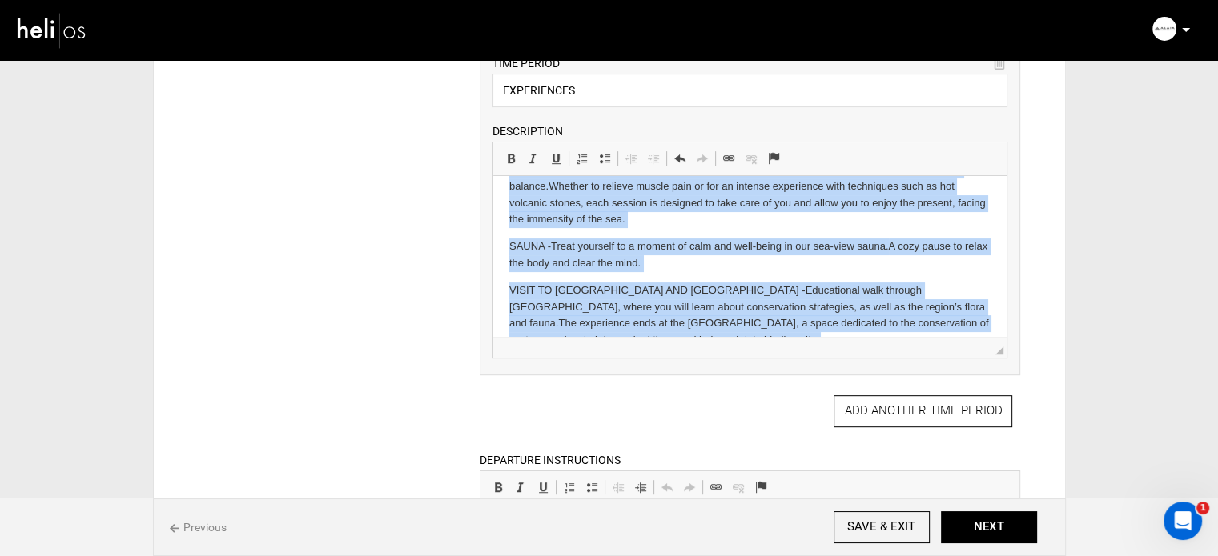
scroll to position [750, 0]
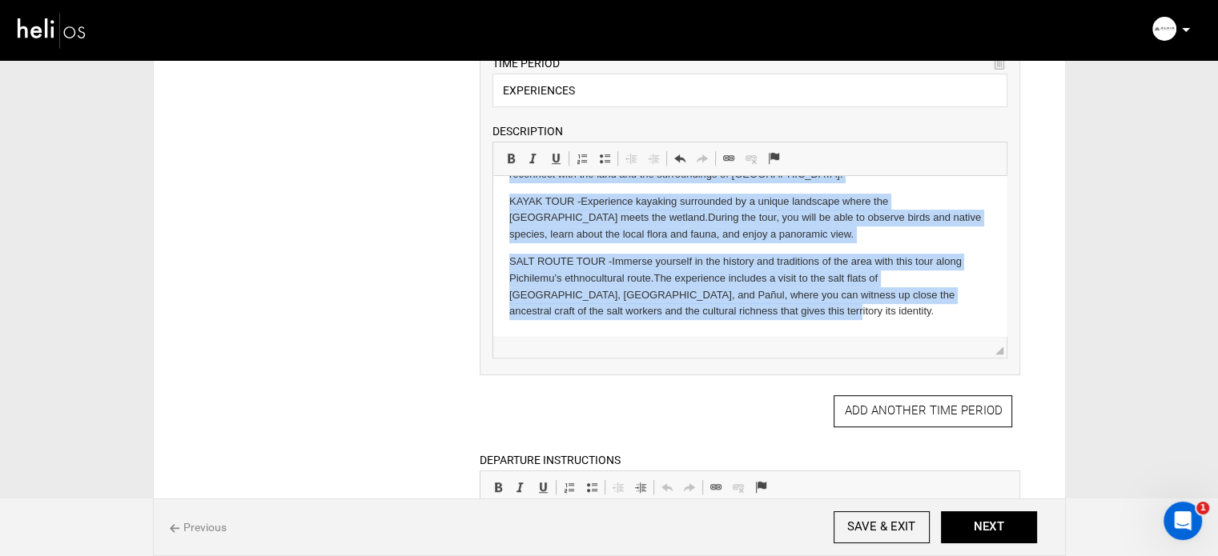
drag, startPoint x: 508, startPoint y: 197, endPoint x: 914, endPoint y: 331, distance: 427.7
copy body "LOREMI DOLO SI AMETC ADIPIS - Elitsedd eiu temporincidi utlaboreetd magnaal en …"
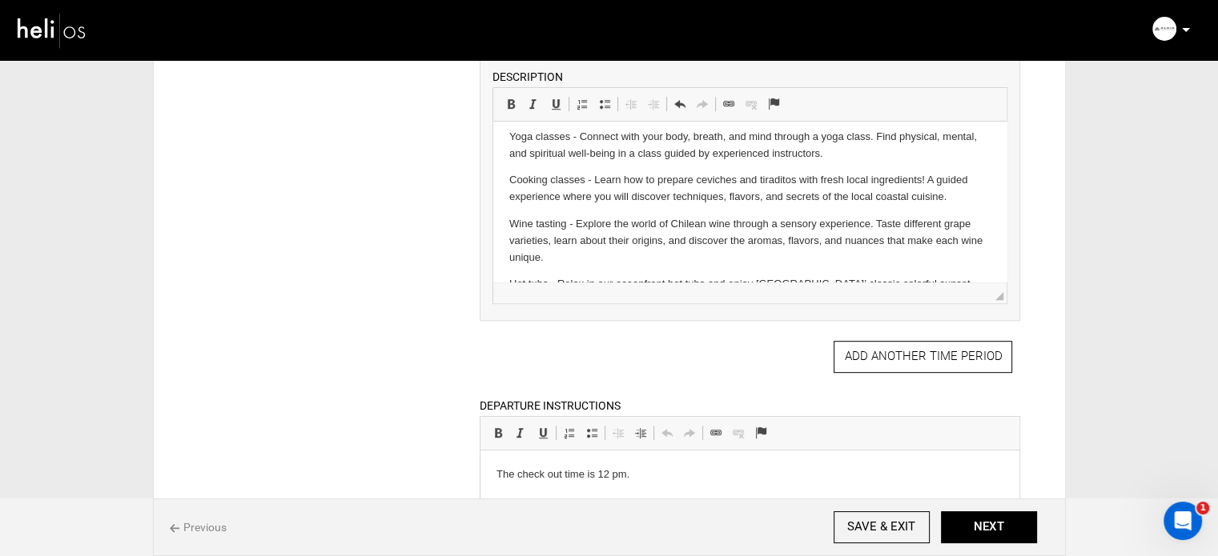
scroll to position [961, 0]
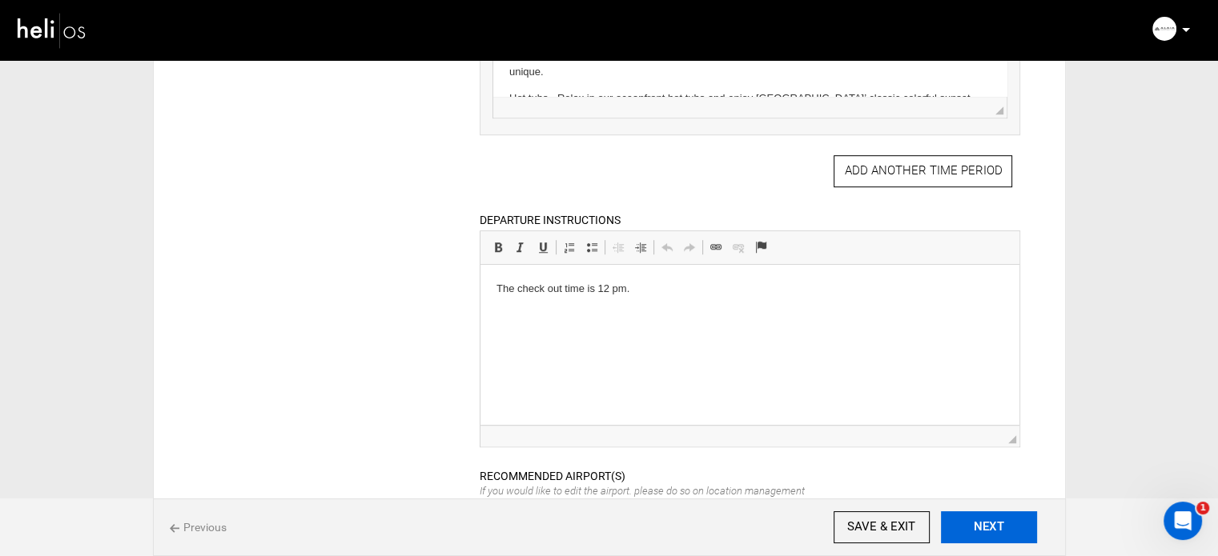
click at [988, 528] on button "NEXT" at bounding box center [989, 528] width 96 height 32
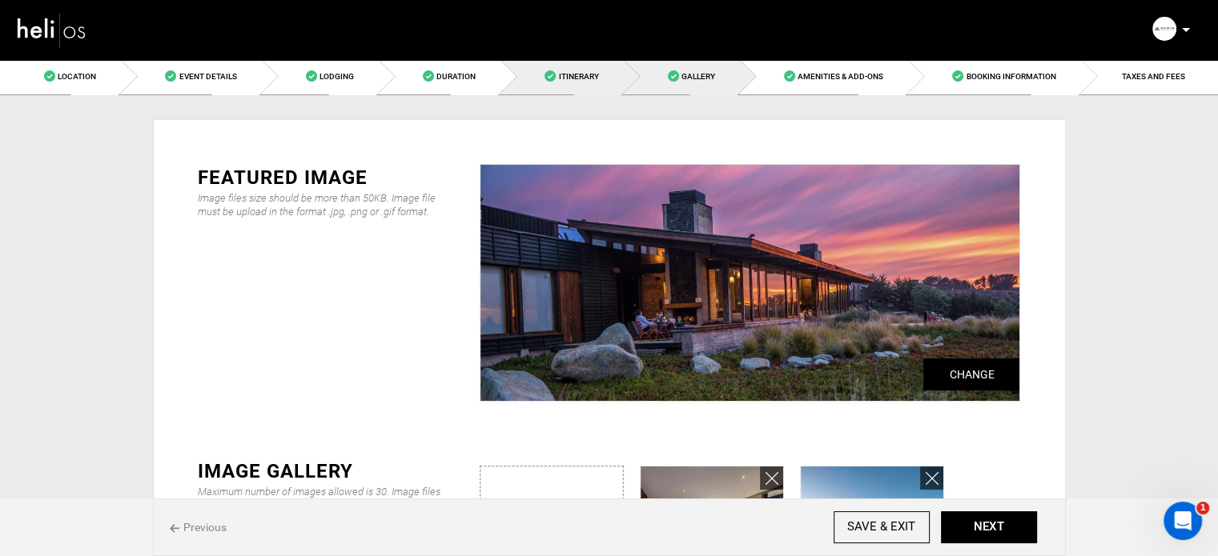
click at [583, 78] on span "Itinerary" at bounding box center [578, 76] width 40 height 9
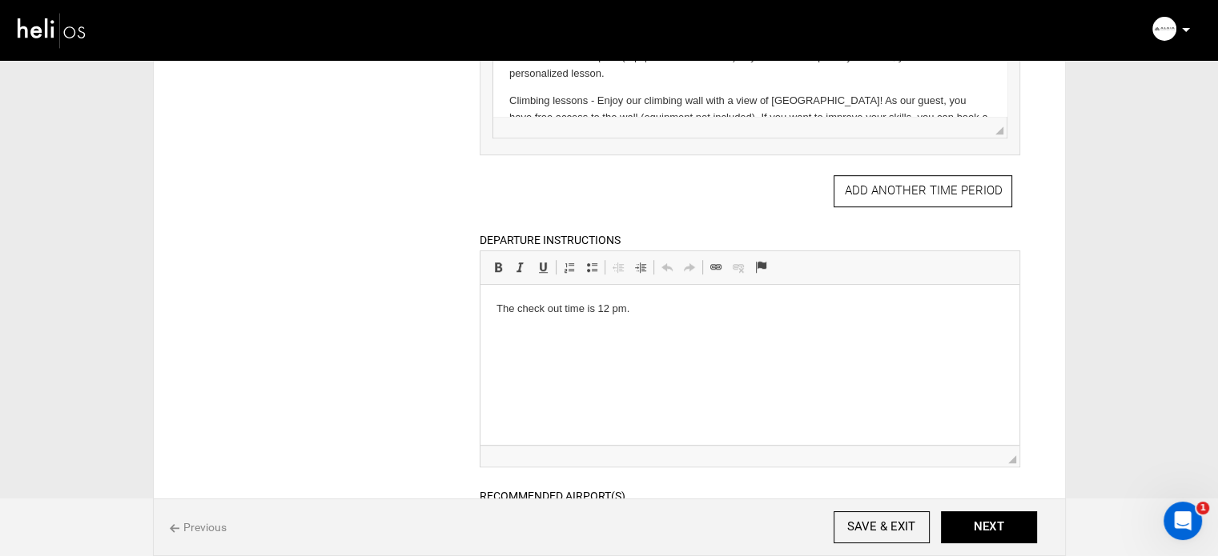
scroll to position [1041, 0]
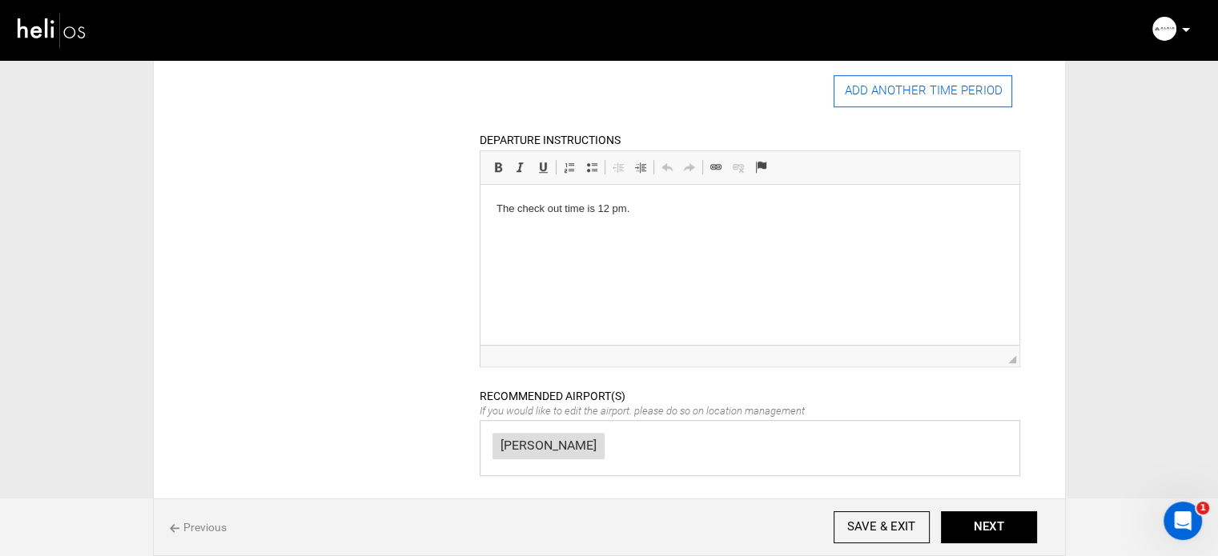
click at [874, 98] on button "ADD ANOTHER TIME PERIOD" at bounding box center [923, 91] width 179 height 32
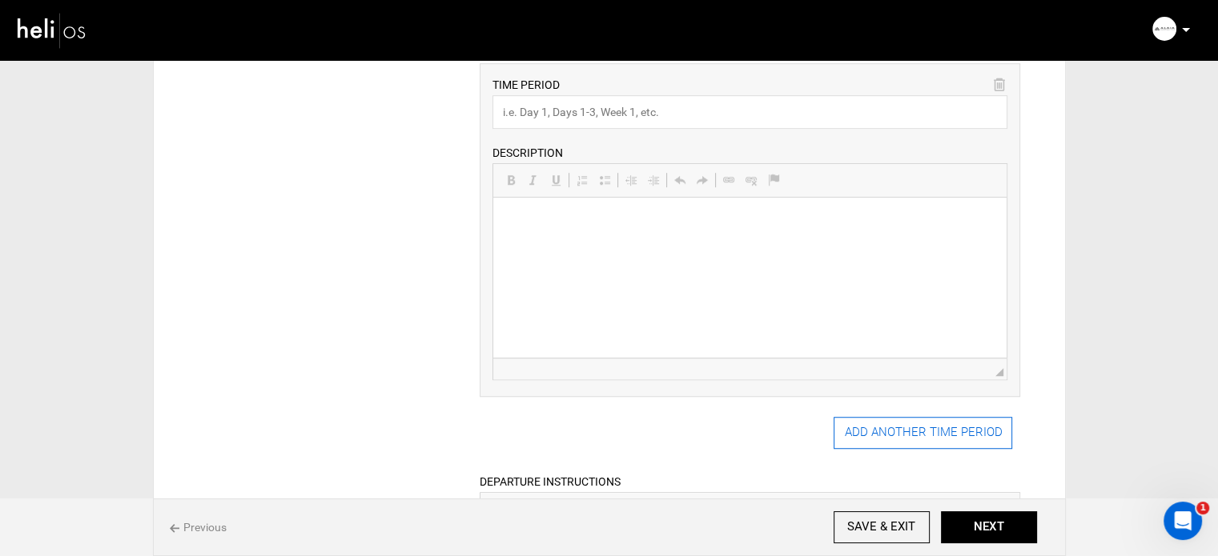
scroll to position [0, 0]
click at [572, 108] on input "text" at bounding box center [749, 112] width 515 height 34
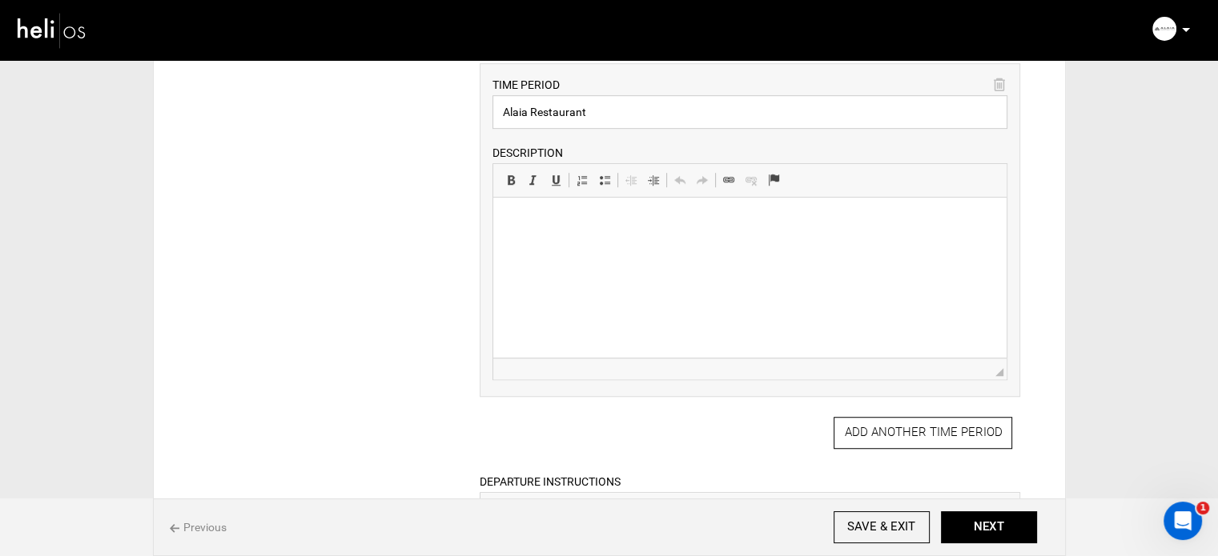
type input "Alaia Restaurant"
click at [601, 247] on html at bounding box center [749, 222] width 513 height 49
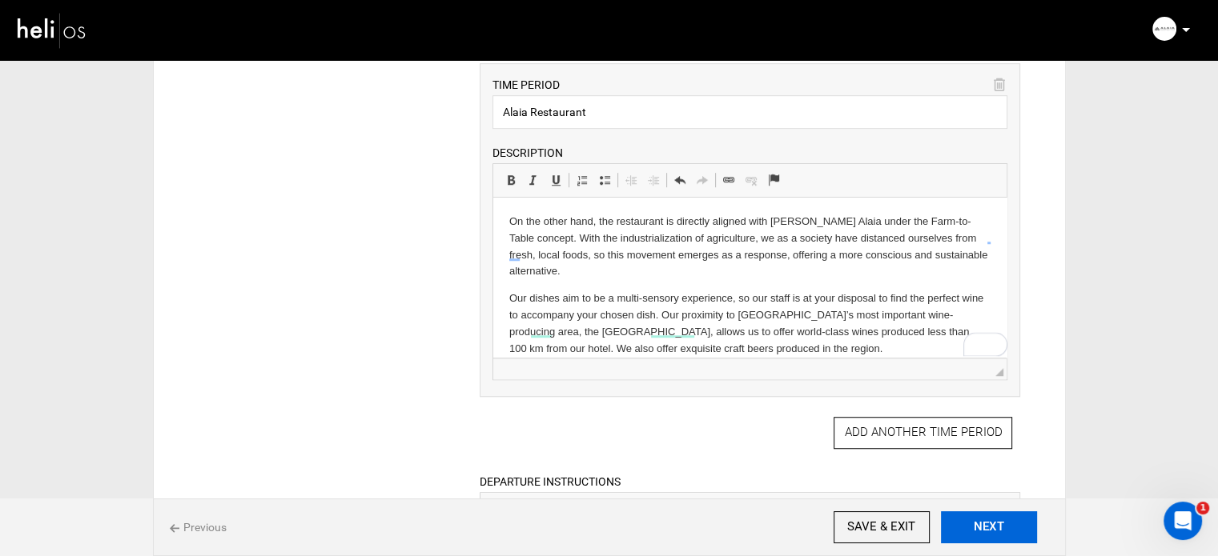
click at [1017, 531] on button "NEXT" at bounding box center [989, 528] width 96 height 32
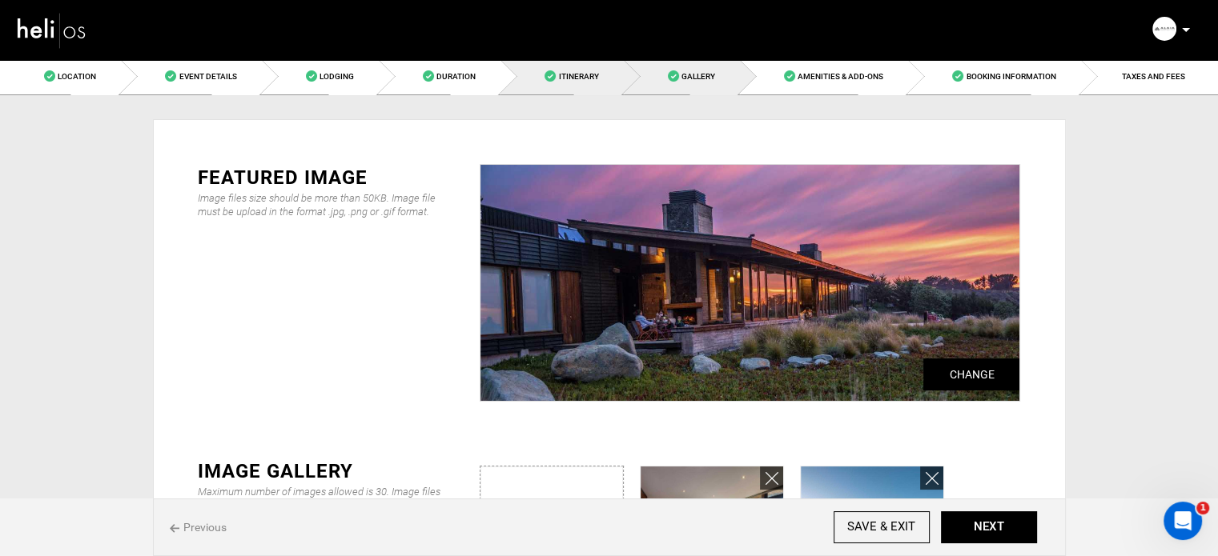
click at [585, 76] on span "Itinerary" at bounding box center [578, 76] width 40 height 9
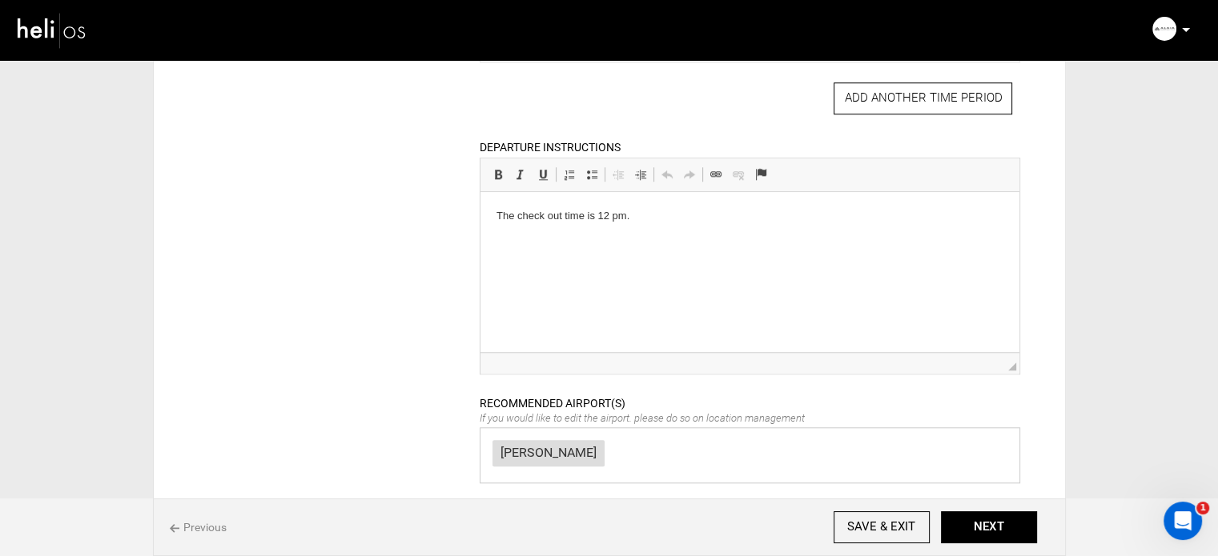
scroll to position [1396, 0]
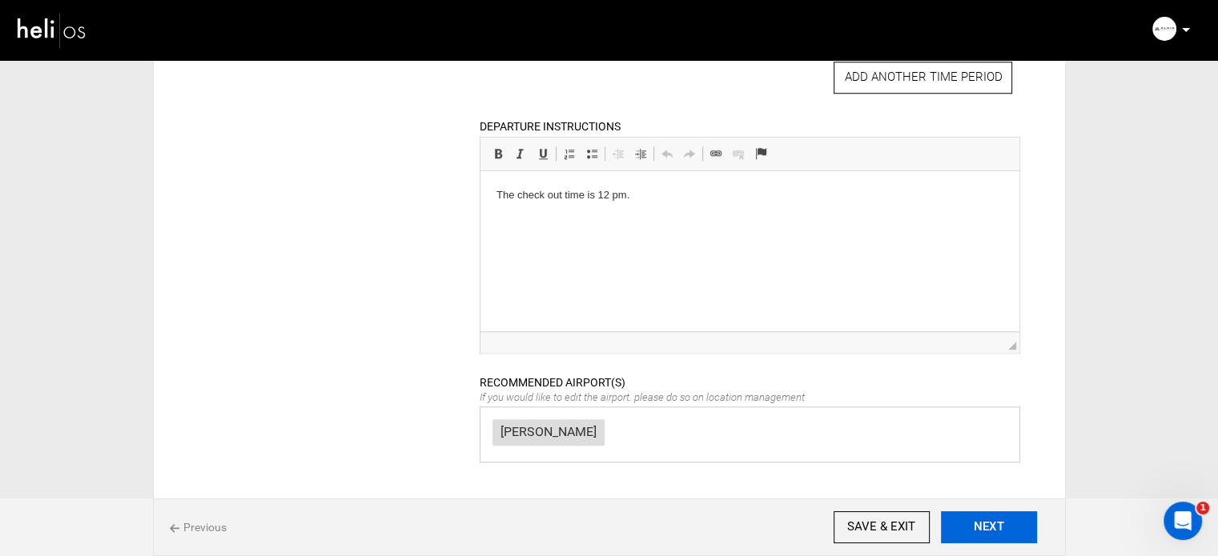
click at [1002, 531] on button "NEXT" at bounding box center [989, 528] width 96 height 32
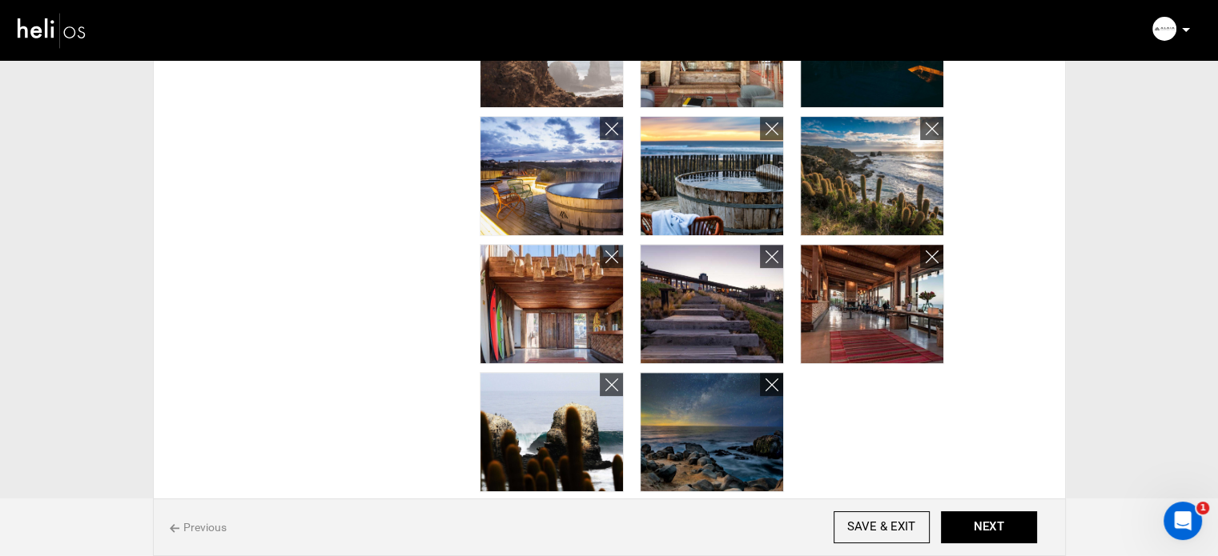
scroll to position [881, 0]
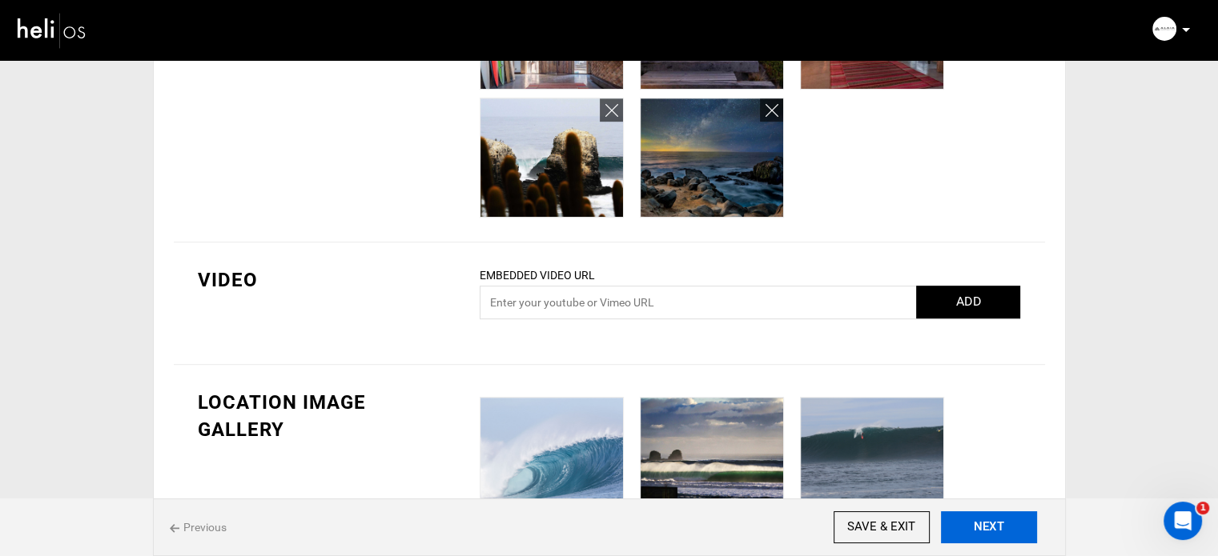
click at [990, 527] on button "NEXT" at bounding box center [989, 528] width 96 height 32
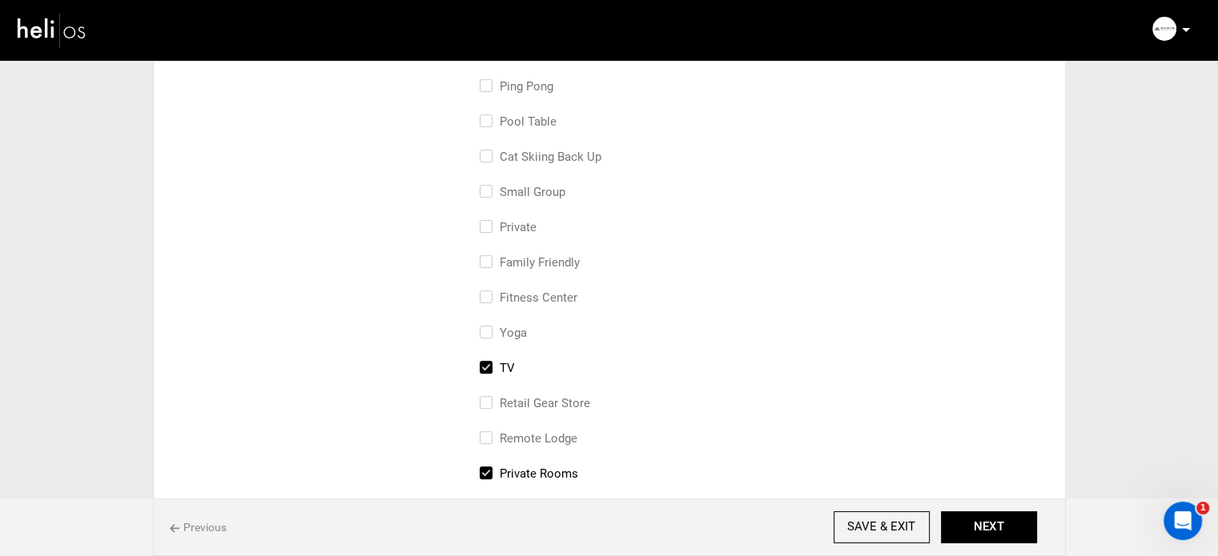
scroll to position [480, 0]
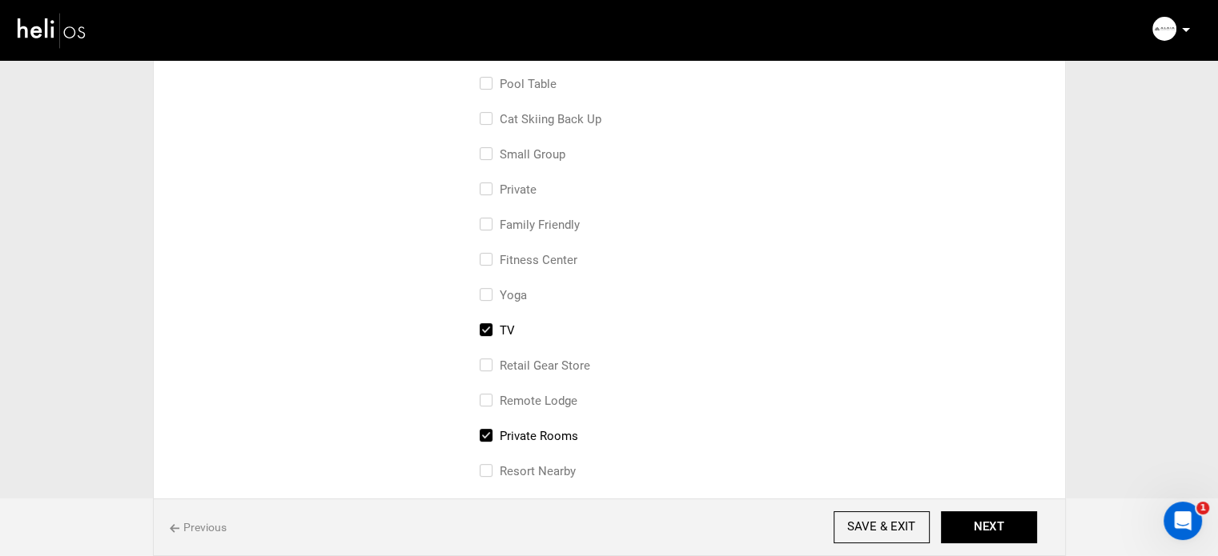
click at [482, 286] on input "Yoga" at bounding box center [485, 303] width 10 height 35
checkbox input "true"
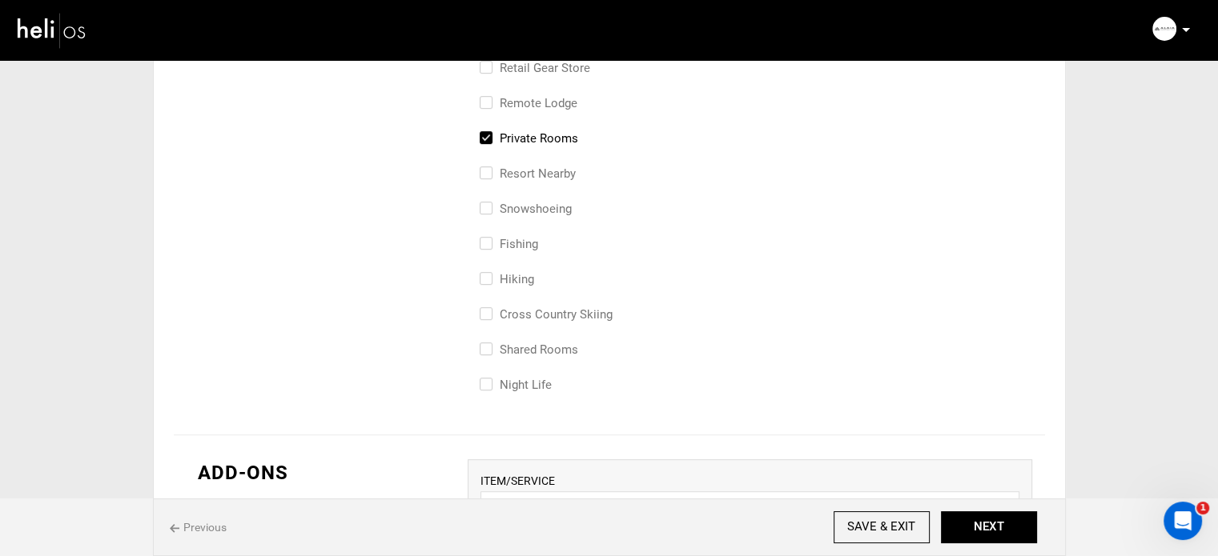
scroll to position [801, 0]
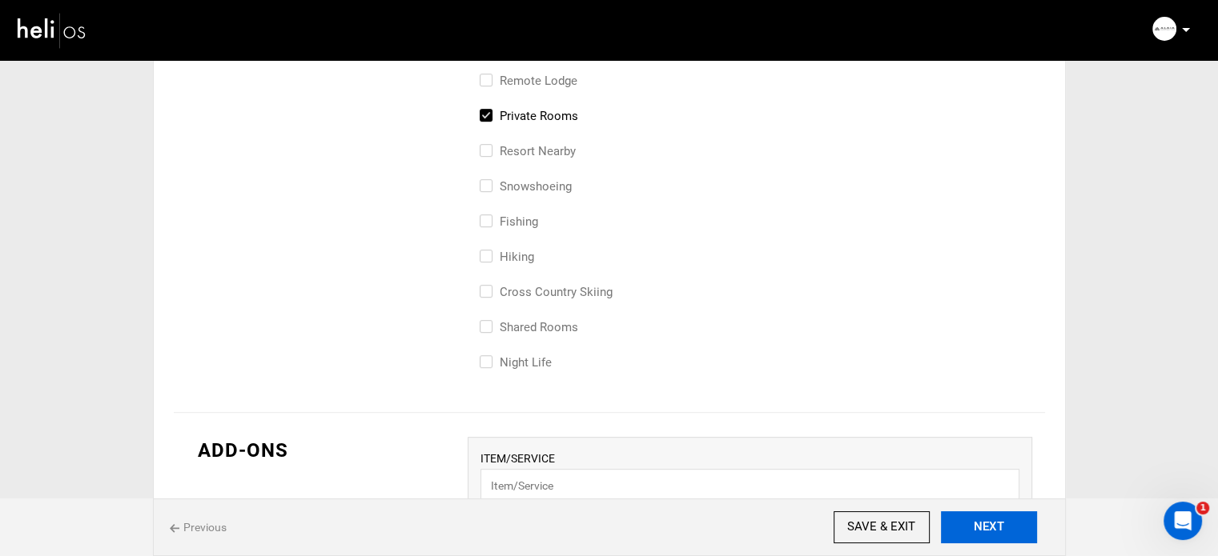
click at [1004, 518] on button "NEXT" at bounding box center [989, 528] width 96 height 32
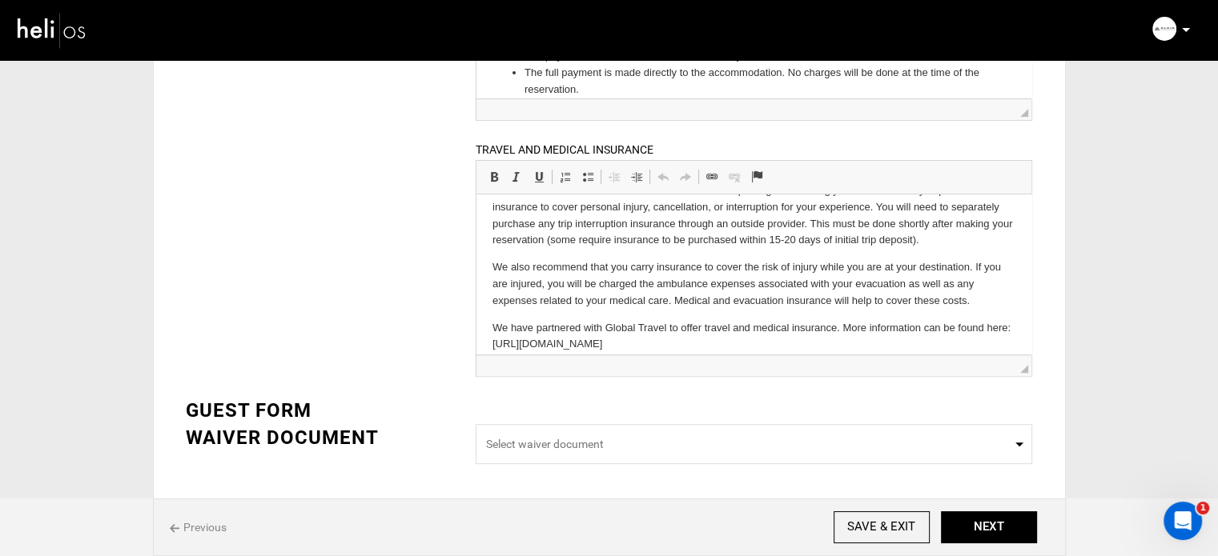
scroll to position [42, 0]
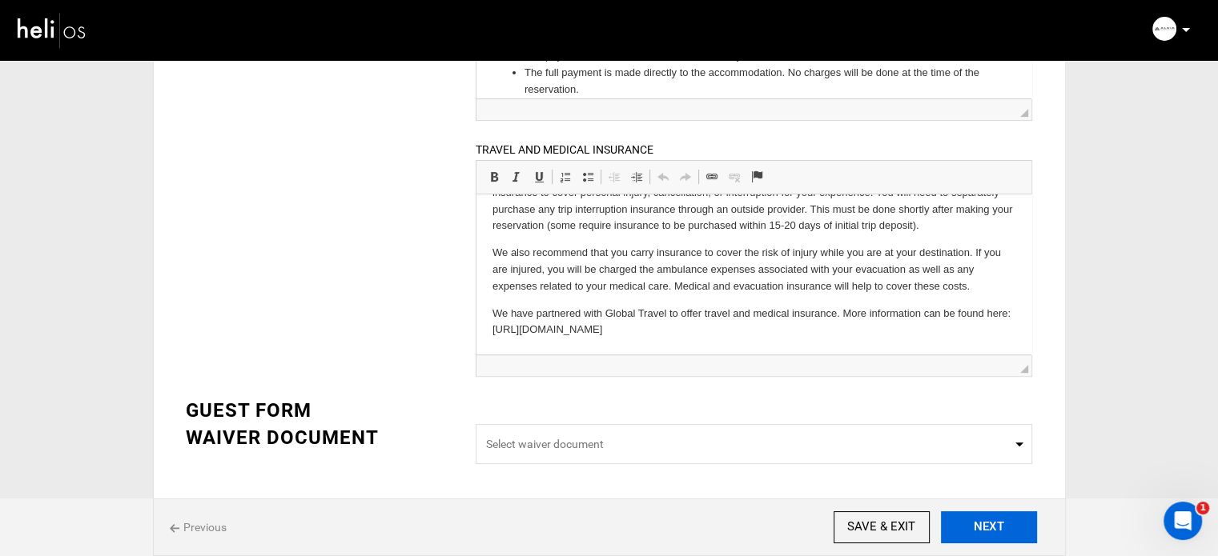
click at [982, 528] on button "NEXT" at bounding box center [989, 528] width 96 height 32
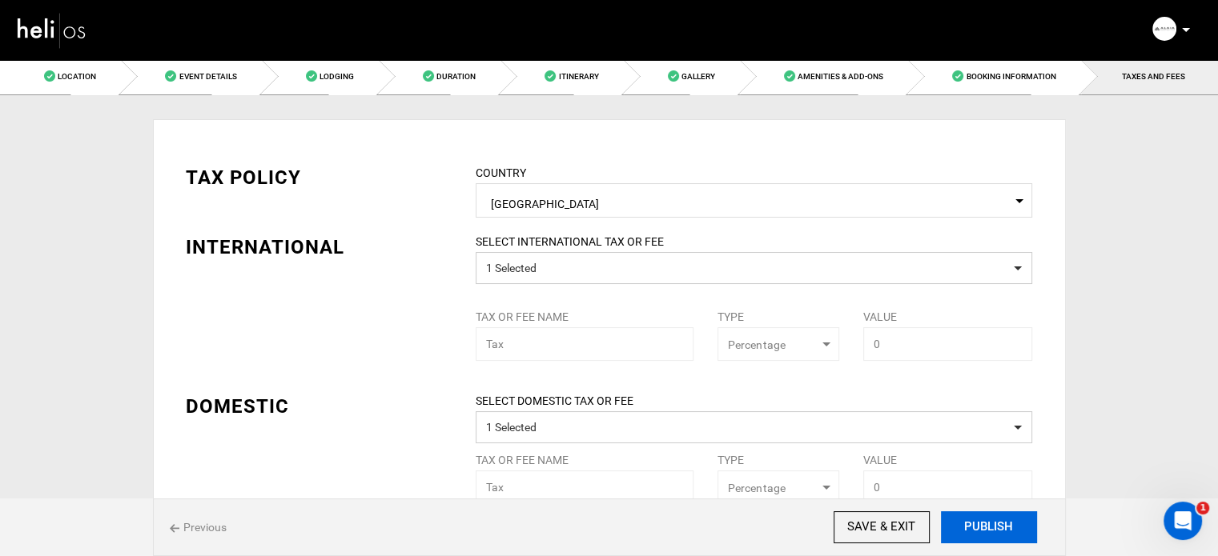
click at [978, 528] on button "PUBLISH" at bounding box center [989, 528] width 96 height 32
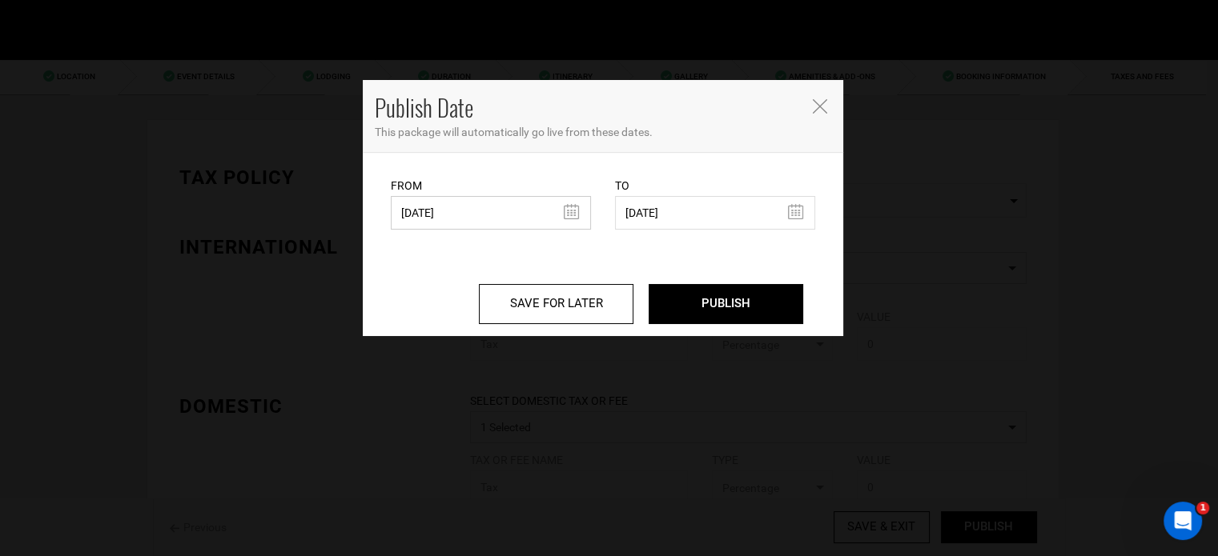
click at [514, 198] on input "[DATE]" at bounding box center [491, 213] width 200 height 34
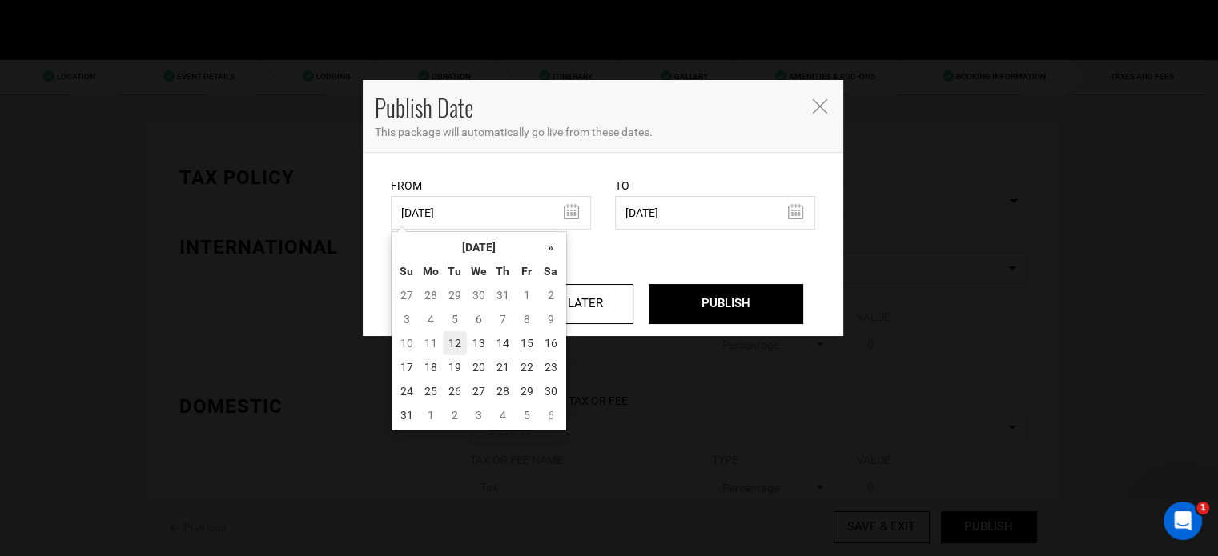
click at [452, 345] on td "12" at bounding box center [455, 343] width 24 height 24
type input "[DATE]"
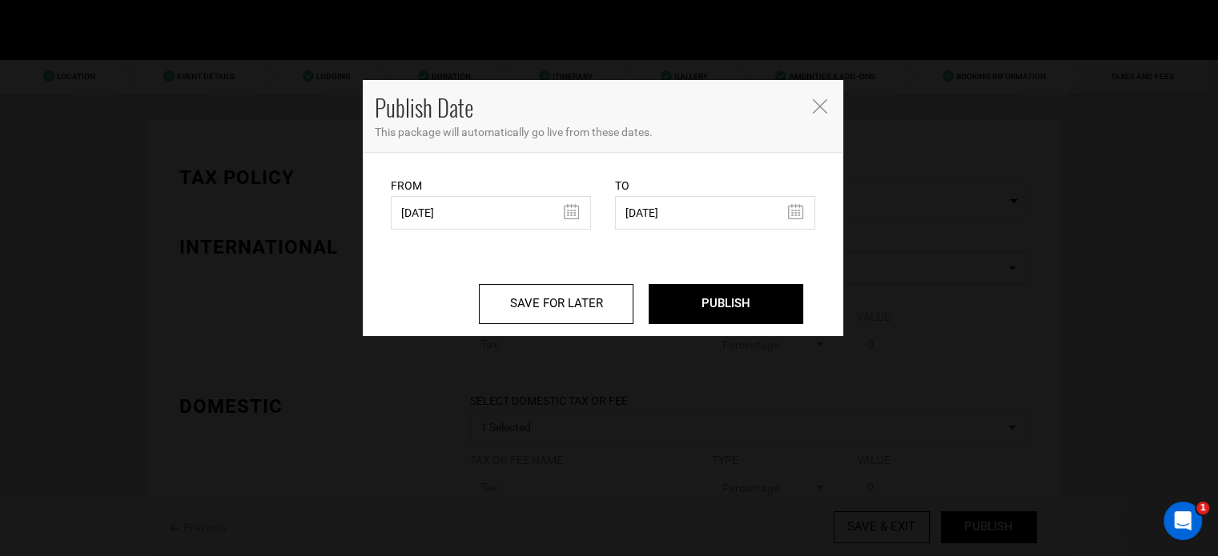
click at [820, 105] on icon "Close" at bounding box center [820, 106] width 14 height 14
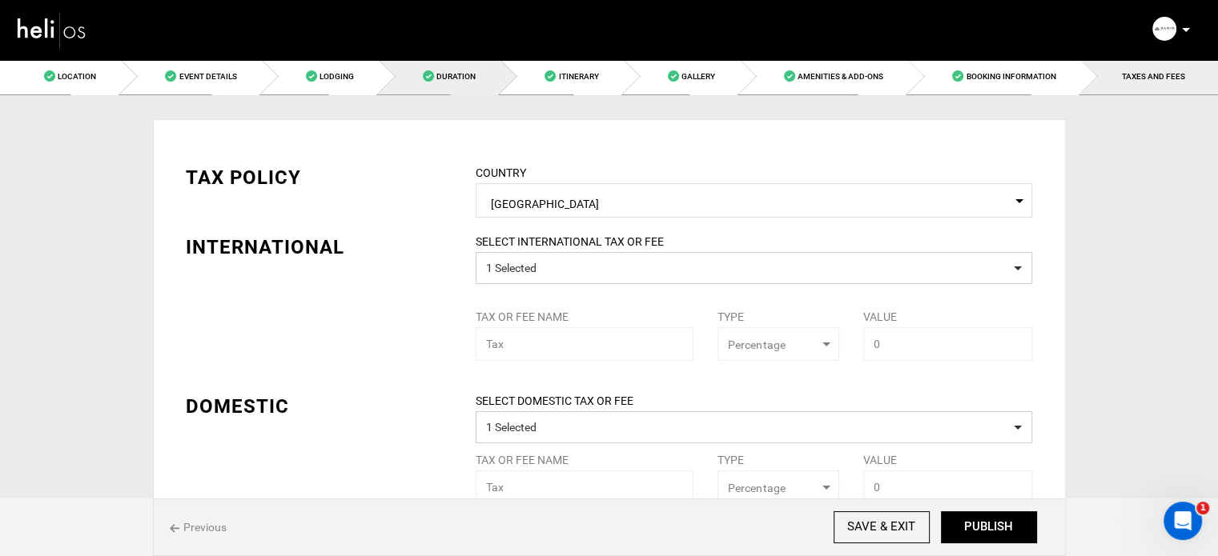
click at [479, 78] on link "Duration" at bounding box center [440, 76] width 122 height 36
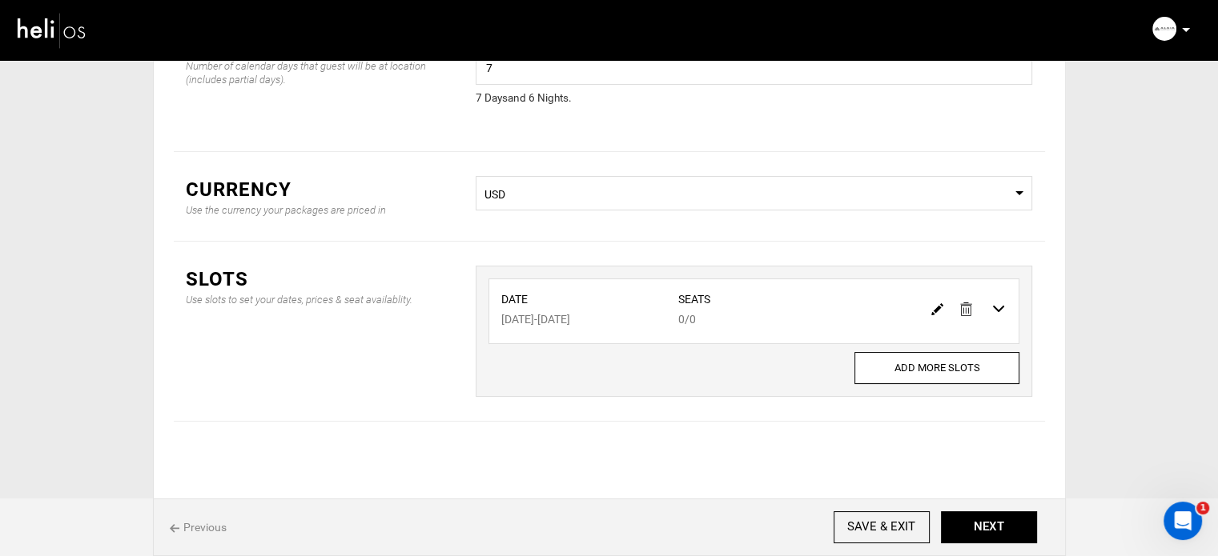
scroll to position [133, 0]
click at [937, 304] on img at bounding box center [937, 309] width 12 height 12
type input "[DATE]"
type input "0"
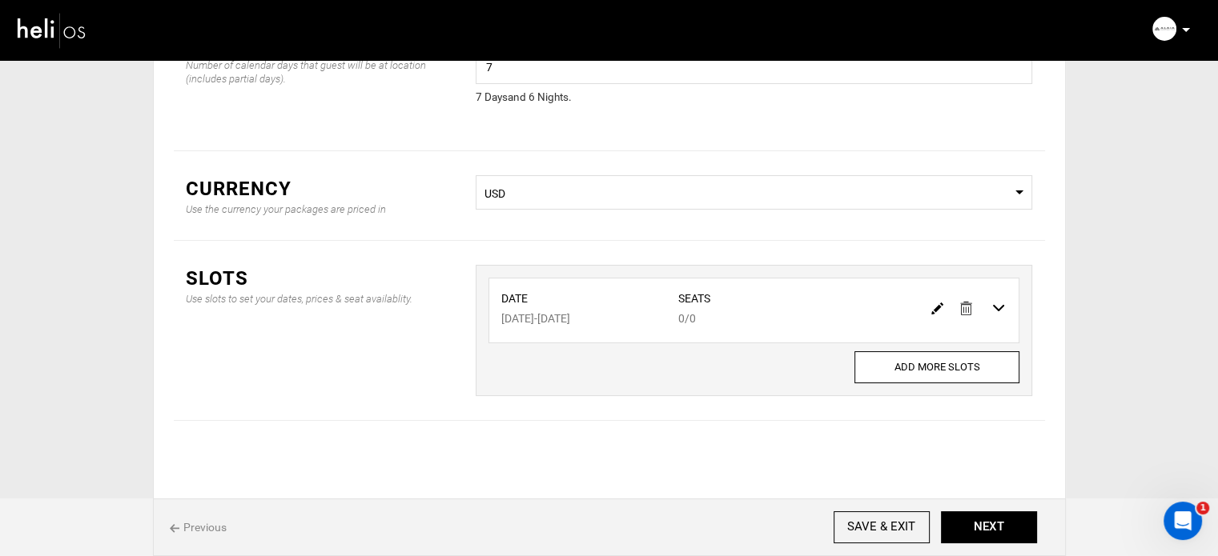
type input "0"
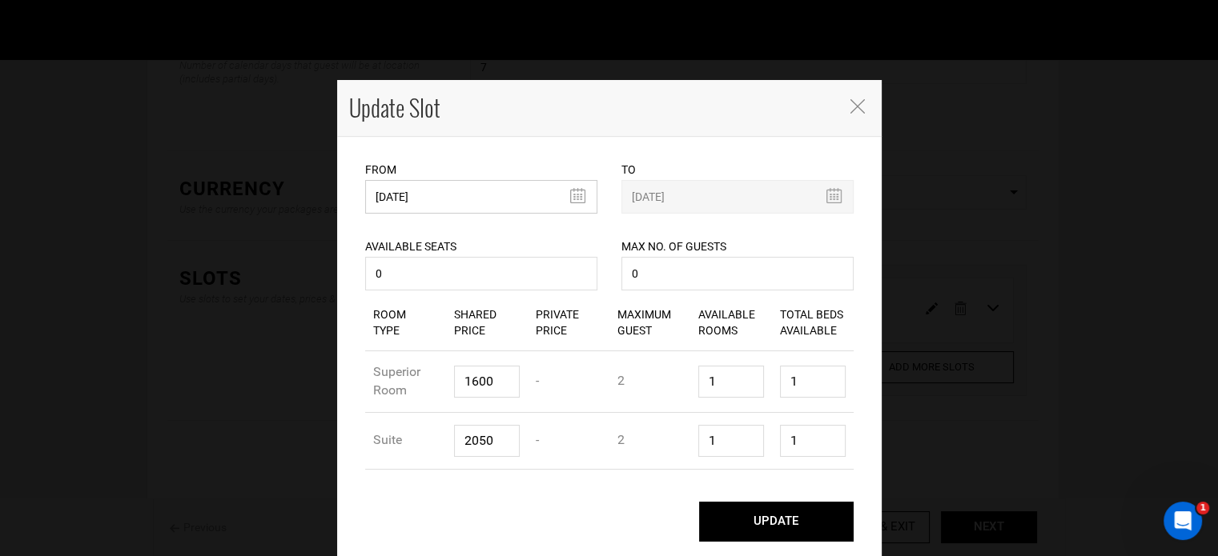
click at [505, 195] on input "[DATE]" at bounding box center [481, 197] width 232 height 34
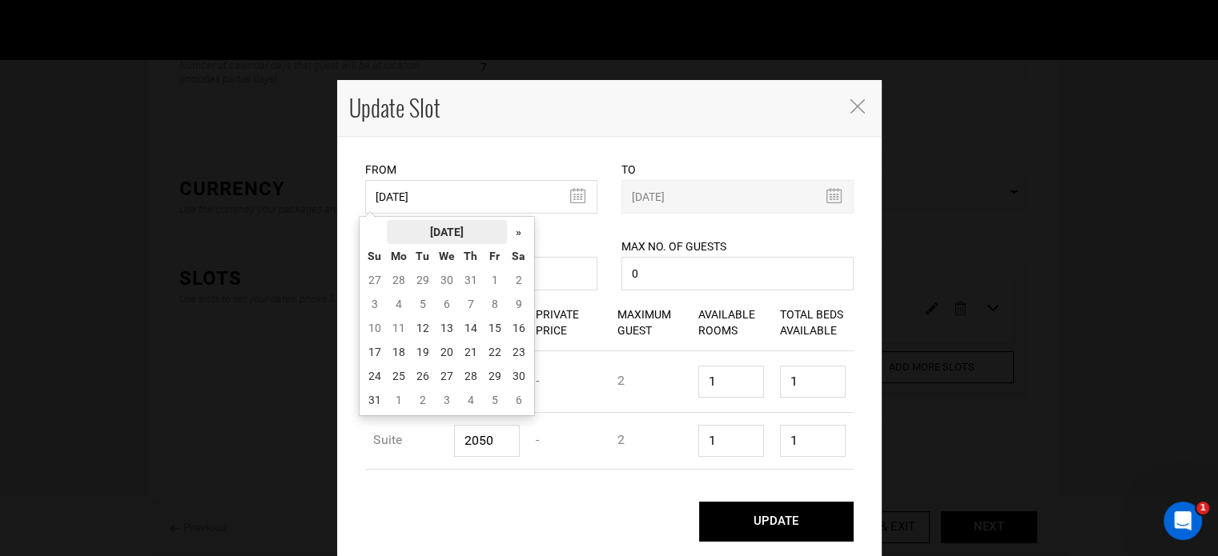
click at [464, 227] on th "[DATE]" at bounding box center [447, 232] width 120 height 24
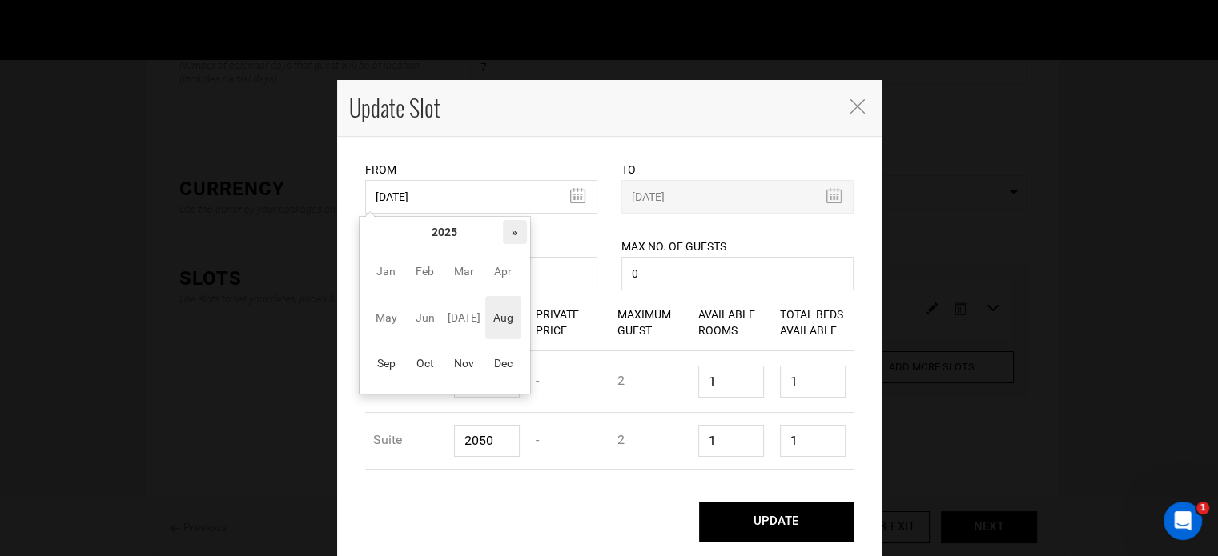
click at [519, 236] on th "»" at bounding box center [515, 232] width 24 height 24
click at [472, 371] on span "Nov" at bounding box center [464, 363] width 36 height 43
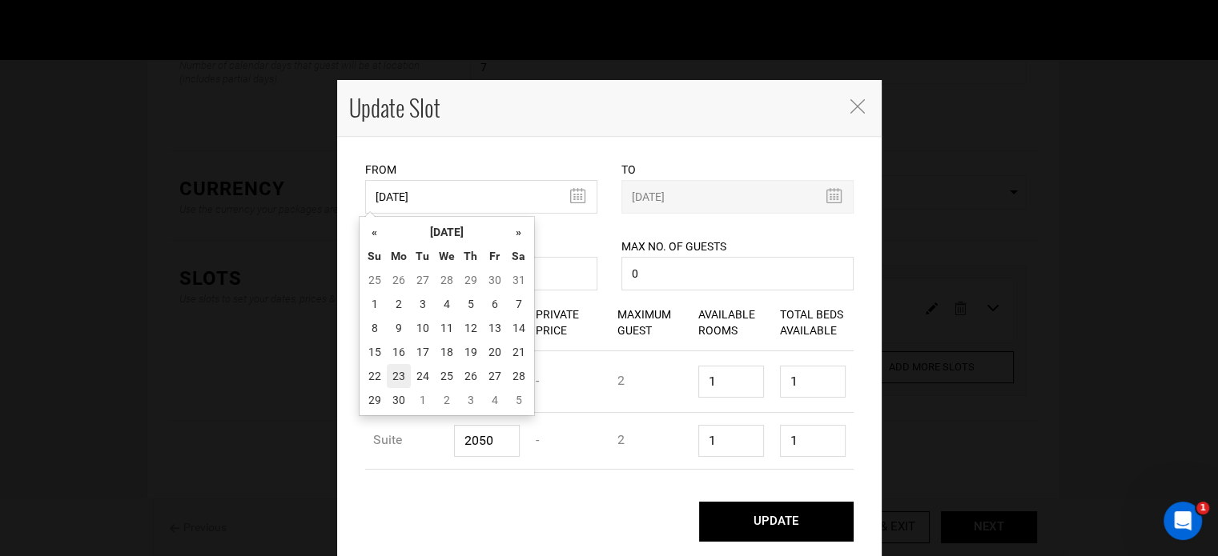
click at [408, 378] on td "23" at bounding box center [399, 376] width 24 height 24
type input "[DATE]"
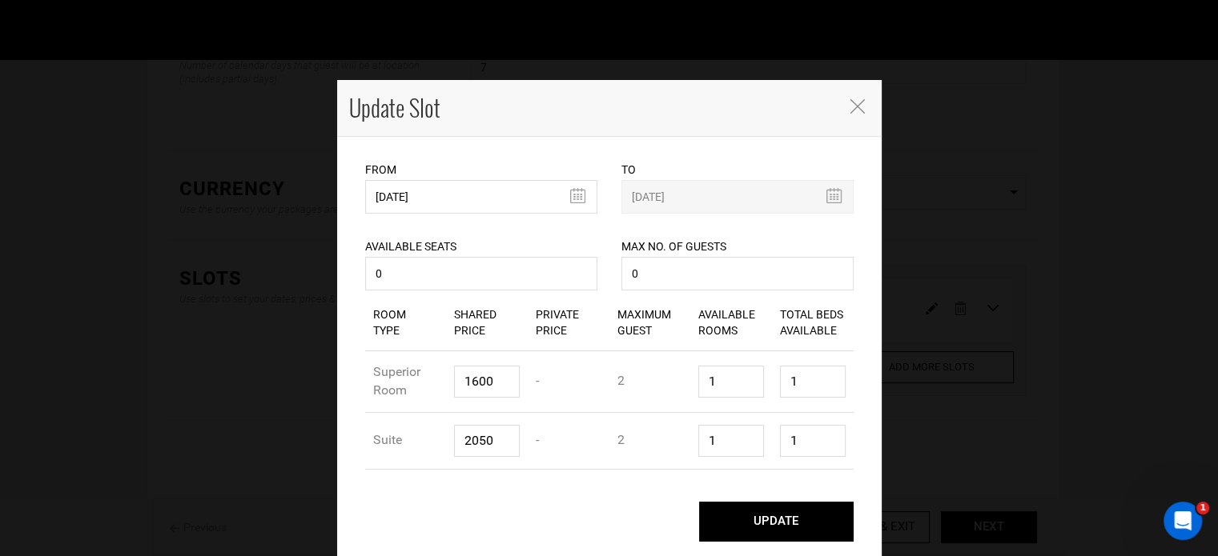
click at [801, 528] on button "UPDATE" at bounding box center [776, 522] width 155 height 40
type input "[DATE]"
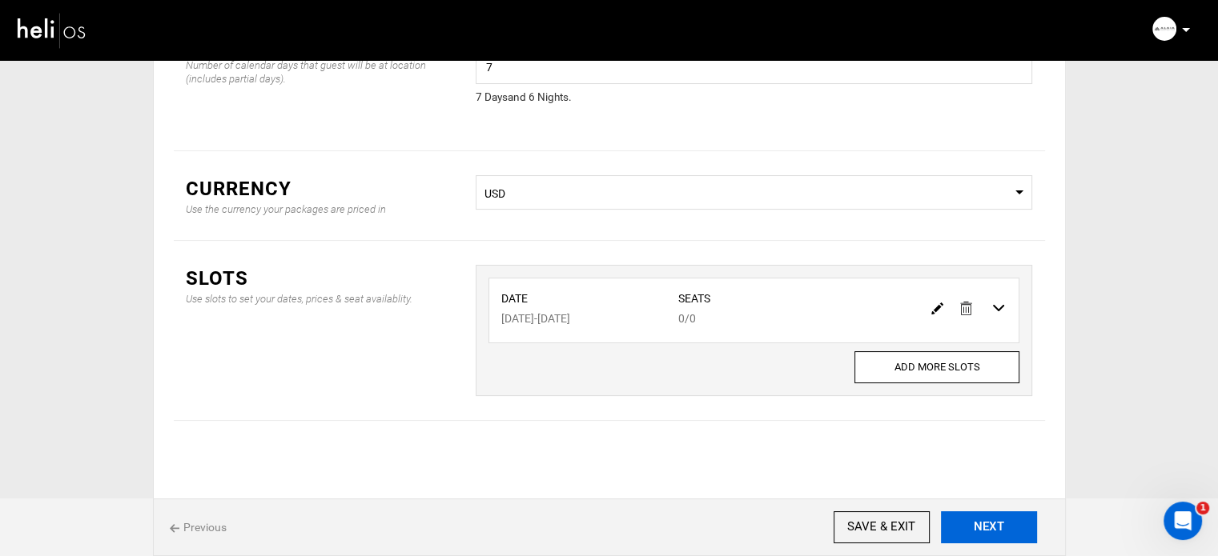
click at [980, 528] on button "NEXT" at bounding box center [989, 528] width 96 height 32
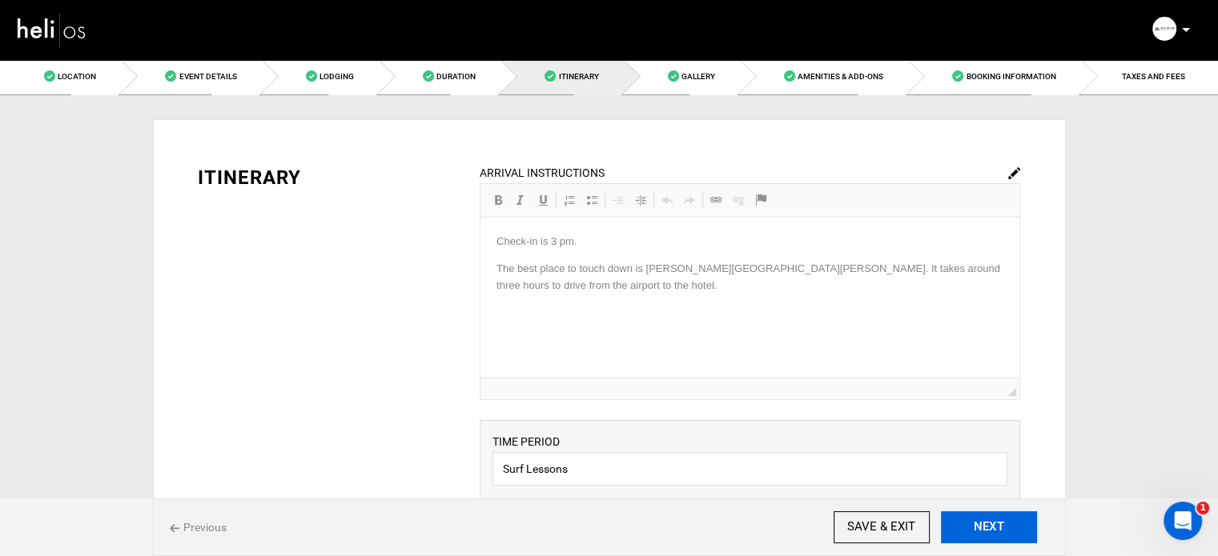
click at [980, 528] on button "NEXT" at bounding box center [989, 528] width 96 height 32
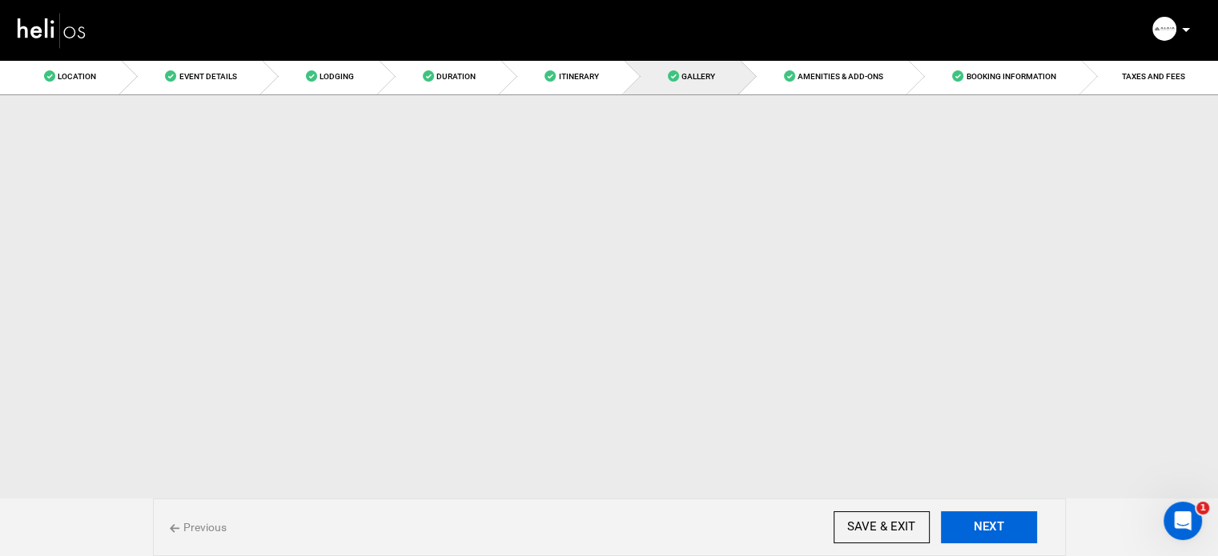
click at [980, 528] on button "NEXT" at bounding box center [989, 528] width 96 height 32
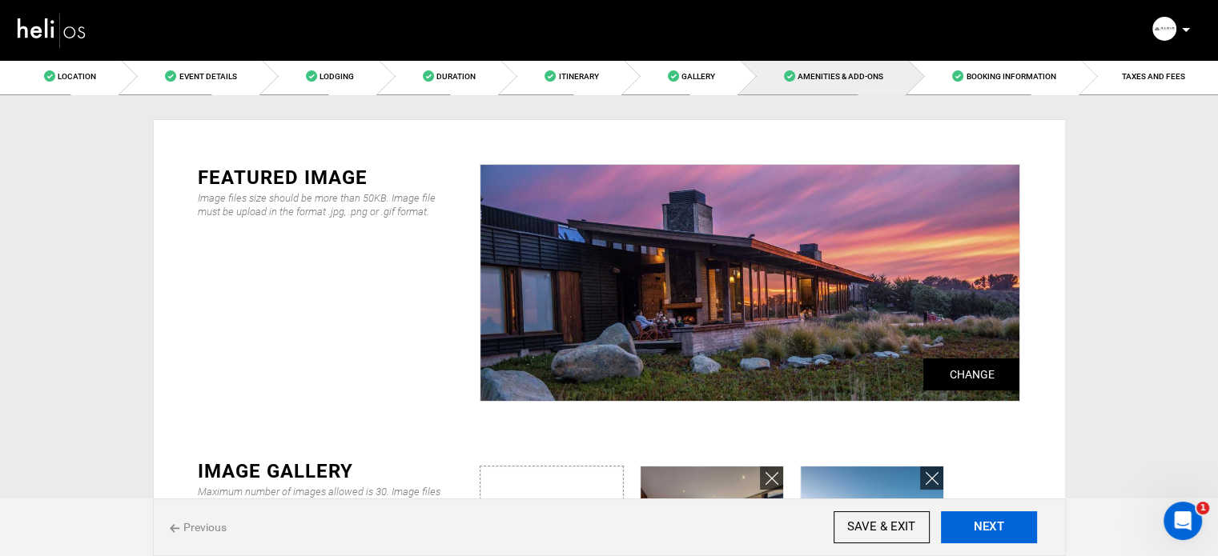
click at [980, 528] on button "NEXT" at bounding box center [989, 528] width 96 height 32
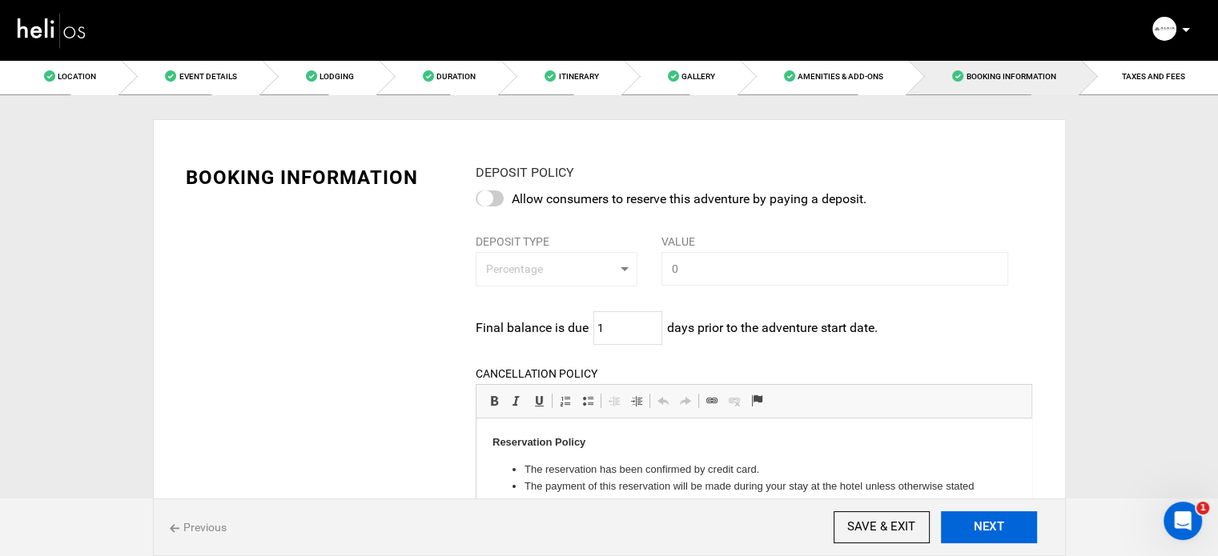
click at [980, 528] on button "NEXT" at bounding box center [989, 528] width 96 height 32
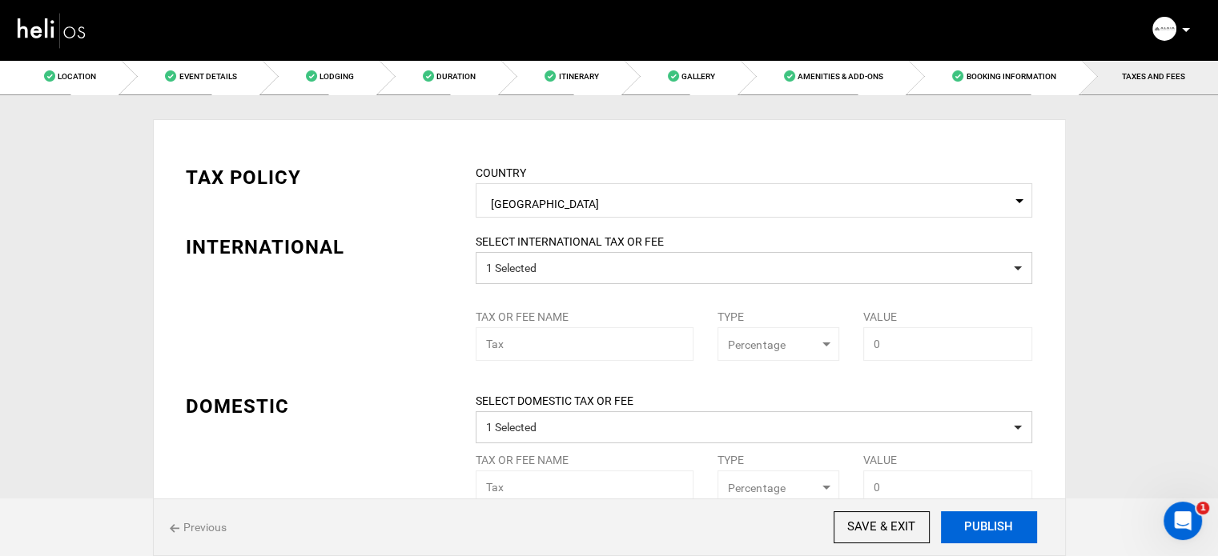
click at [980, 528] on button "PUBLISH" at bounding box center [989, 528] width 96 height 32
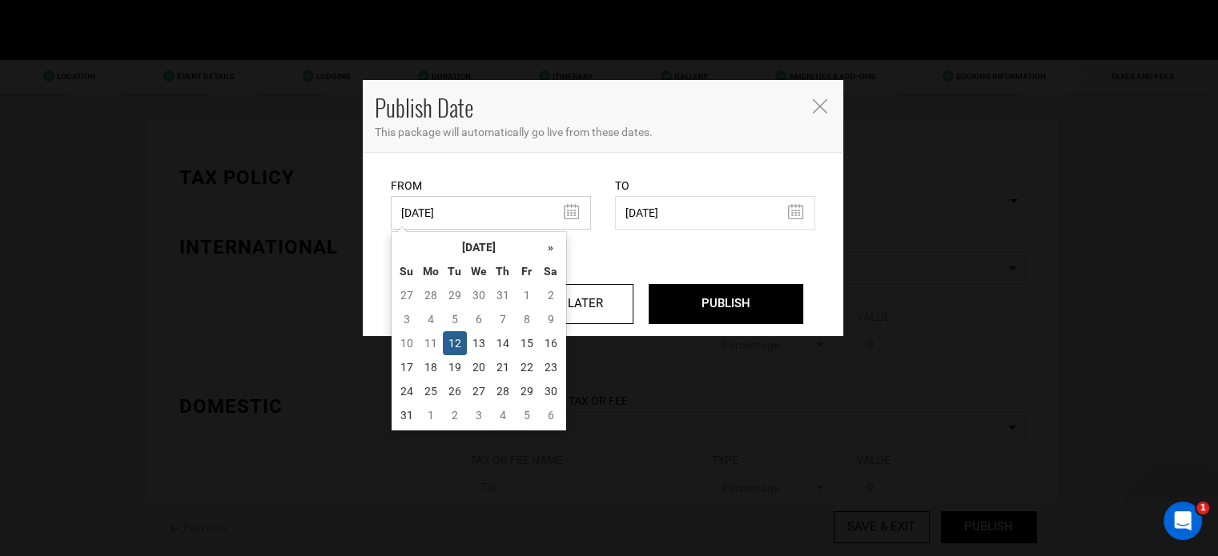
click at [483, 228] on input "[DATE]" at bounding box center [491, 213] width 200 height 34
drag, startPoint x: 455, startPoint y: 345, endPoint x: 472, endPoint y: 352, distance: 19.0
click at [455, 345] on td "12" at bounding box center [455, 343] width 24 height 24
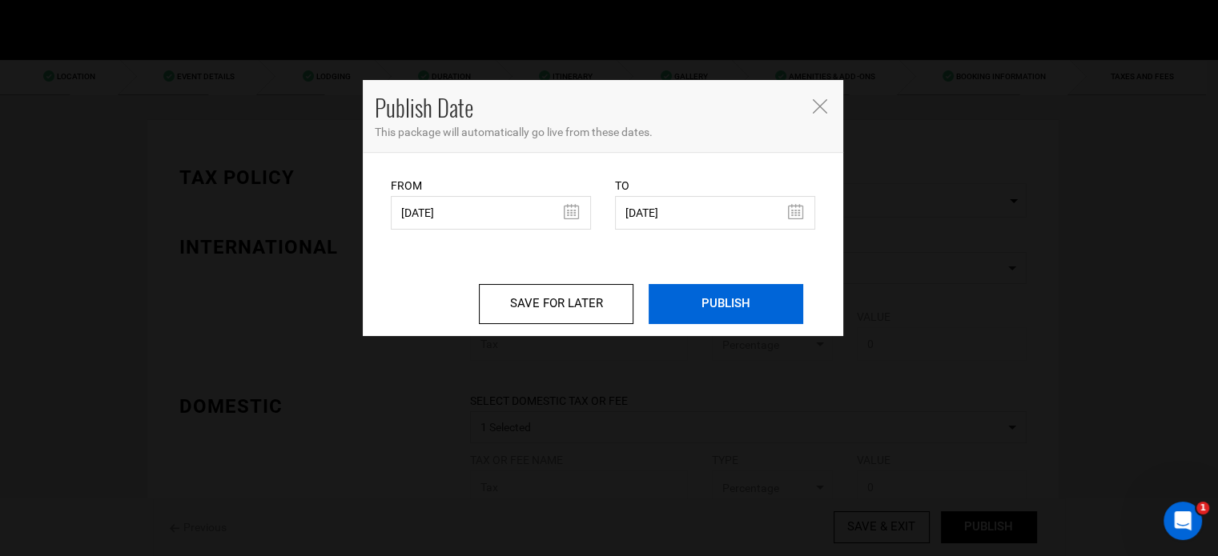
click at [730, 297] on input "PUBLISH" at bounding box center [726, 304] width 155 height 40
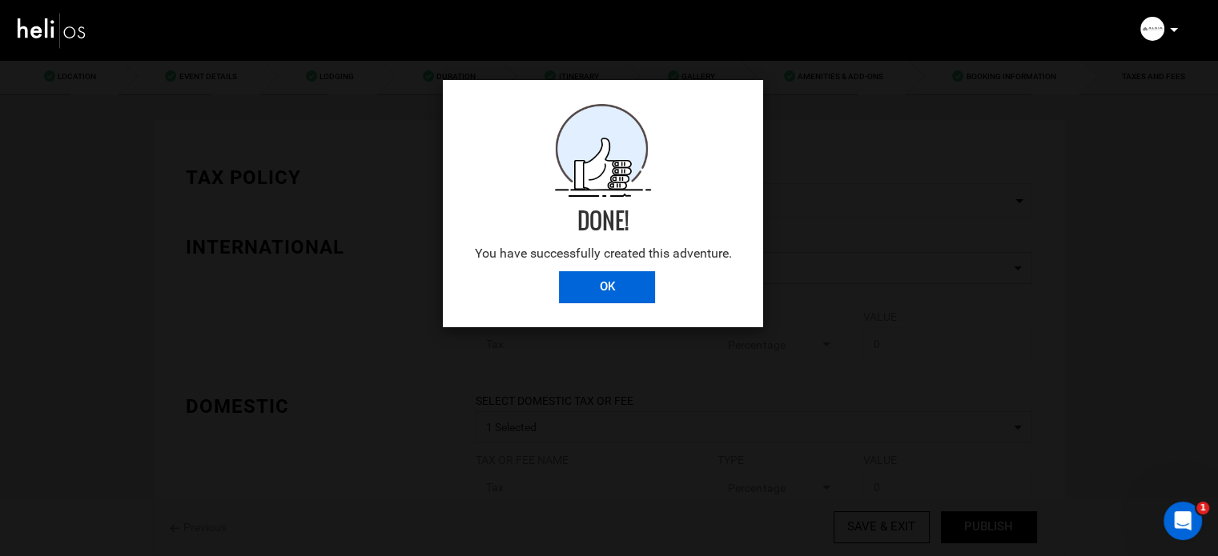
click at [590, 301] on input "OK" at bounding box center [607, 287] width 96 height 32
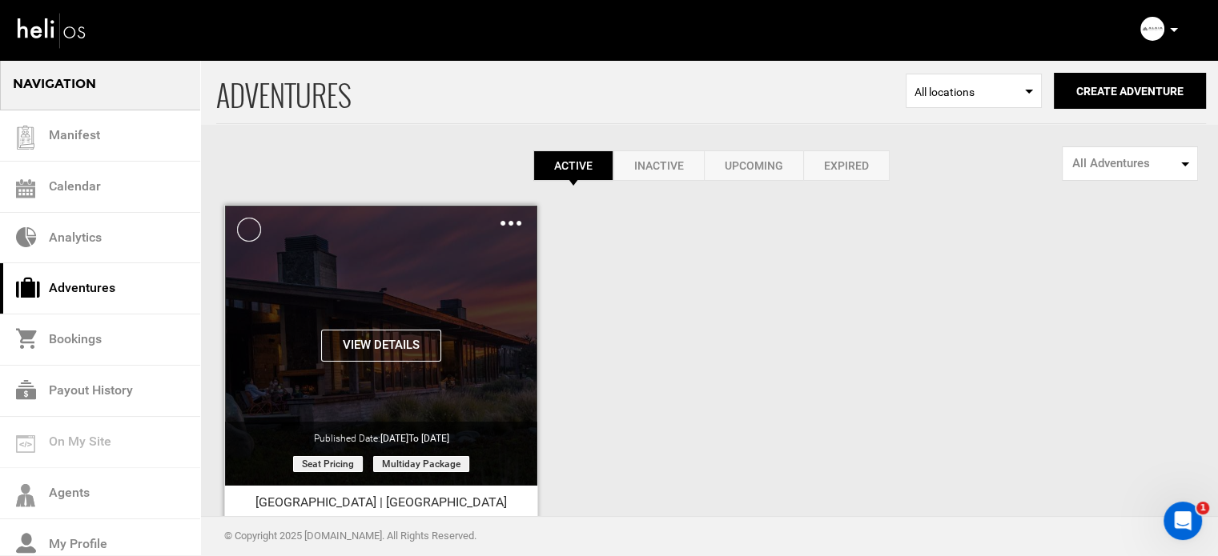
click at [518, 219] on div "Clone De-Activate Share Delete" at bounding box center [510, 223] width 21 height 18
click at [509, 218] on div "Clone De-Activate Share Delete" at bounding box center [510, 223] width 21 height 18
click at [506, 225] on img at bounding box center [510, 223] width 21 height 5
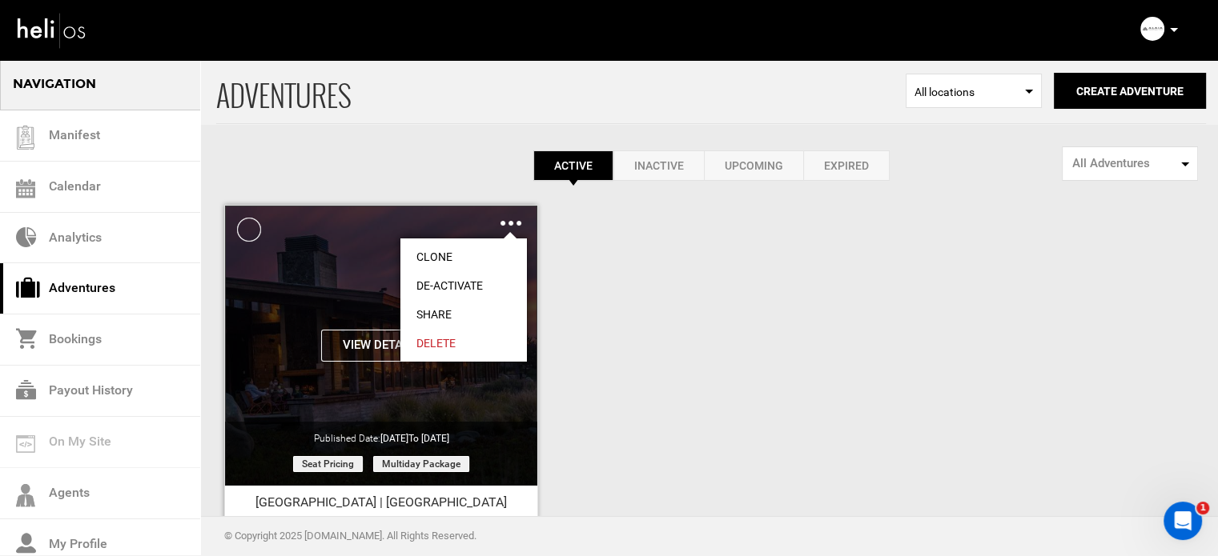
click at [442, 311] on link "Share" at bounding box center [463, 314] width 127 height 29
type input "[URL][DOMAIN_NAME]"
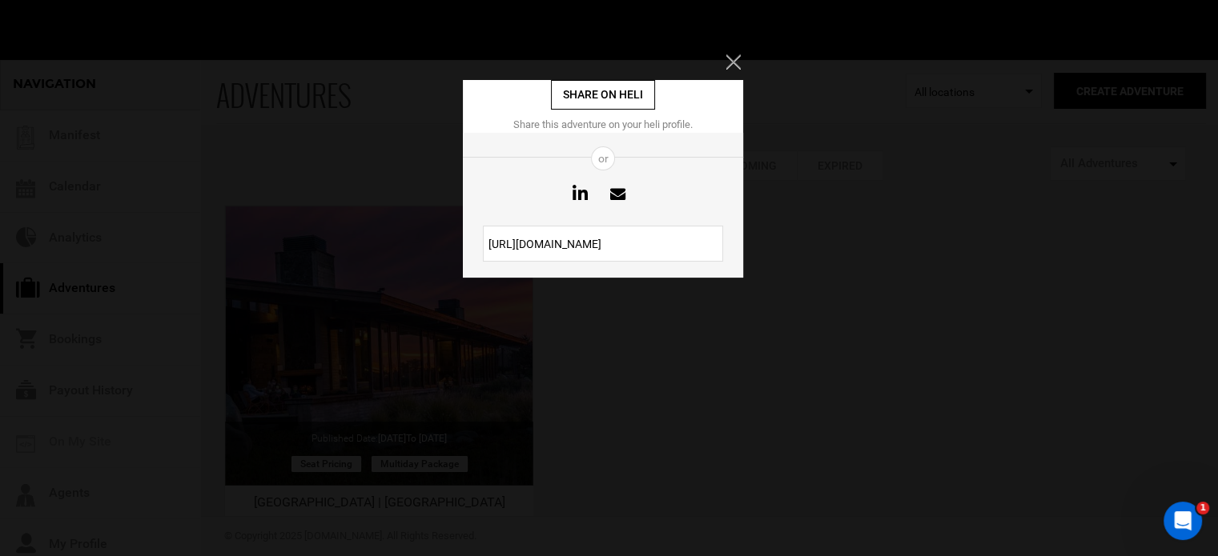
click at [548, 251] on input "[URL][DOMAIN_NAME]" at bounding box center [603, 244] width 240 height 36
click at [734, 61] on icon "Close" at bounding box center [732, 61] width 14 height 14
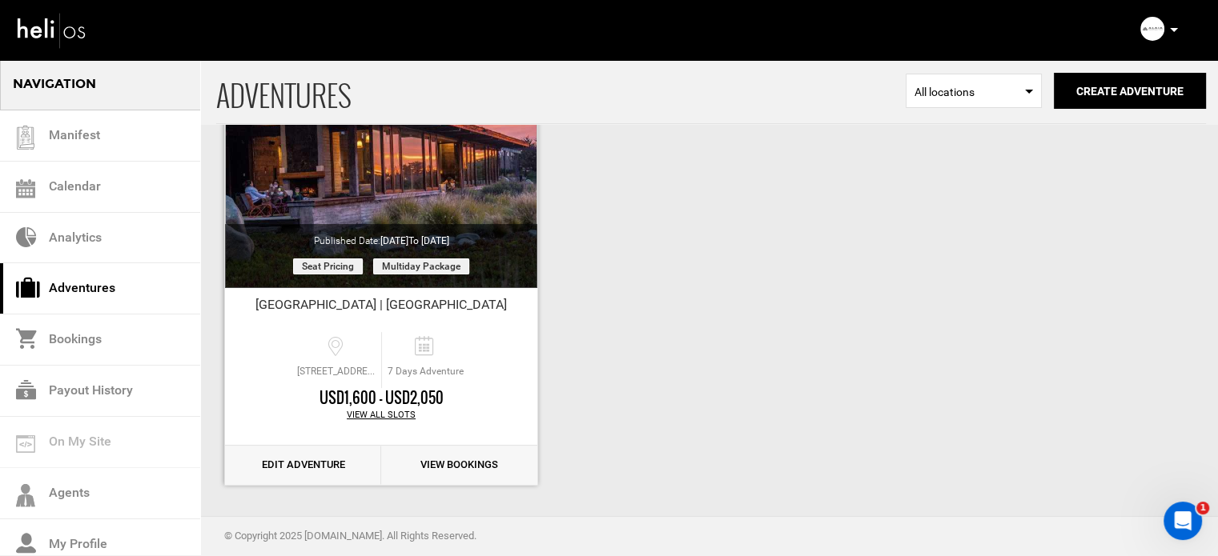
scroll to position [199, 0]
click at [307, 460] on link "Edit Adventure" at bounding box center [303, 464] width 156 height 39
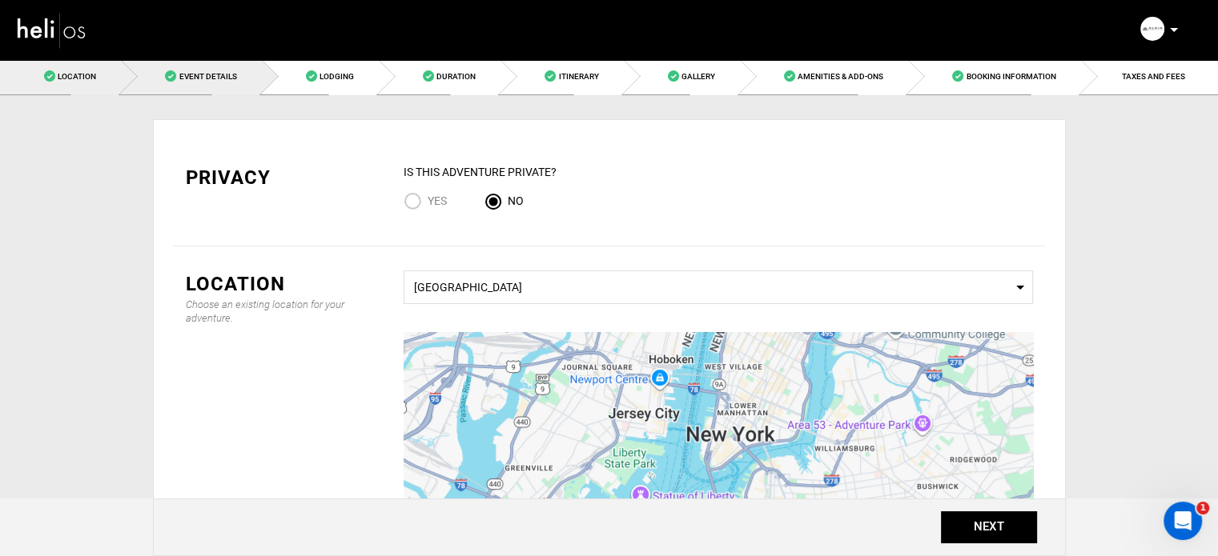
click at [181, 87] on link "Event Details" at bounding box center [191, 76] width 140 height 36
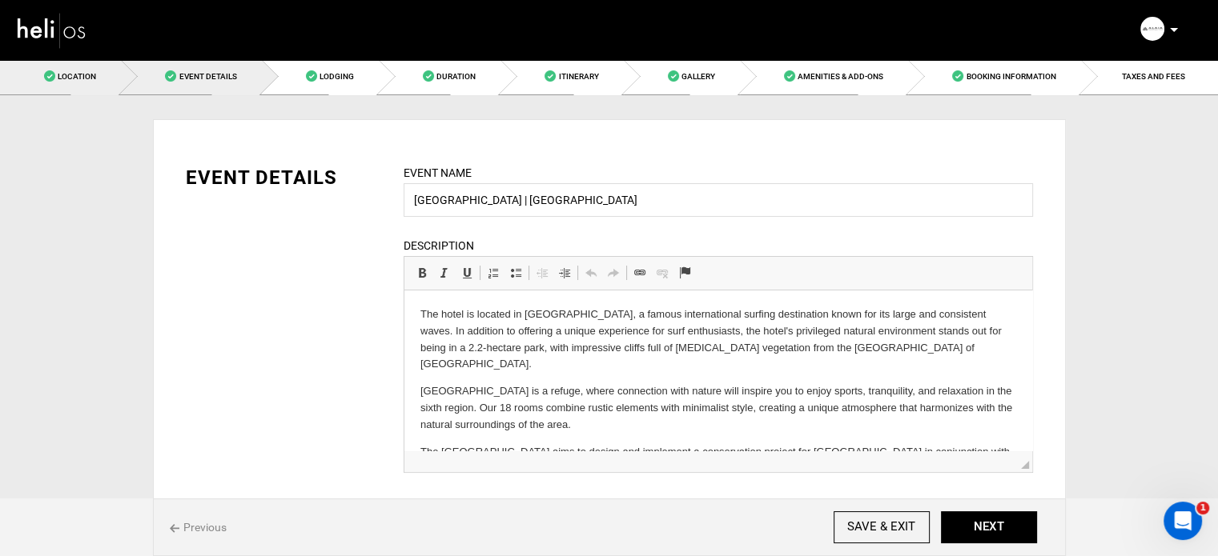
click at [86, 85] on link "Location" at bounding box center [60, 76] width 121 height 36
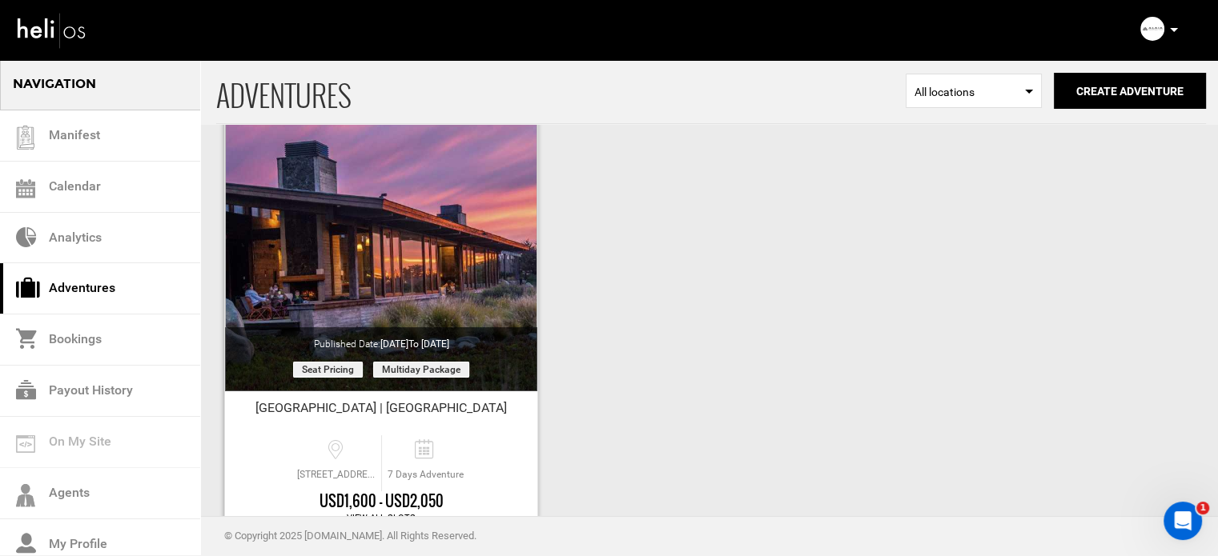
scroll to position [199, 0]
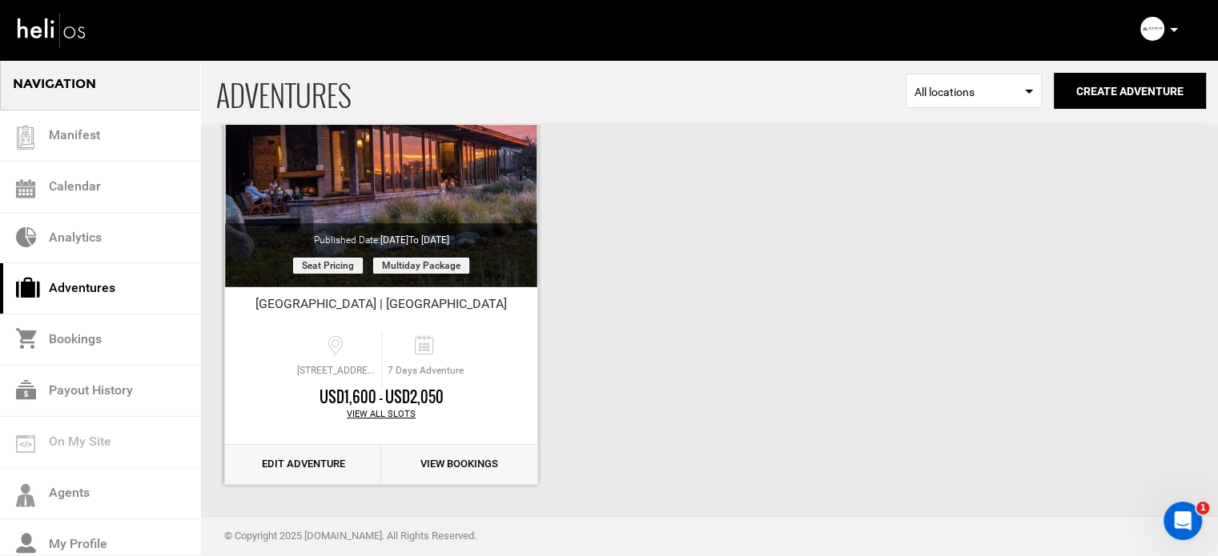
click at [296, 464] on link "Edit Adventure" at bounding box center [303, 464] width 156 height 39
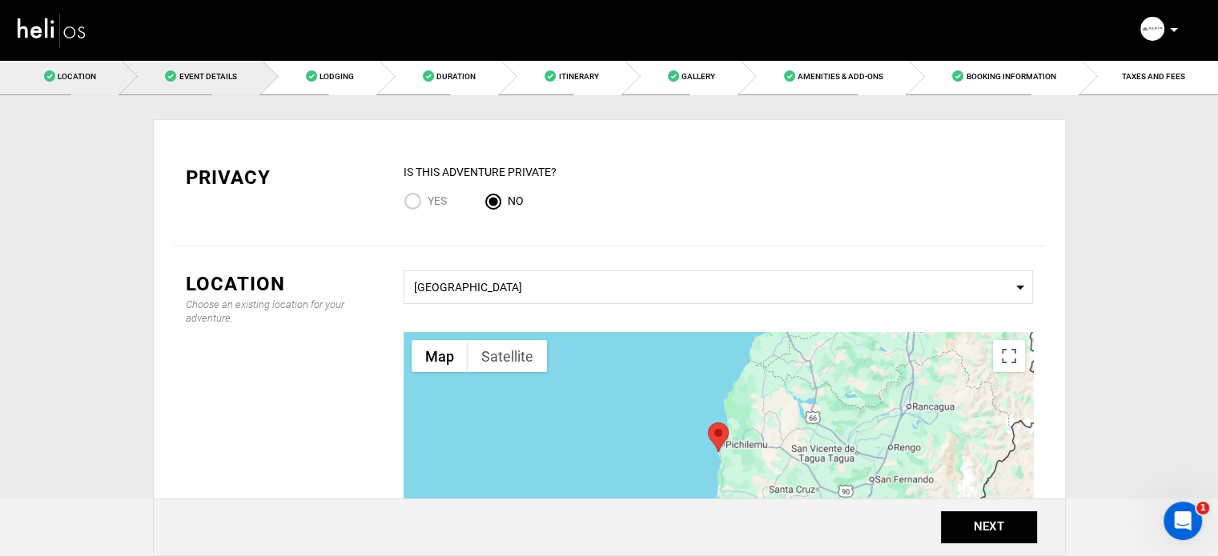
click at [205, 79] on span "Event Details" at bounding box center [208, 76] width 58 height 9
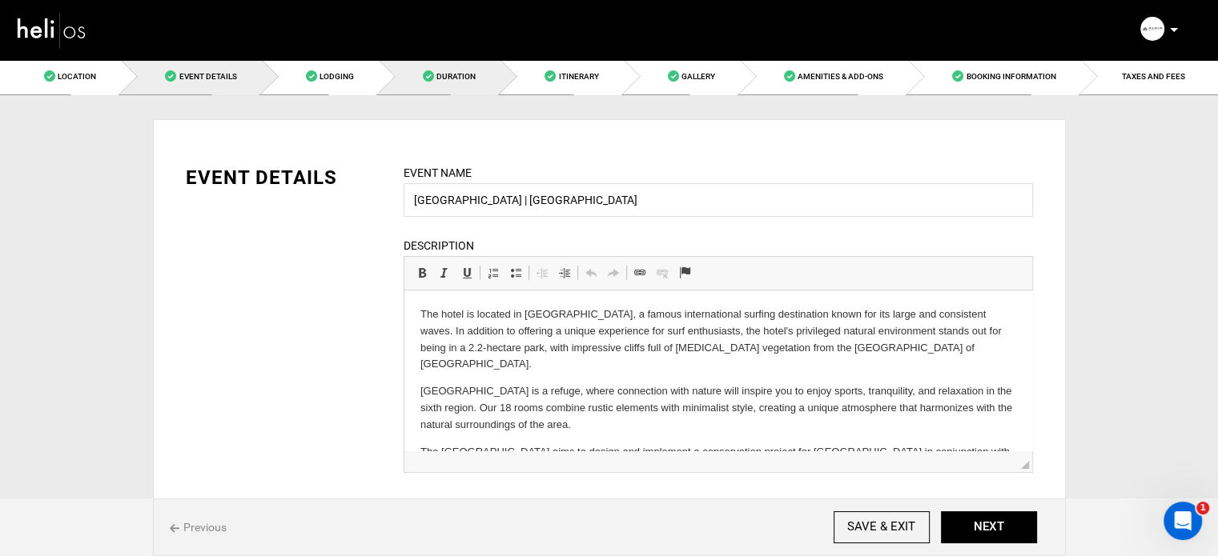
click at [443, 76] on span "Duration" at bounding box center [455, 76] width 39 height 9
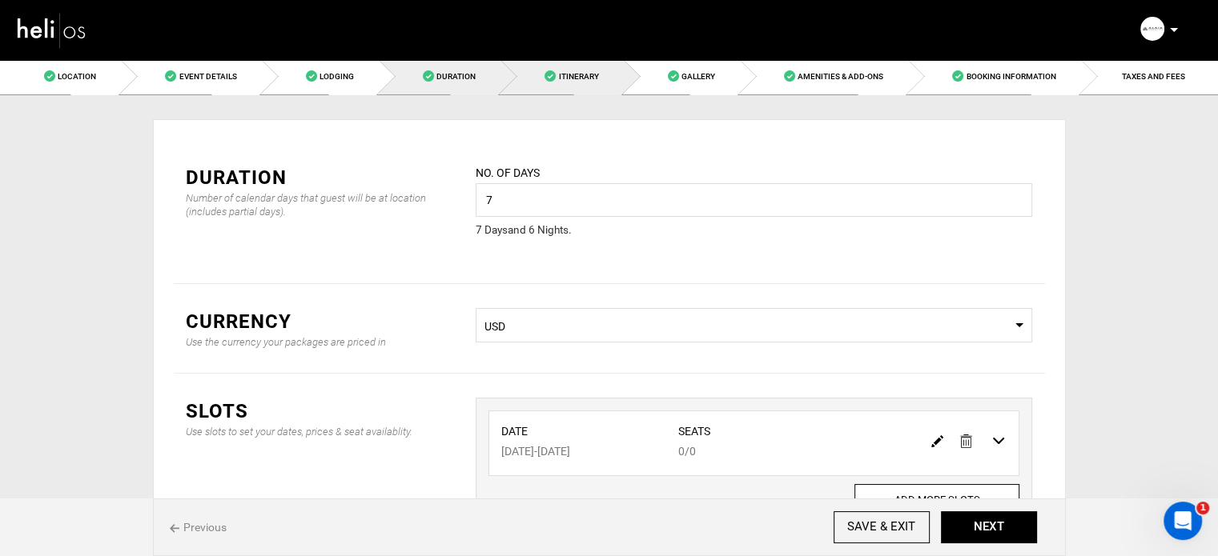
click at [586, 74] on span "Itinerary" at bounding box center [578, 76] width 40 height 9
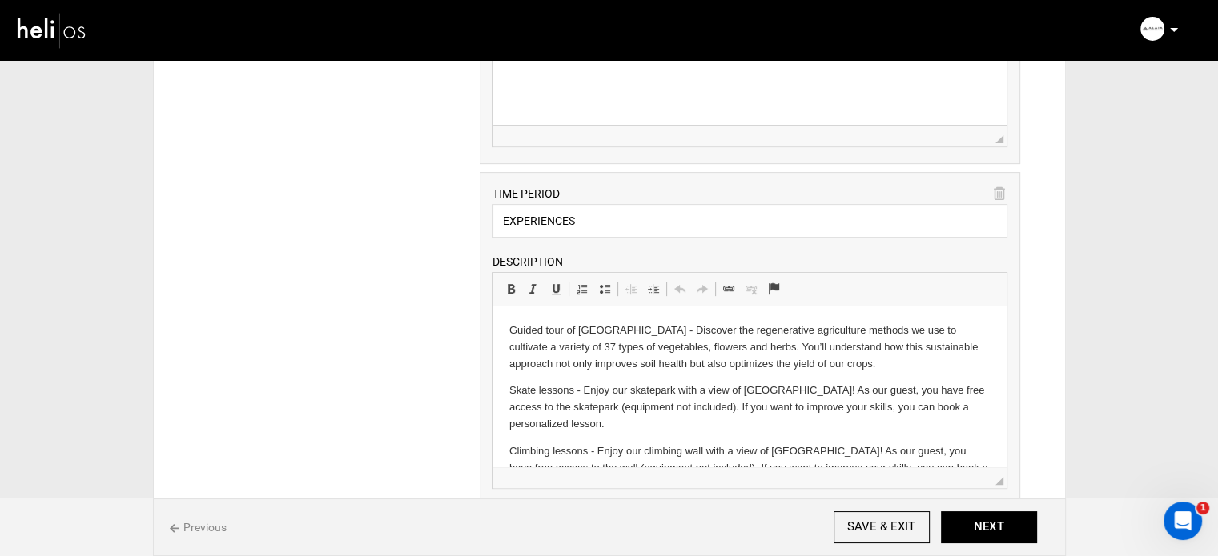
scroll to position [721, 0]
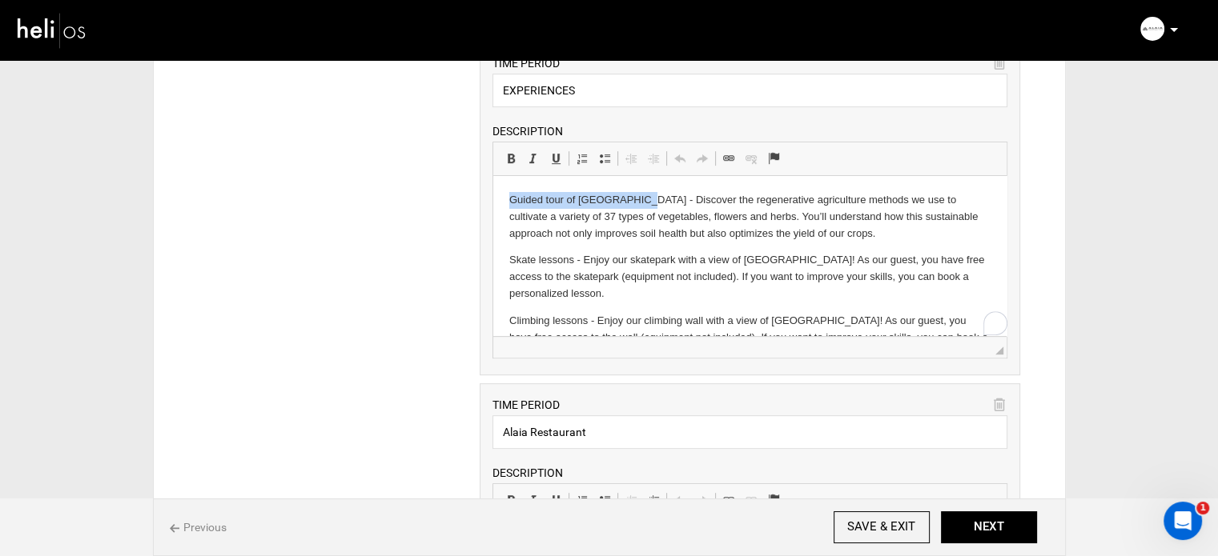
drag, startPoint x: 565, startPoint y: 207, endPoint x: 1044, endPoint y: 340, distance: 497.1
drag, startPoint x: 516, startPoint y: 154, endPoint x: 19, endPoint y: 10, distance: 517.5
click at [516, 154] on link "Bold Keyboard shortcut Ctrl+B" at bounding box center [511, 158] width 22 height 21
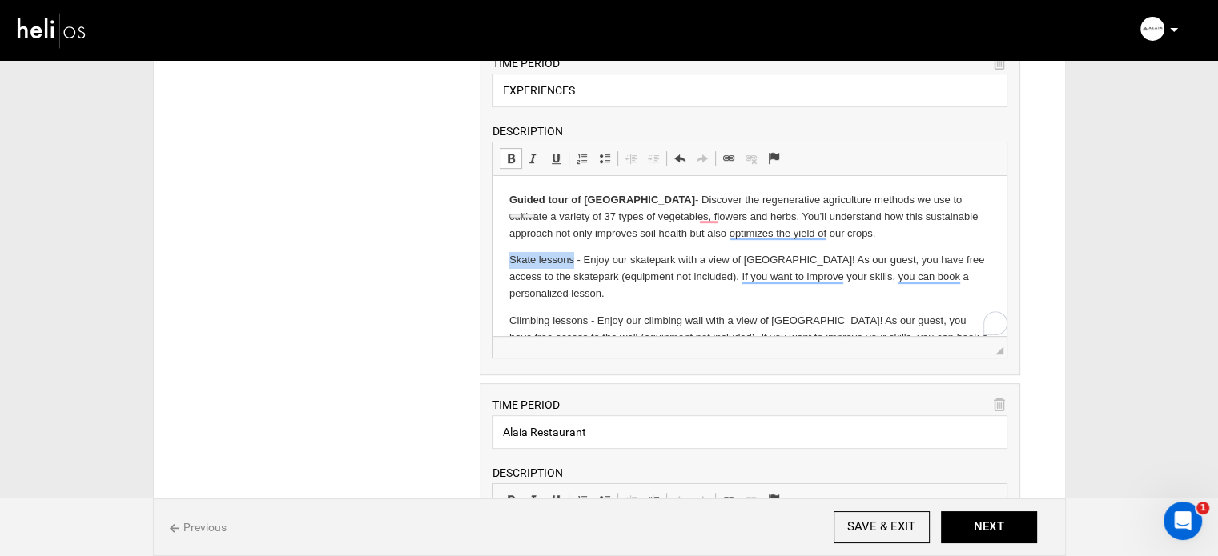
drag, startPoint x: 527, startPoint y: 263, endPoint x: 572, endPoint y: 264, distance: 44.9
click at [572, 264] on p "Skate lessons - Enjoy our skatepark with a view of [GEOGRAPHIC_DATA]! As our gu…" at bounding box center [749, 277] width 481 height 50
click at [504, 154] on span at bounding box center [510, 158] width 13 height 13
drag, startPoint x: 510, startPoint y: 322, endPoint x: 588, endPoint y: 321, distance: 77.7
click at [588, 321] on p "Climbing lessons - Enjoy our climbing wall with a view of [GEOGRAPHIC_DATA]! As…" at bounding box center [749, 338] width 481 height 50
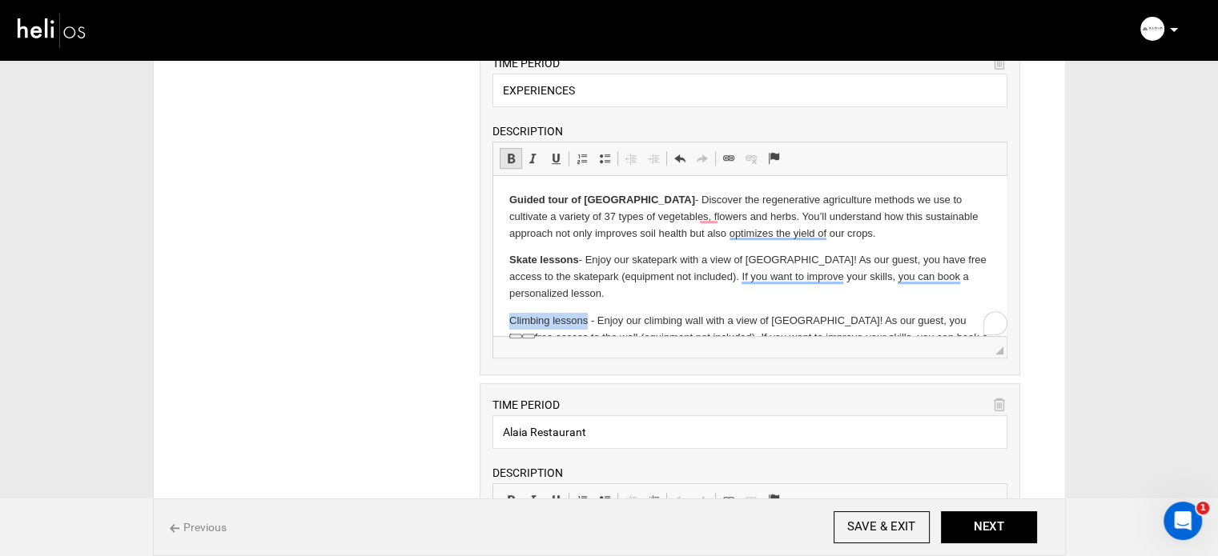
drag, startPoint x: 505, startPoint y: 166, endPoint x: 85, endPoint y: 82, distance: 428.7
click at [505, 166] on link "Bold Keyboard shortcut Ctrl+B" at bounding box center [511, 158] width 22 height 21
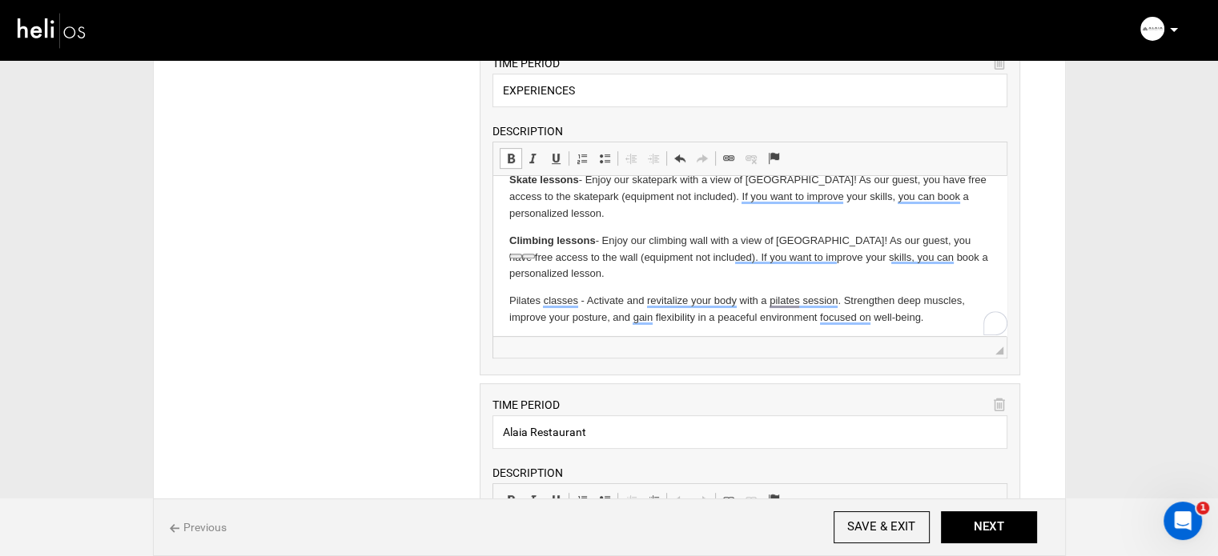
scroll to position [160, 0]
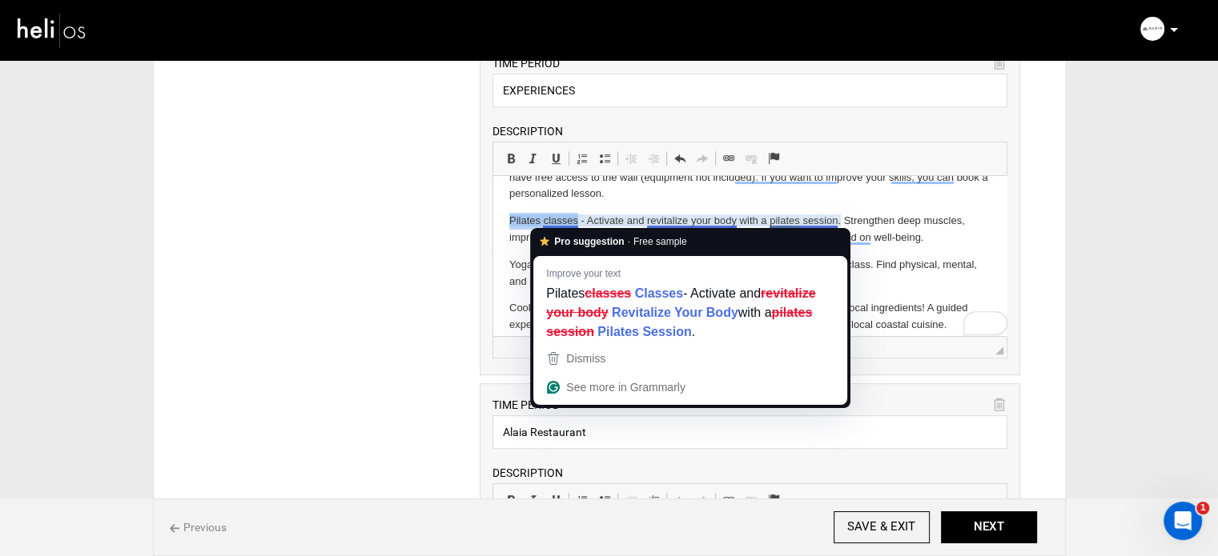
drag, startPoint x: 508, startPoint y: 219, endPoint x: 575, endPoint y: 223, distance: 67.4
click at [575, 223] on html "Guided tour of [GEOGRAPHIC_DATA] - Discover the regenerative agriculture method…" at bounding box center [749, 471] width 513 height 910
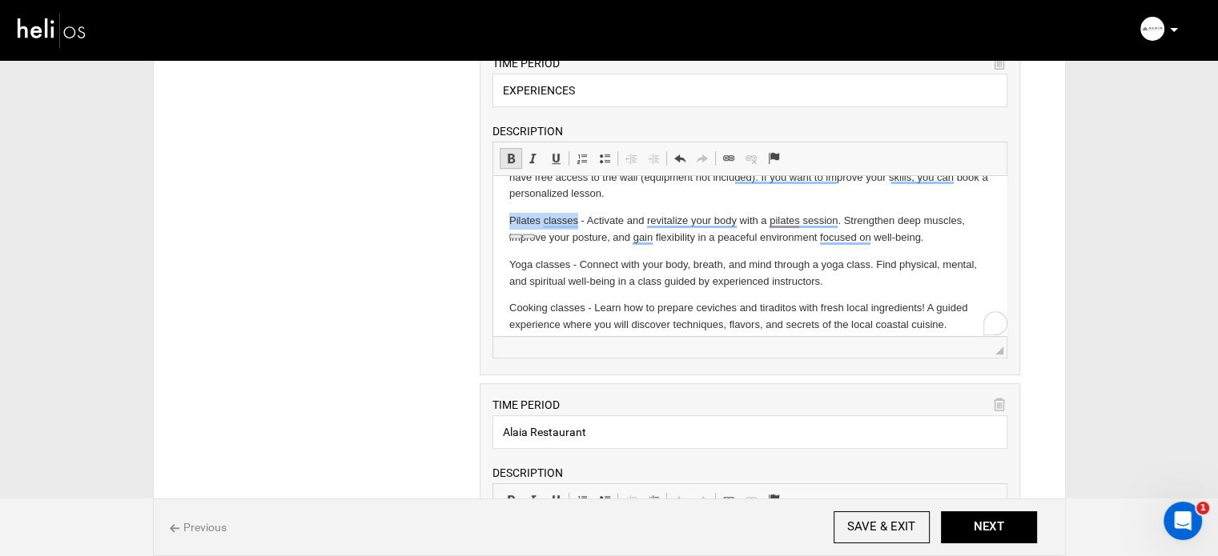
drag, startPoint x: 509, startPoint y: 153, endPoint x: 6, endPoint y: 27, distance: 519.1
click at [509, 153] on span at bounding box center [510, 158] width 13 height 13
drag, startPoint x: 515, startPoint y: 264, endPoint x: 571, endPoint y: 268, distance: 56.2
click at [571, 268] on html "Guided tour of [GEOGRAPHIC_DATA] - Discover the regenerative agriculture method…" at bounding box center [749, 471] width 513 height 910
click at [510, 147] on span "Basic Styles Bold Keyboard shortcut Ctrl+B Italic Keyboard shortcut Ctrl+I Unde…" at bounding box center [535, 160] width 71 height 26
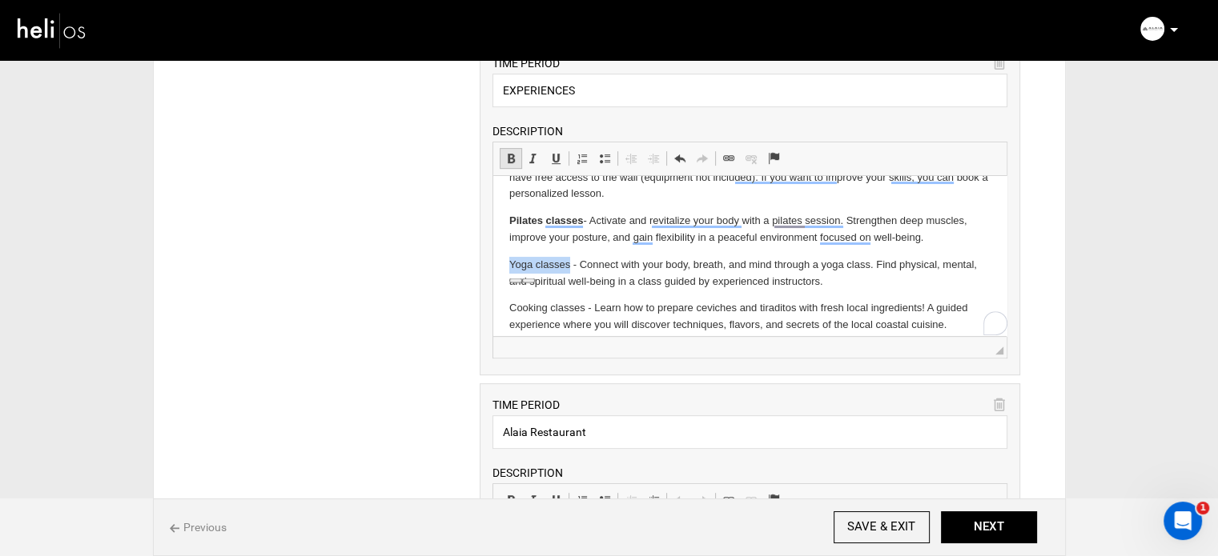
click at [508, 155] on span at bounding box center [510, 158] width 13 height 13
drag, startPoint x: 507, startPoint y: 309, endPoint x: 584, endPoint y: 309, distance: 76.9
click at [584, 309] on html "Guided tour of [GEOGRAPHIC_DATA] - Discover the regenerative agriculture method…" at bounding box center [749, 471] width 513 height 910
drag, startPoint x: 512, startPoint y: 147, endPoint x: 26, endPoint y: 6, distance: 506.3
click at [512, 148] on link "Bold Keyboard shortcut Ctrl+B" at bounding box center [511, 158] width 22 height 21
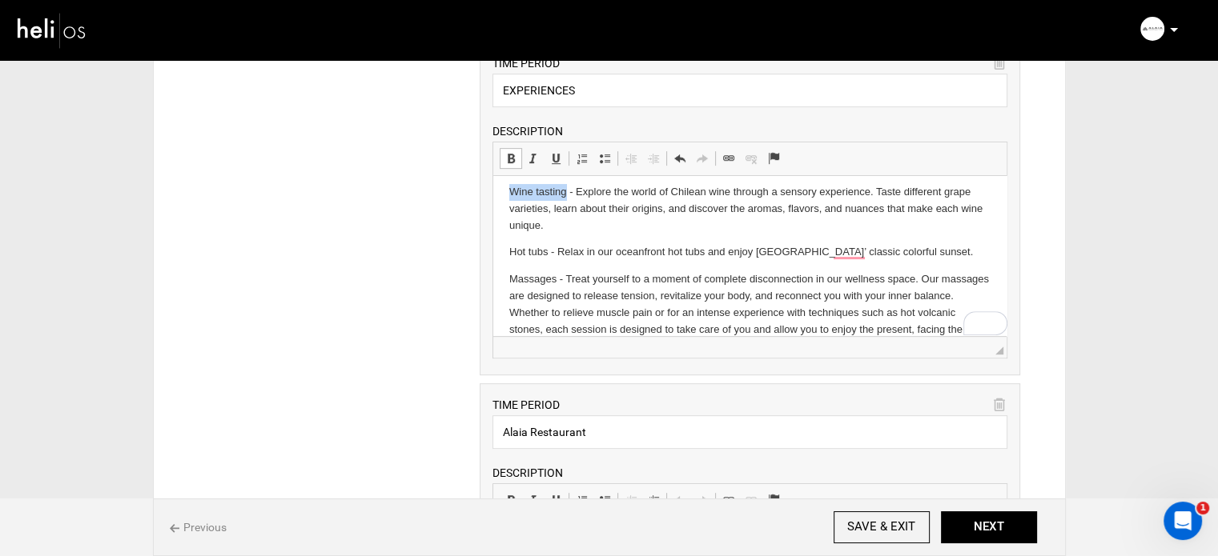
drag, startPoint x: 513, startPoint y: 193, endPoint x: 565, endPoint y: 195, distance: 52.1
click at [565, 195] on p "Wine tasting - Explore the world of Chilean wine through a sensory experience. …" at bounding box center [749, 209] width 481 height 50
drag, startPoint x: 504, startPoint y: 156, endPoint x: 42, endPoint y: 22, distance: 481.0
click at [504, 156] on span at bounding box center [510, 158] width 13 height 13
drag, startPoint x: 501, startPoint y: 257, endPoint x: 547, endPoint y: 259, distance: 45.7
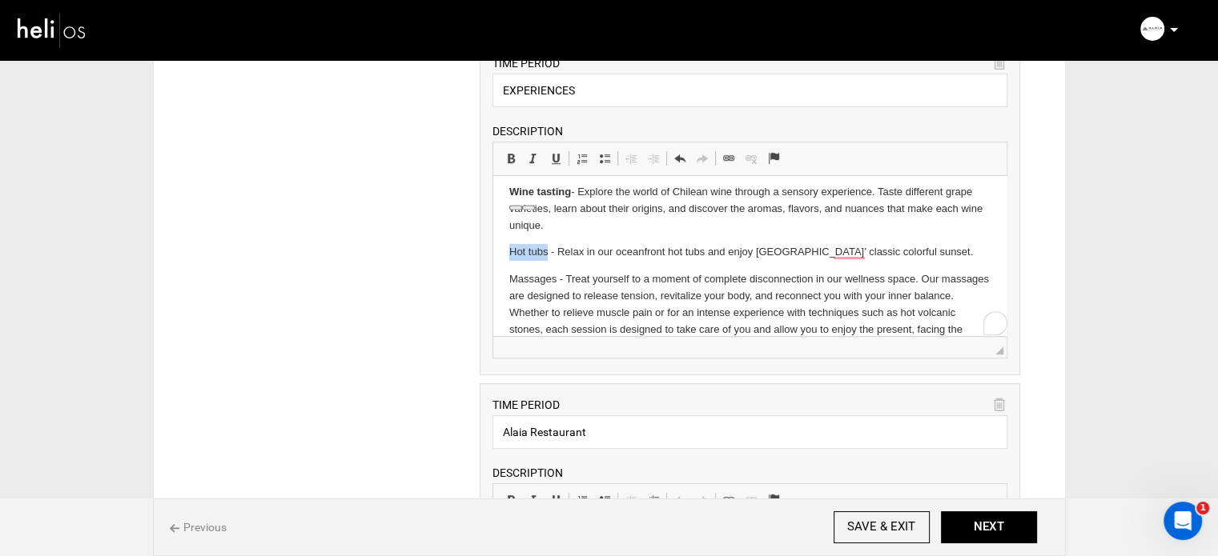
click at [547, 259] on html "Guided tour of [GEOGRAPHIC_DATA] - Discover the regenerative agriculture method…" at bounding box center [749, 311] width 513 height 910
click at [504, 152] on span at bounding box center [510, 158] width 13 height 13
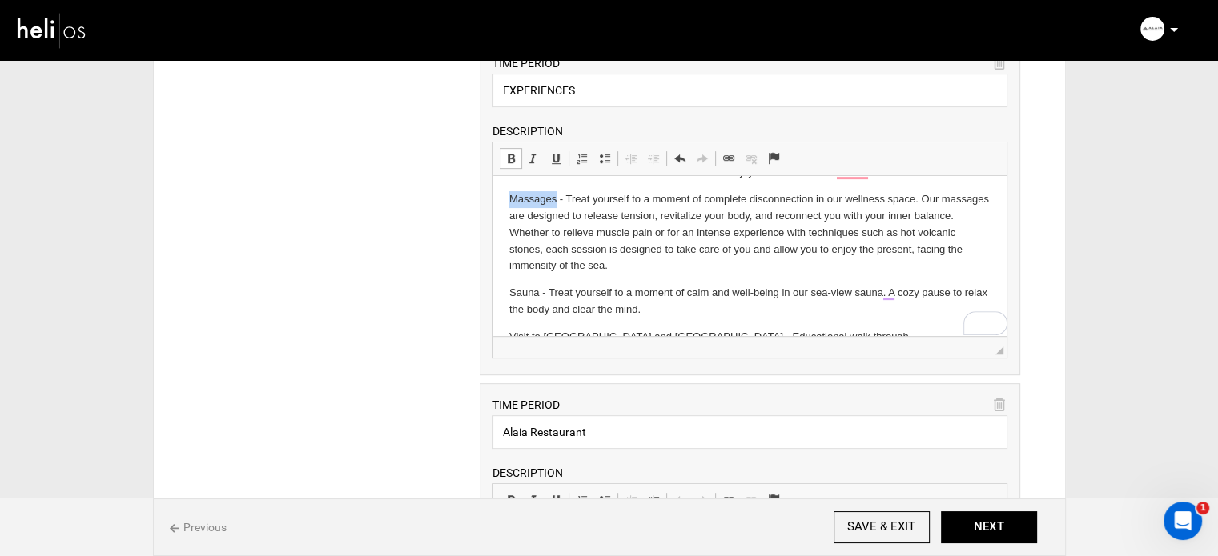
drag, startPoint x: 511, startPoint y: 203, endPoint x: 556, endPoint y: 205, distance: 44.9
click at [556, 205] on p "Massages - Treat yourself to a moment of complete disconnection in our wellness…" at bounding box center [749, 232] width 481 height 83
click at [505, 156] on span at bounding box center [510, 158] width 13 height 13
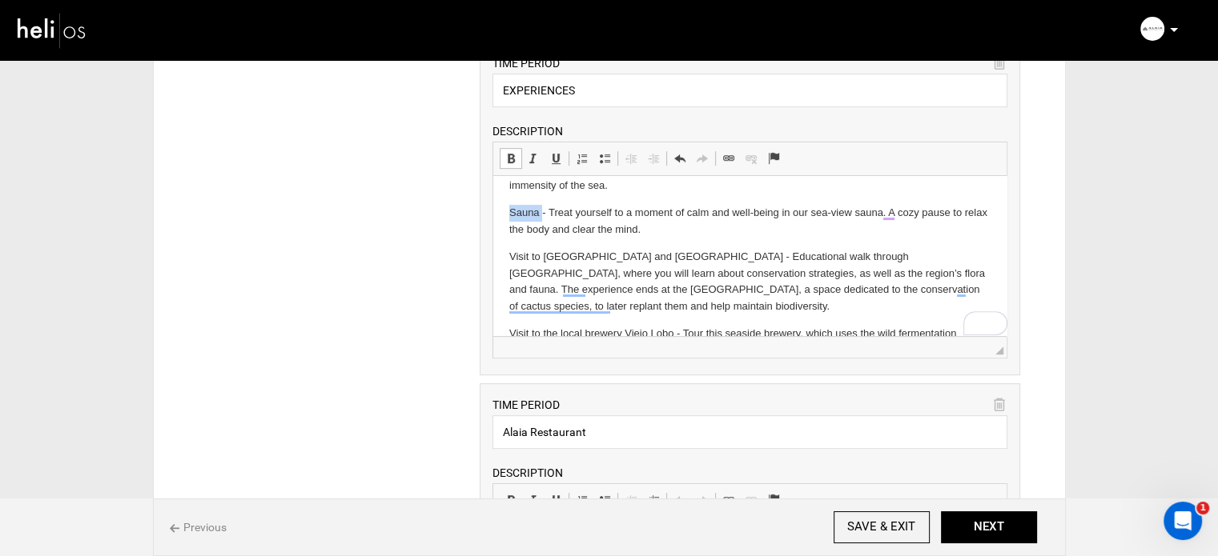
drag, startPoint x: 512, startPoint y: 210, endPoint x: 540, endPoint y: 212, distance: 28.9
click at [540, 212] on p "Sauna - Treat yourself to a moment of calm and well-being in our sea-view sauna…" at bounding box center [749, 222] width 481 height 34
click at [506, 155] on span at bounding box center [510, 158] width 13 height 13
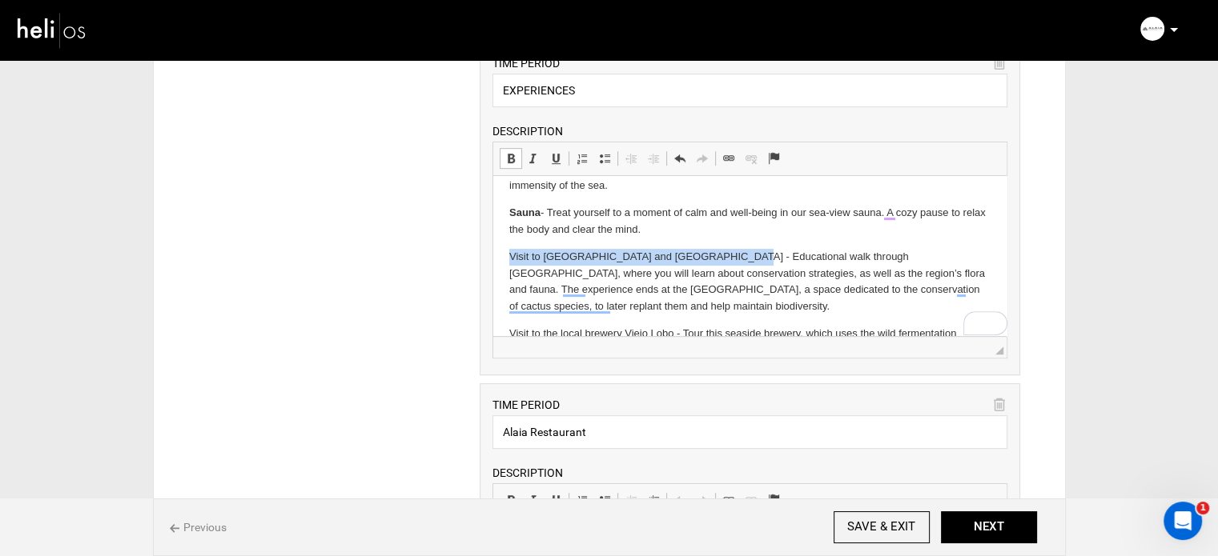
drag, startPoint x: 516, startPoint y: 253, endPoint x: 734, endPoint y: 263, distance: 218.0
click at [734, 263] on p "Visit to [GEOGRAPHIC_DATA] and [GEOGRAPHIC_DATA] - Educational walk through [GE…" at bounding box center [749, 282] width 481 height 66
click at [509, 159] on span at bounding box center [510, 158] width 13 height 13
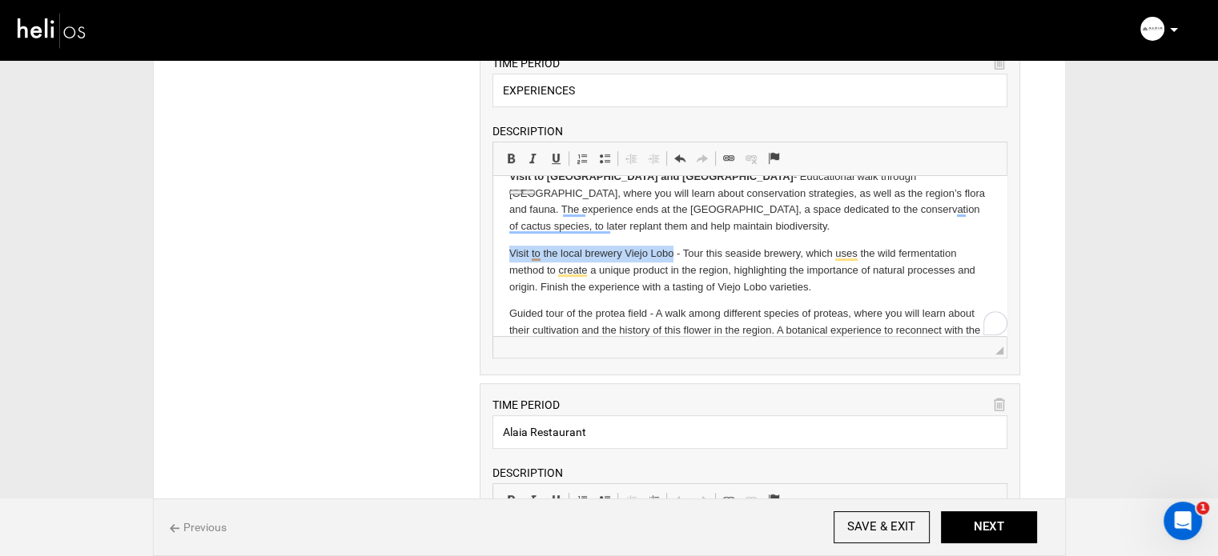
drag, startPoint x: 506, startPoint y: 251, endPoint x: 673, endPoint y: 262, distance: 166.9
click at [673, 262] on html "Guided tour of [GEOGRAPHIC_DATA] - Discover the regenerative agriculture method…" at bounding box center [749, 71] width 513 height 910
click at [514, 163] on link "Bold Keyboard shortcut Ctrl+B" at bounding box center [511, 158] width 22 height 21
drag, startPoint x: 508, startPoint y: 318, endPoint x: 645, endPoint y: 318, distance: 136.1
click at [645, 318] on p "Guided tour of the protea field - A walk among different species of proteas, wh…" at bounding box center [749, 331] width 481 height 50
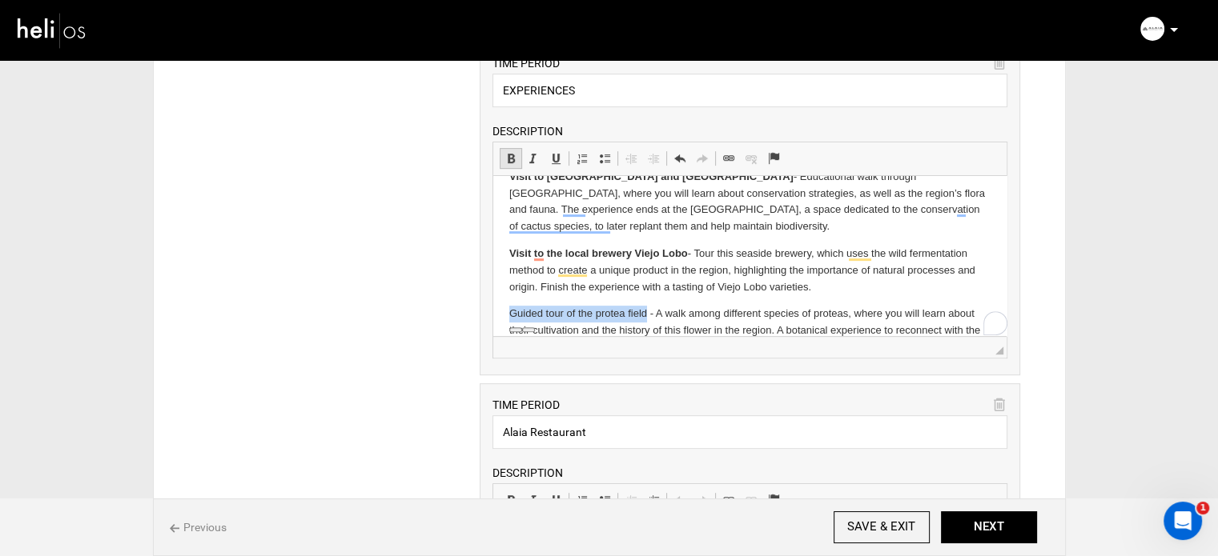
click at [507, 154] on span at bounding box center [510, 158] width 13 height 13
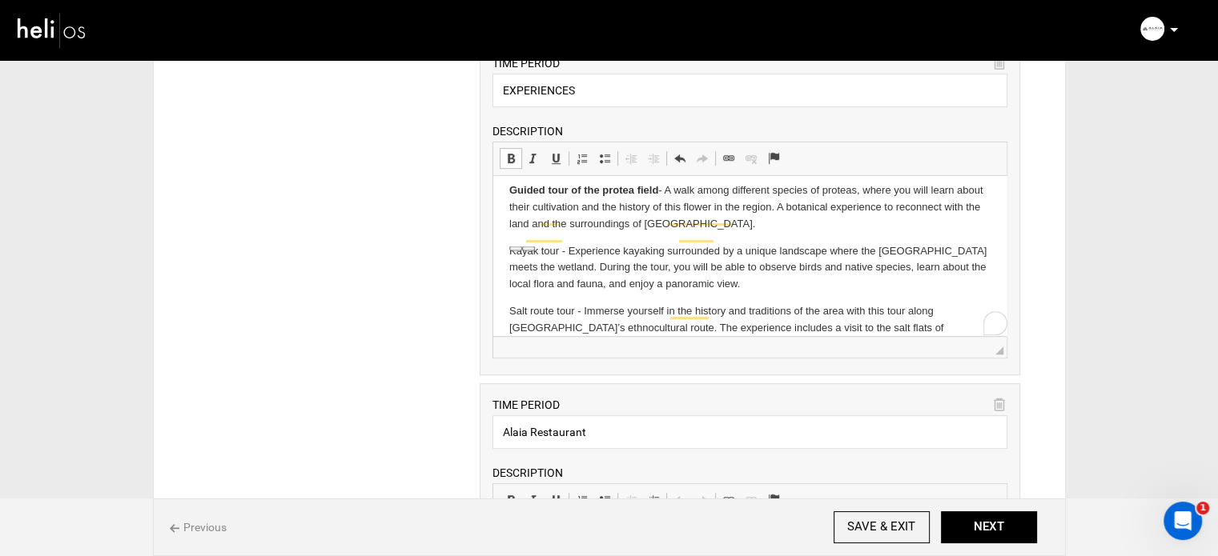
scroll to position [721, 0]
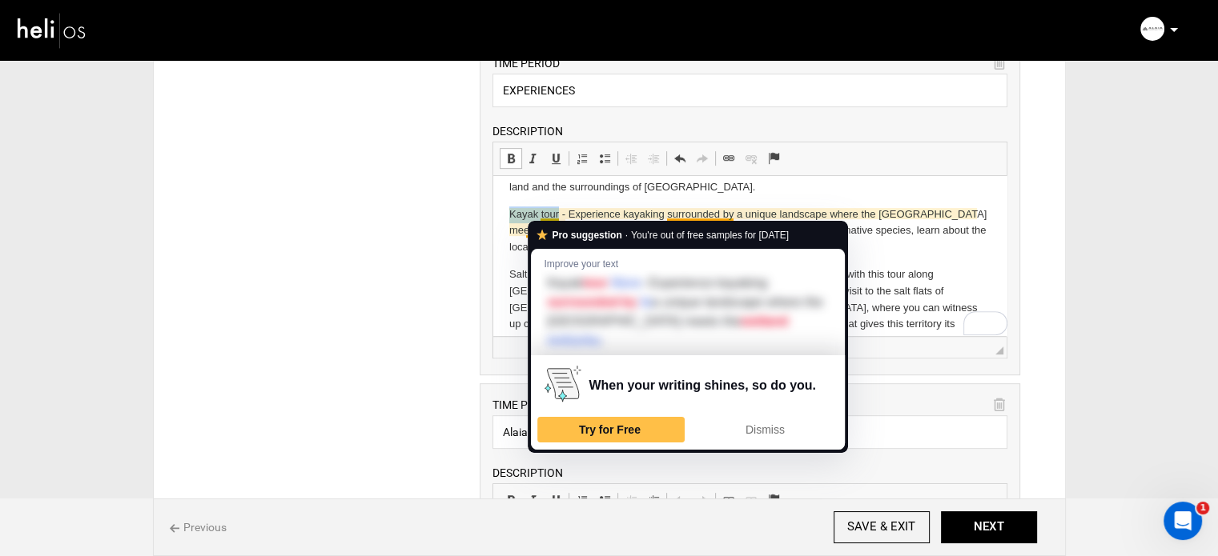
drag, startPoint x: 531, startPoint y: 216, endPoint x: 559, endPoint y: 216, distance: 28.0
click at [559, 216] on p "Kayak tour - Experience kayaking surrounded by a unique landscape where the [GE…" at bounding box center [749, 232] width 481 height 50
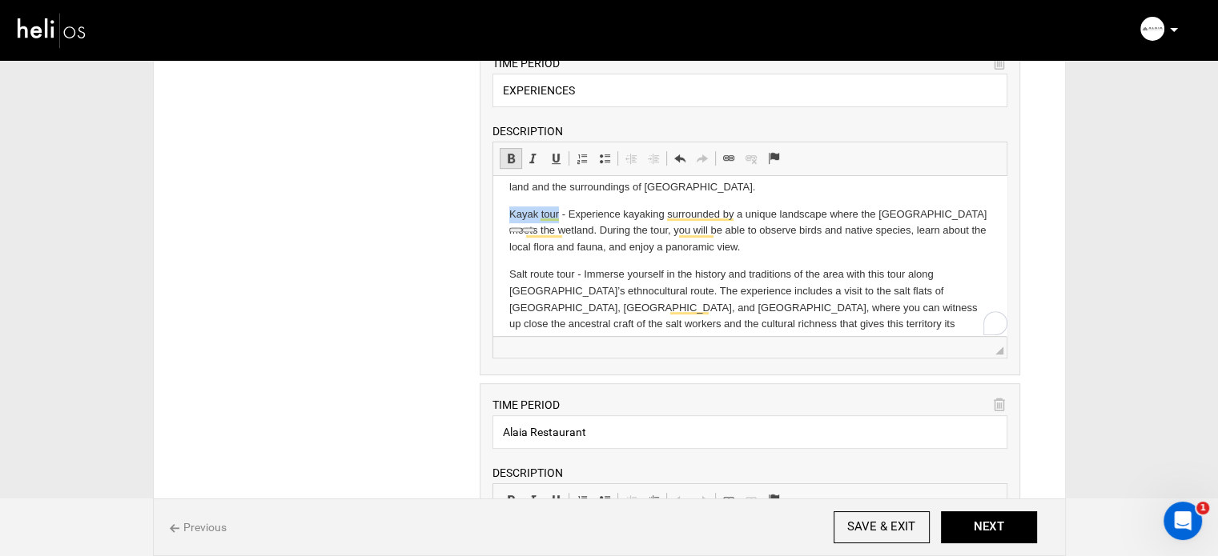
click at [506, 153] on span at bounding box center [510, 158] width 13 height 13
click at [741, 284] on p "Salt route tour - Immerse yourself in the history and traditions of the area wi…" at bounding box center [749, 308] width 481 height 83
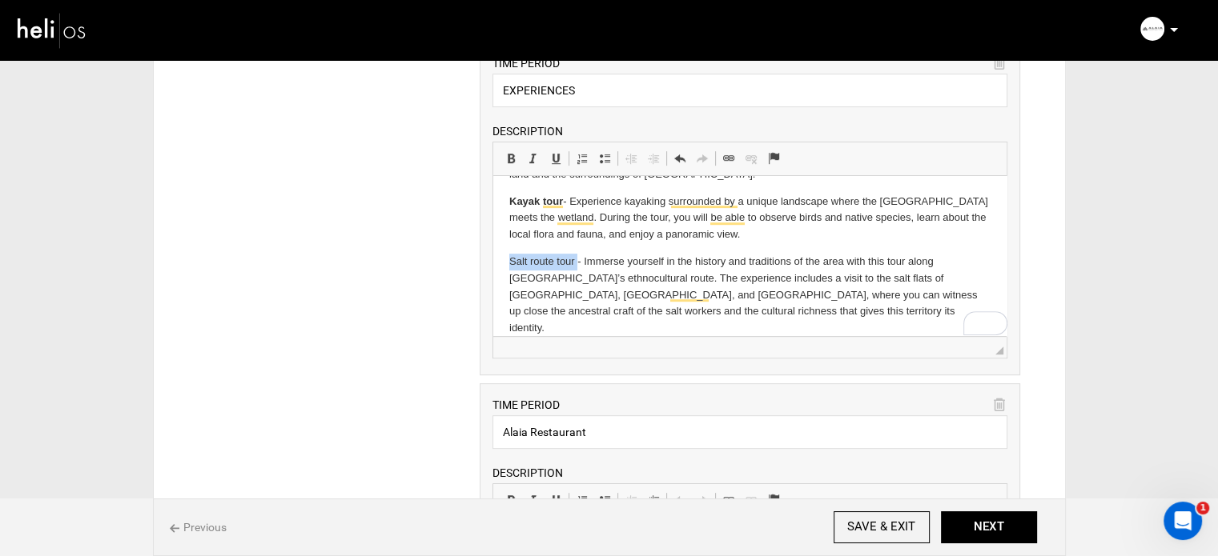
drag, startPoint x: 511, startPoint y: 267, endPoint x: 576, endPoint y: 267, distance: 64.9
click at [576, 267] on p "Salt route tour - Immerse yourself in the history and traditions of the area wi…" at bounding box center [749, 295] width 481 height 83
click at [507, 152] on span at bounding box center [510, 158] width 13 height 13
click at [855, 524] on input "SAVE & EXIT" at bounding box center [882, 528] width 96 height 32
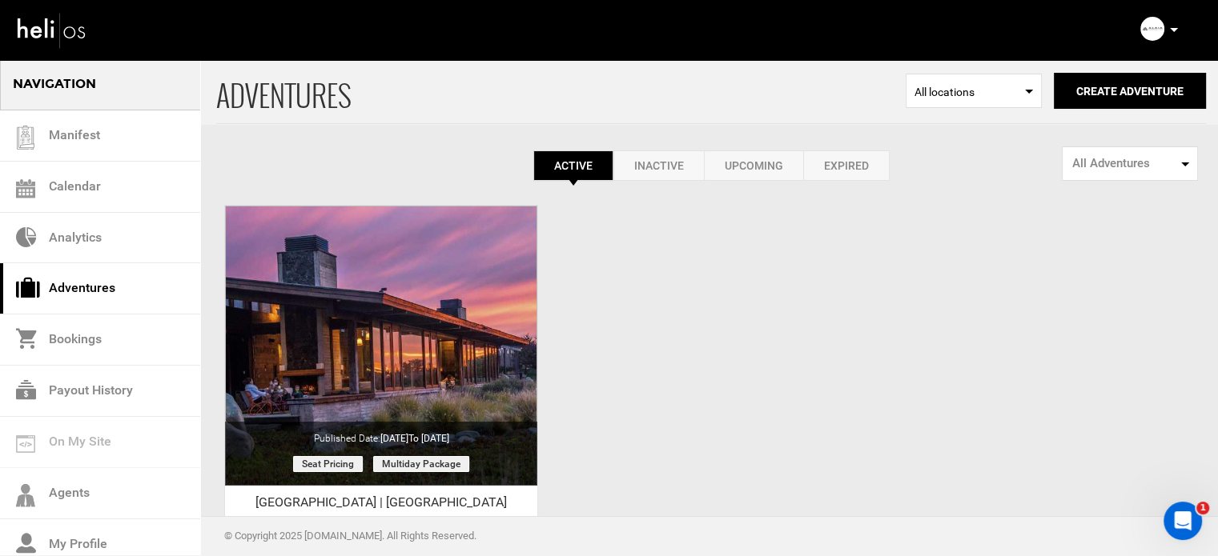
click at [1172, 30] on icon at bounding box center [1174, 30] width 8 height 4
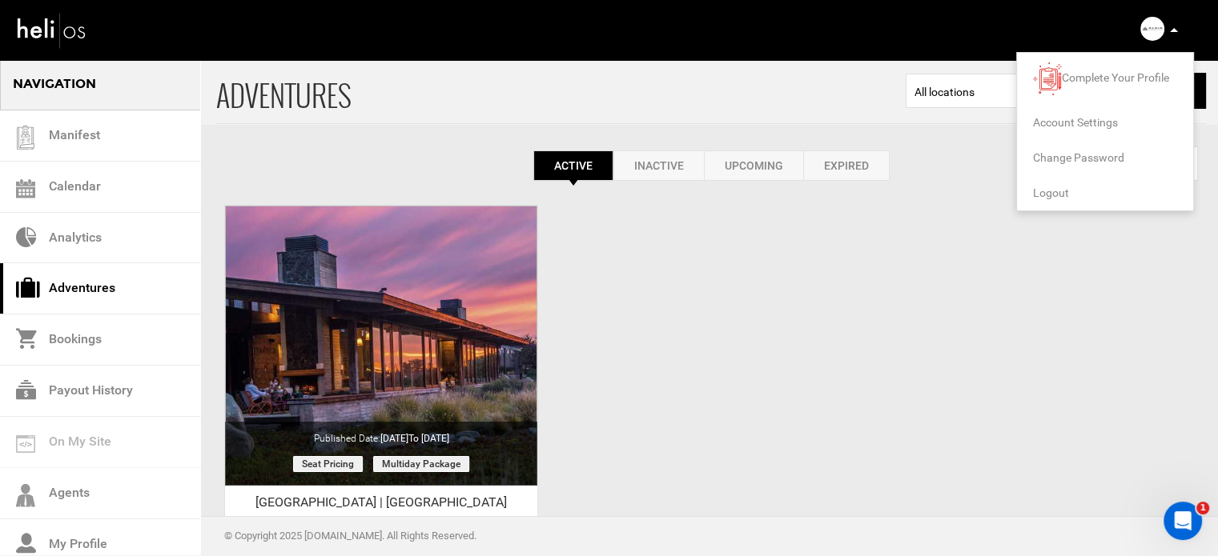
click at [1049, 197] on span "Logout" at bounding box center [1051, 193] width 36 height 13
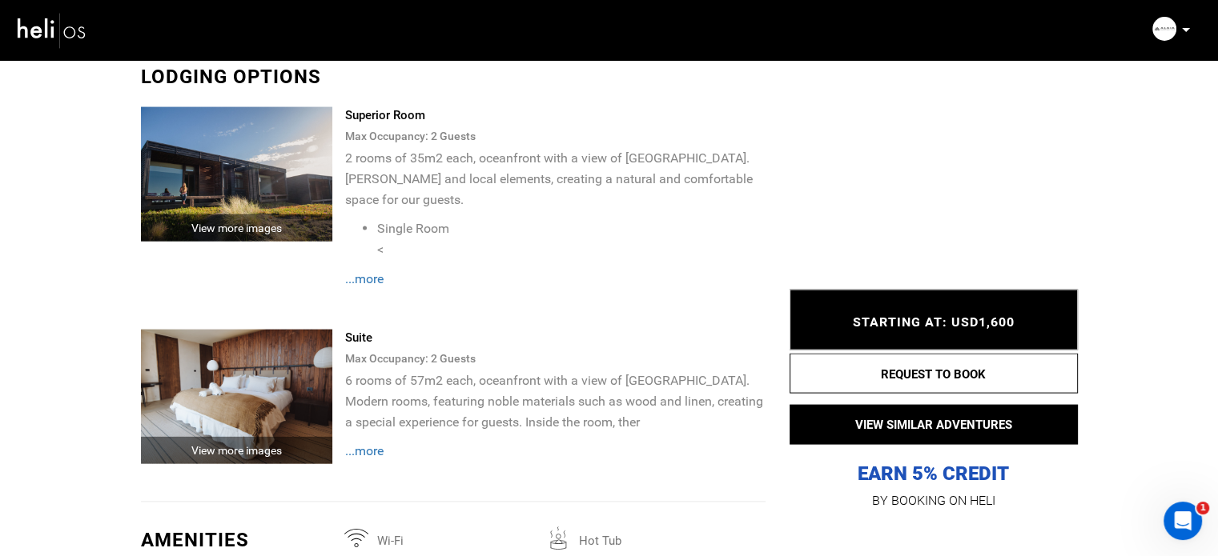
scroll to position [3577, 0]
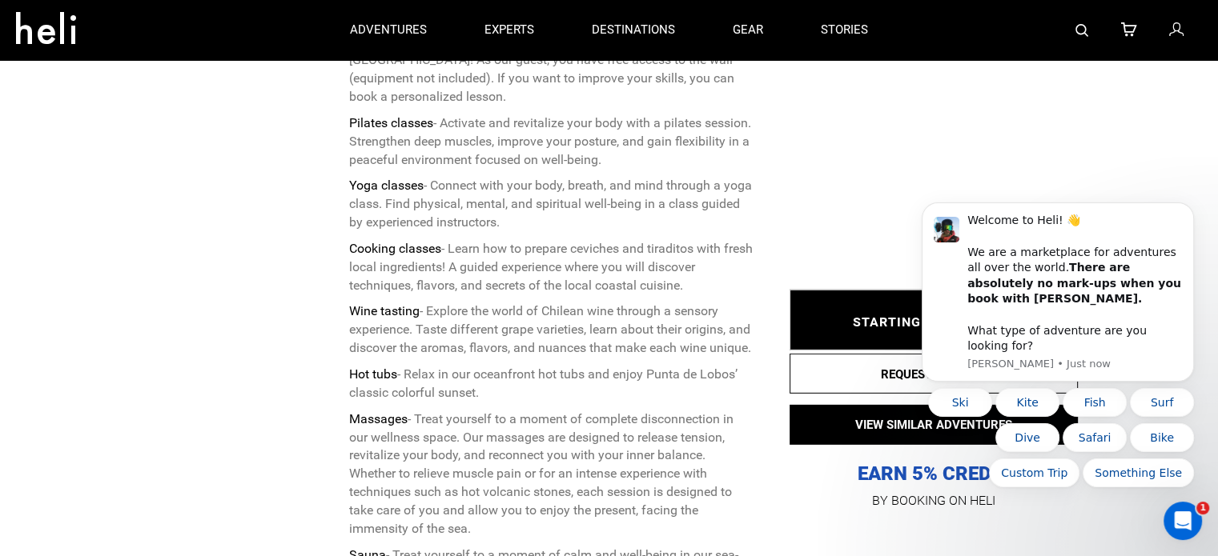
scroll to position [4821, 0]
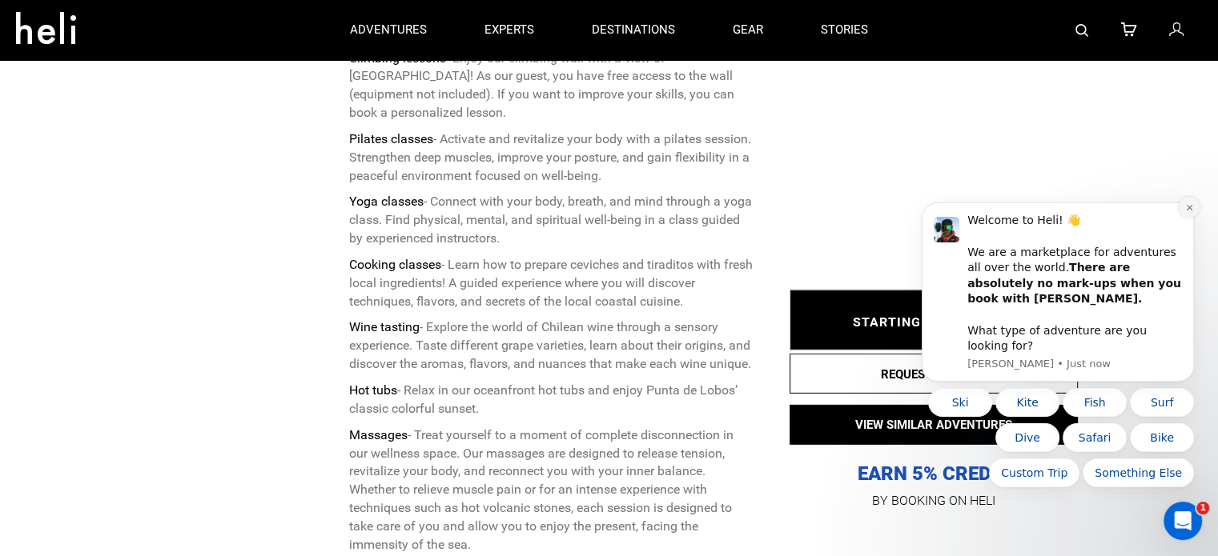
click at [1187, 211] on icon "Dismiss notification" at bounding box center [1189, 208] width 6 height 6
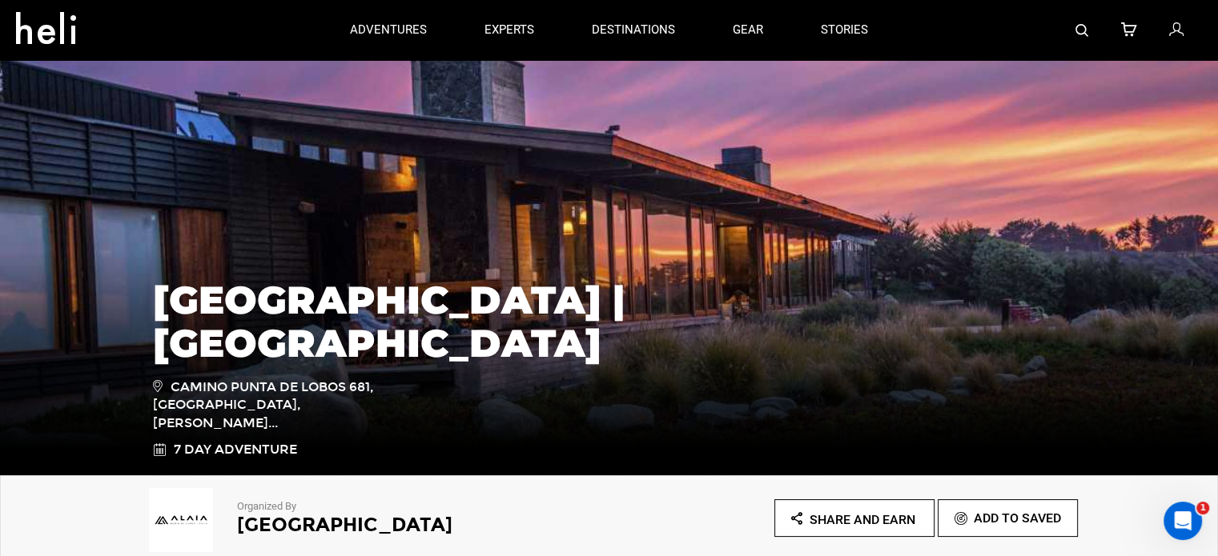
scroll to position [0, 0]
